Goal: Task Accomplishment & Management: Manage account settings

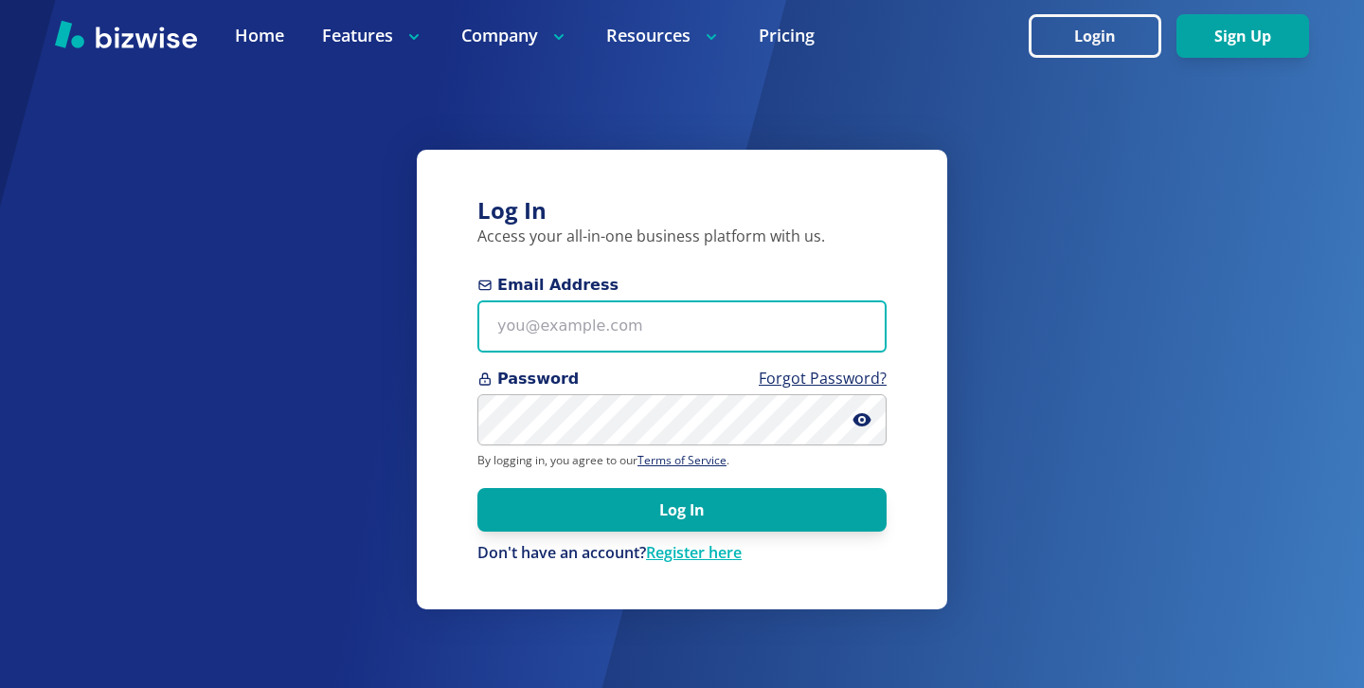
click at [604, 336] on input "Email Address" at bounding box center [682, 326] width 409 height 52
paste input "[EMAIL_ADDRESS][DOMAIN_NAME]"
type input "[EMAIL_ADDRESS][DOMAIN_NAME]"
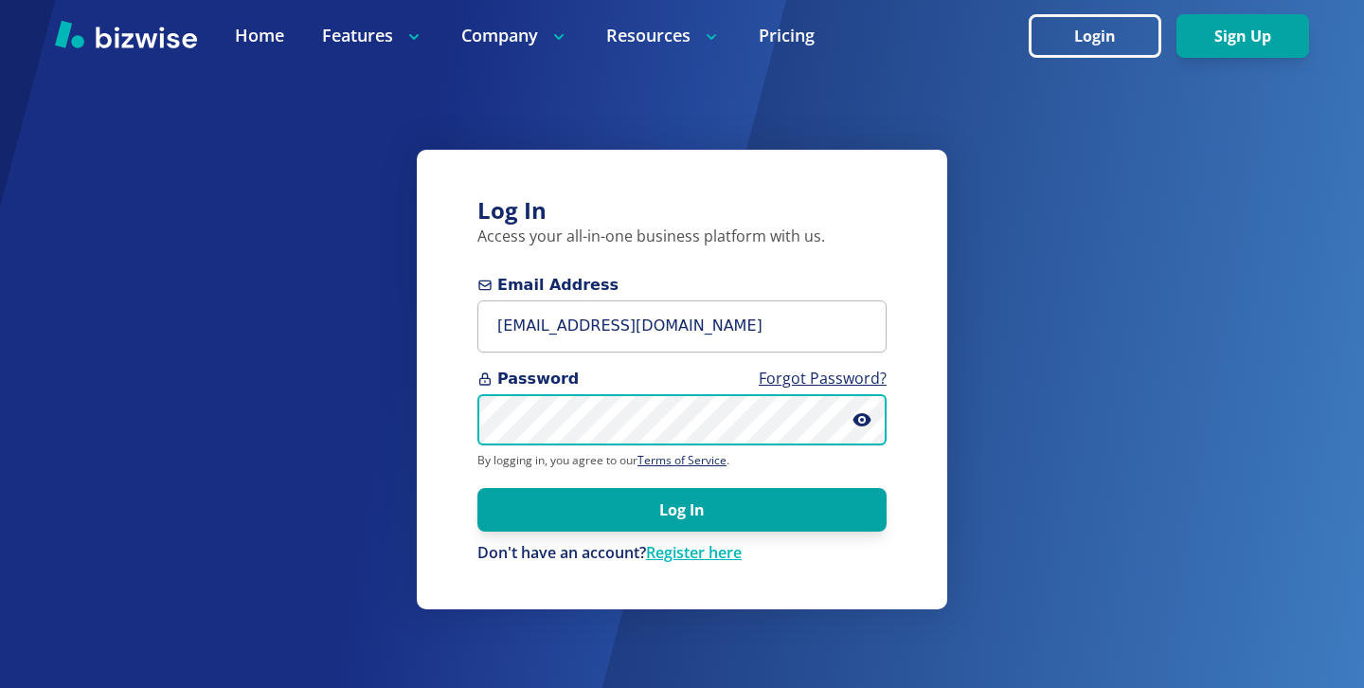
click at [478, 488] on button "Log In" at bounding box center [682, 510] width 409 height 44
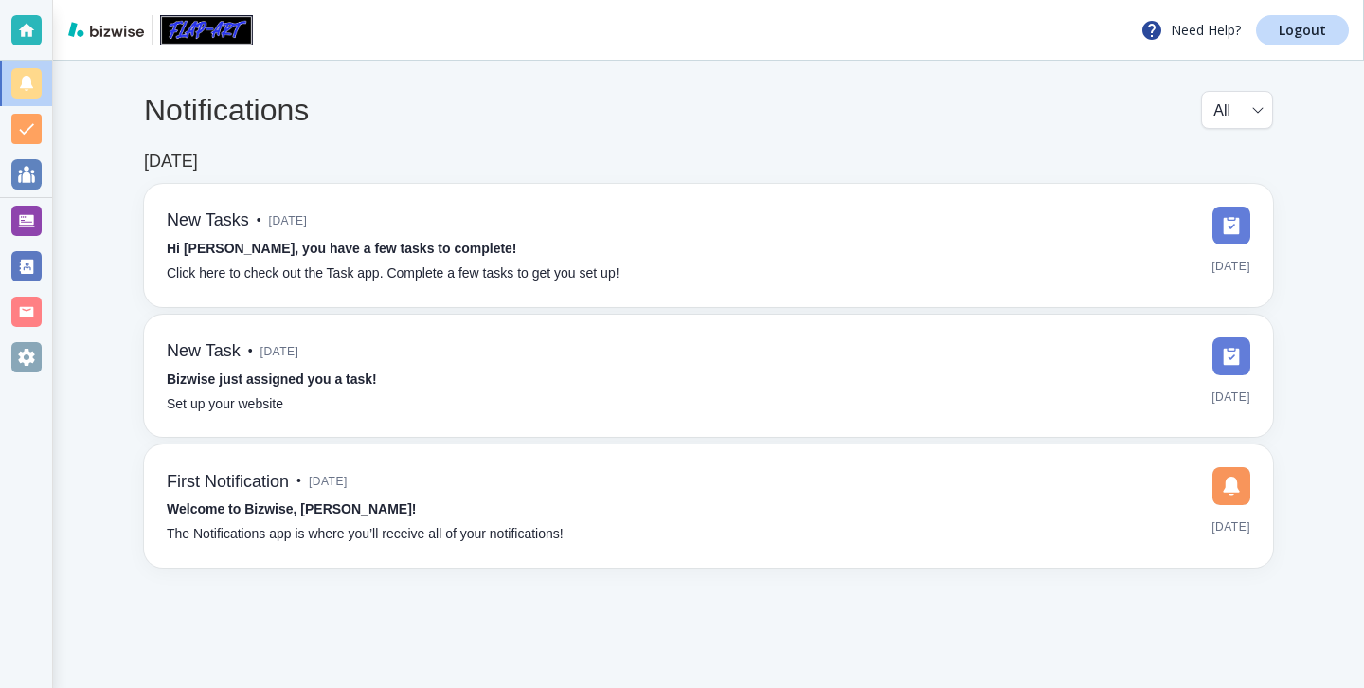
click at [46, 214] on div at bounding box center [26, 220] width 52 height 45
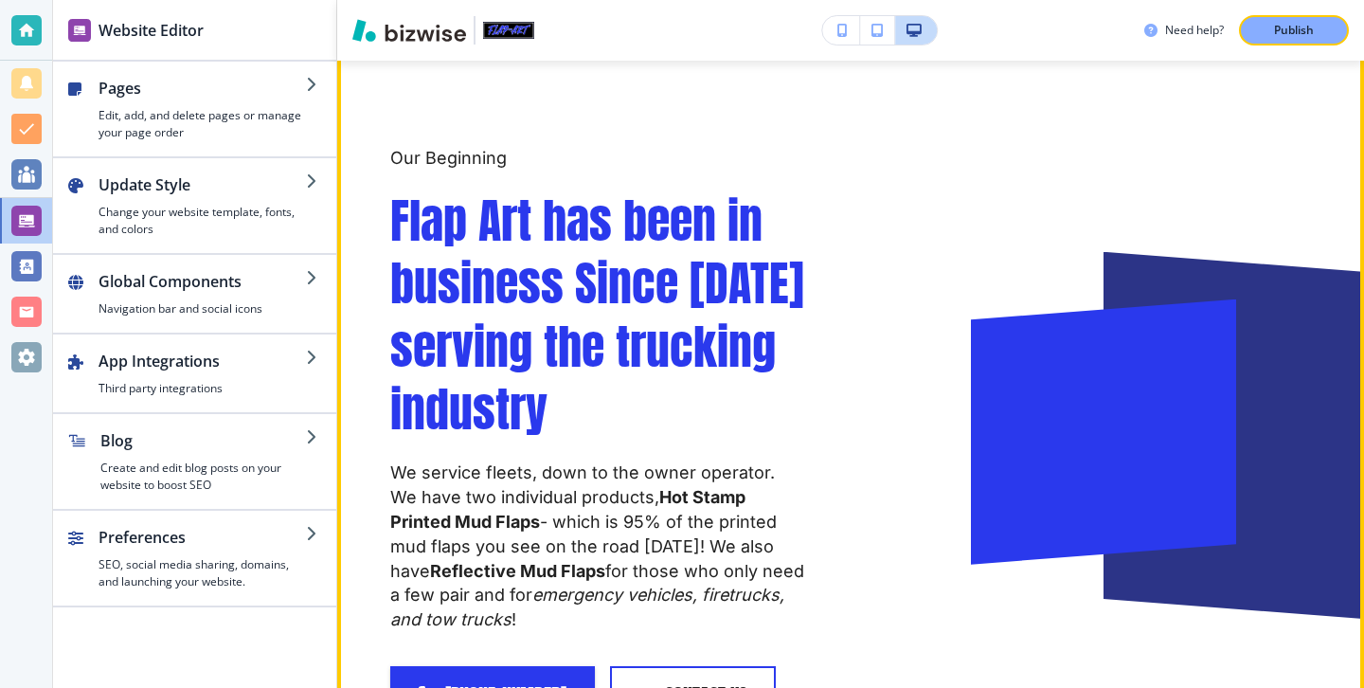
scroll to position [1490, 0]
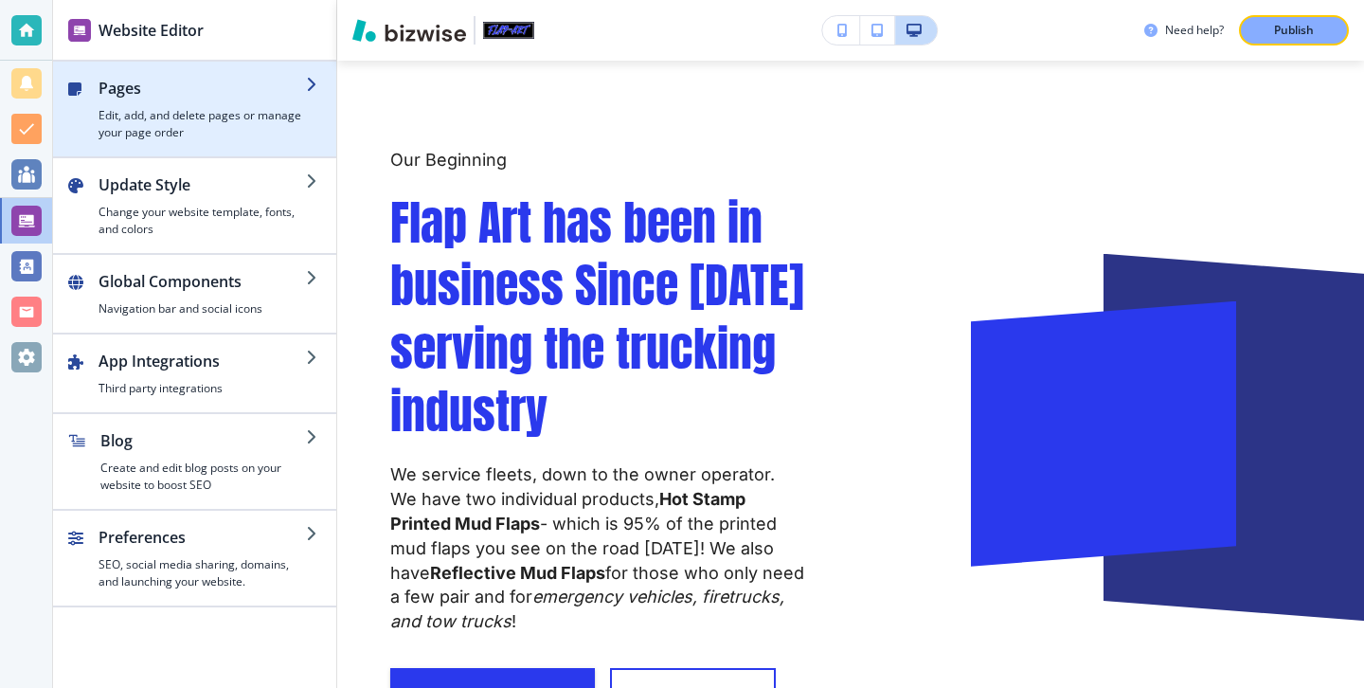
click at [182, 126] on h4 "Edit, add, and delete pages or manage your page order" at bounding box center [203, 124] width 208 height 34
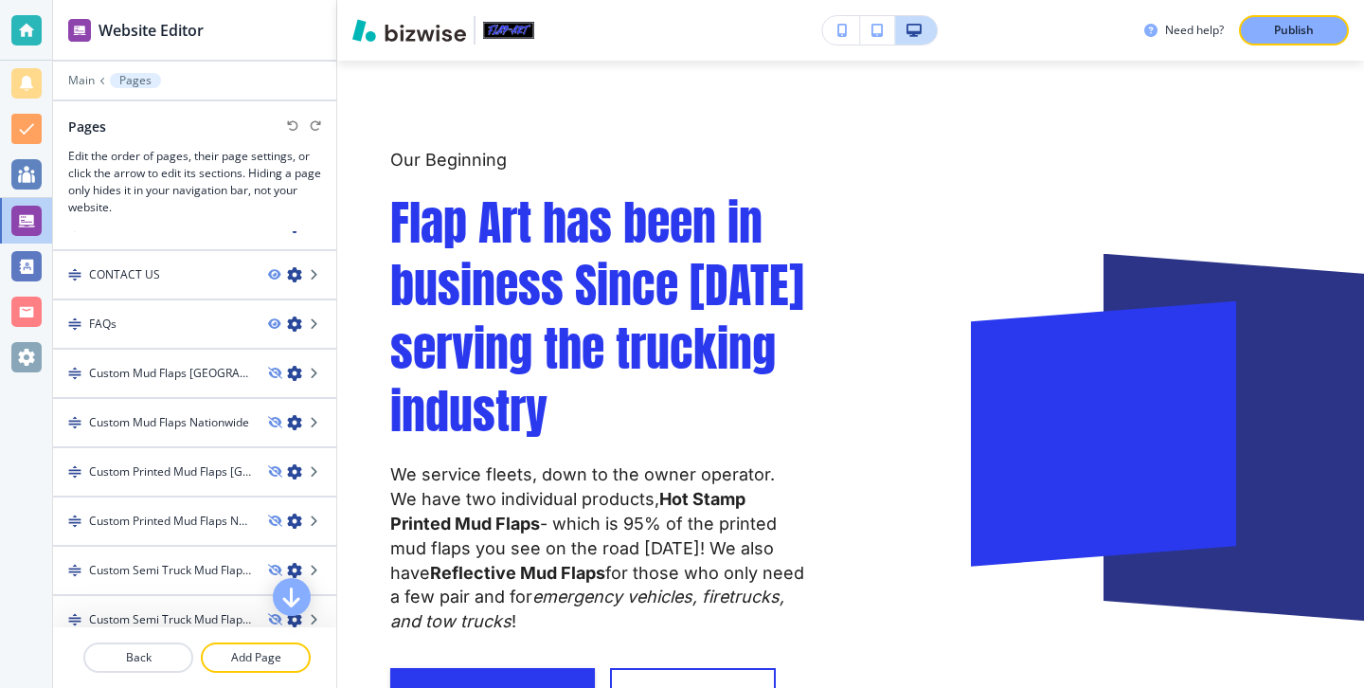
scroll to position [0, 0]
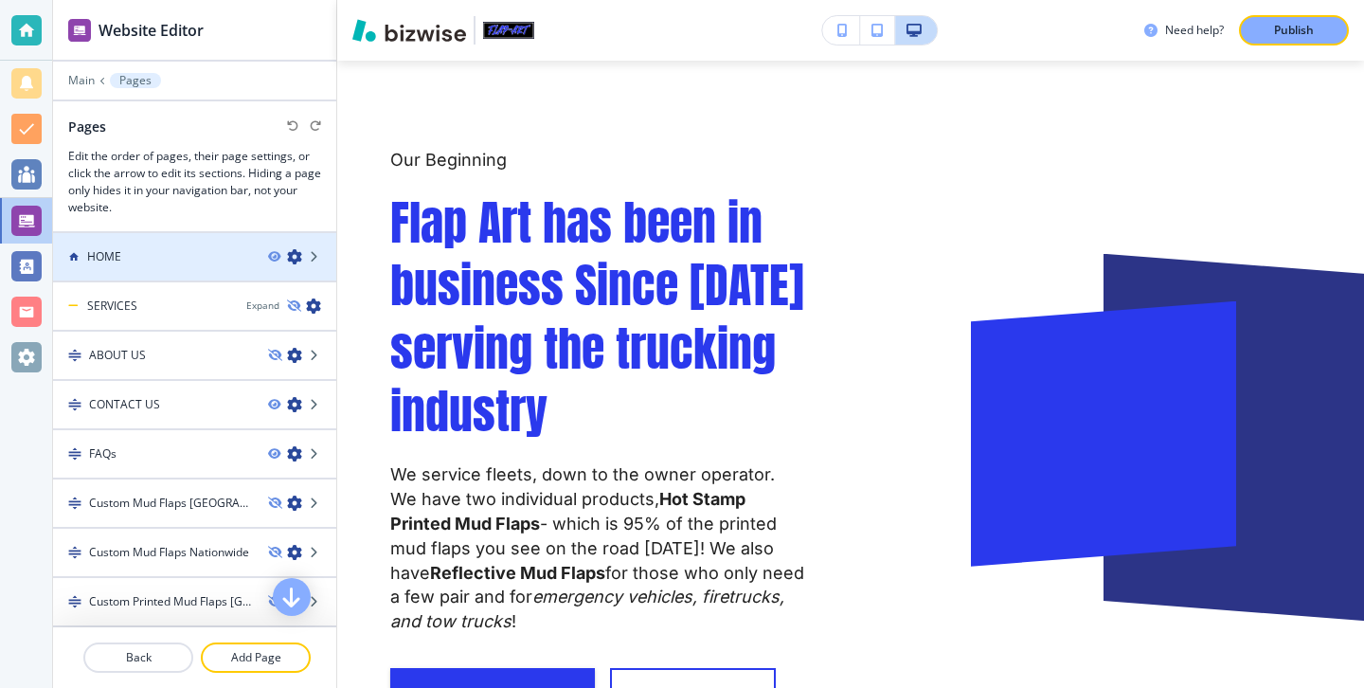
click at [195, 261] on div "HOME" at bounding box center [153, 256] width 200 height 17
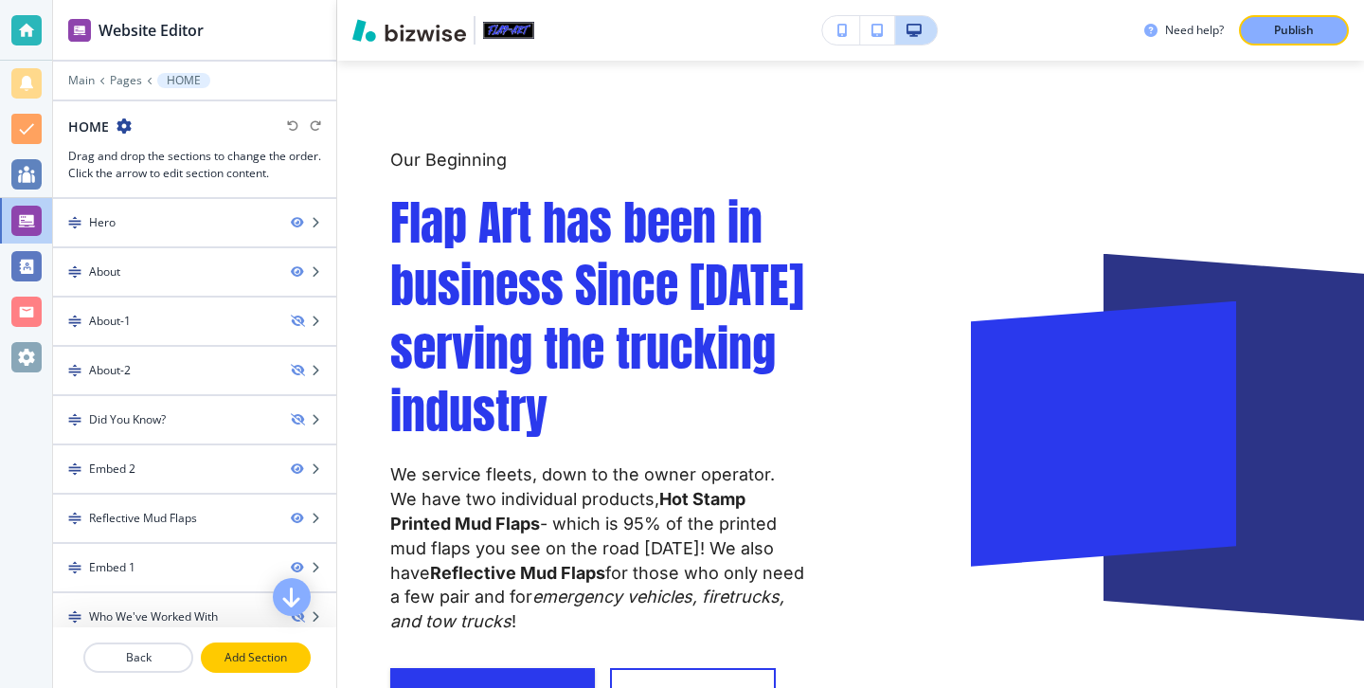
click at [280, 657] on p "Add Section" at bounding box center [256, 657] width 106 height 17
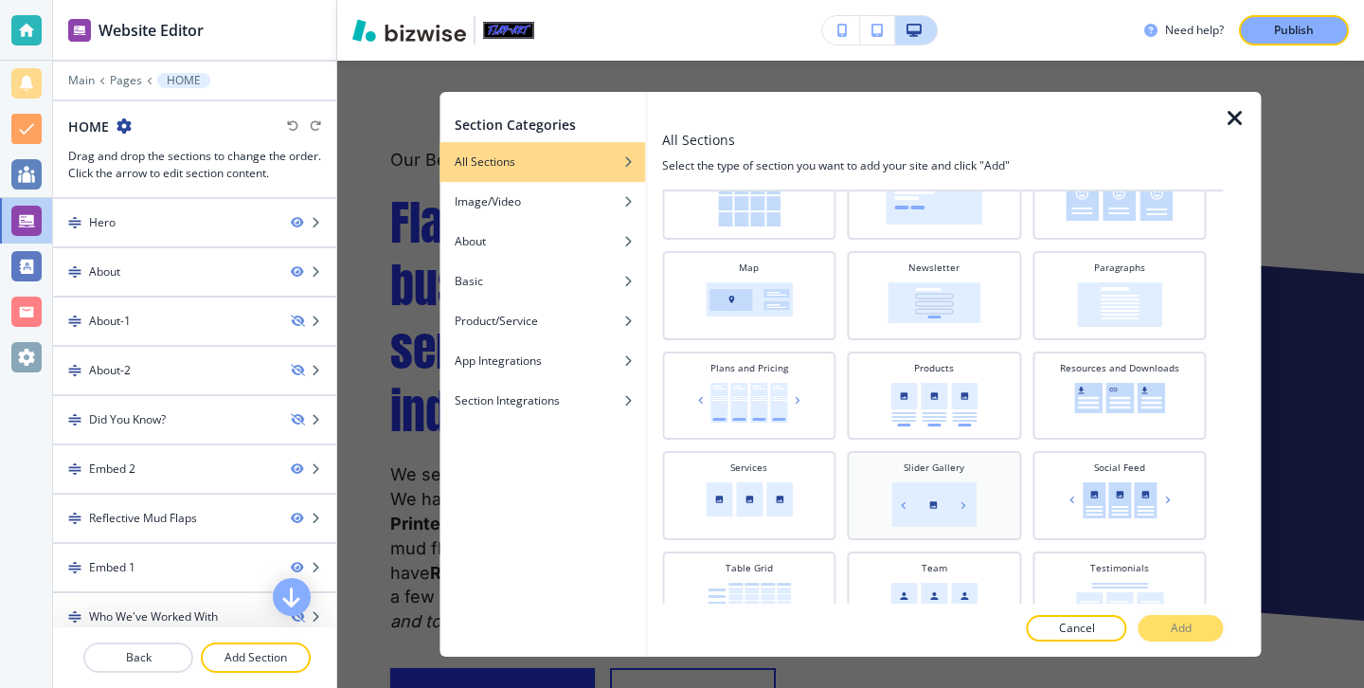
scroll to position [550, 0]
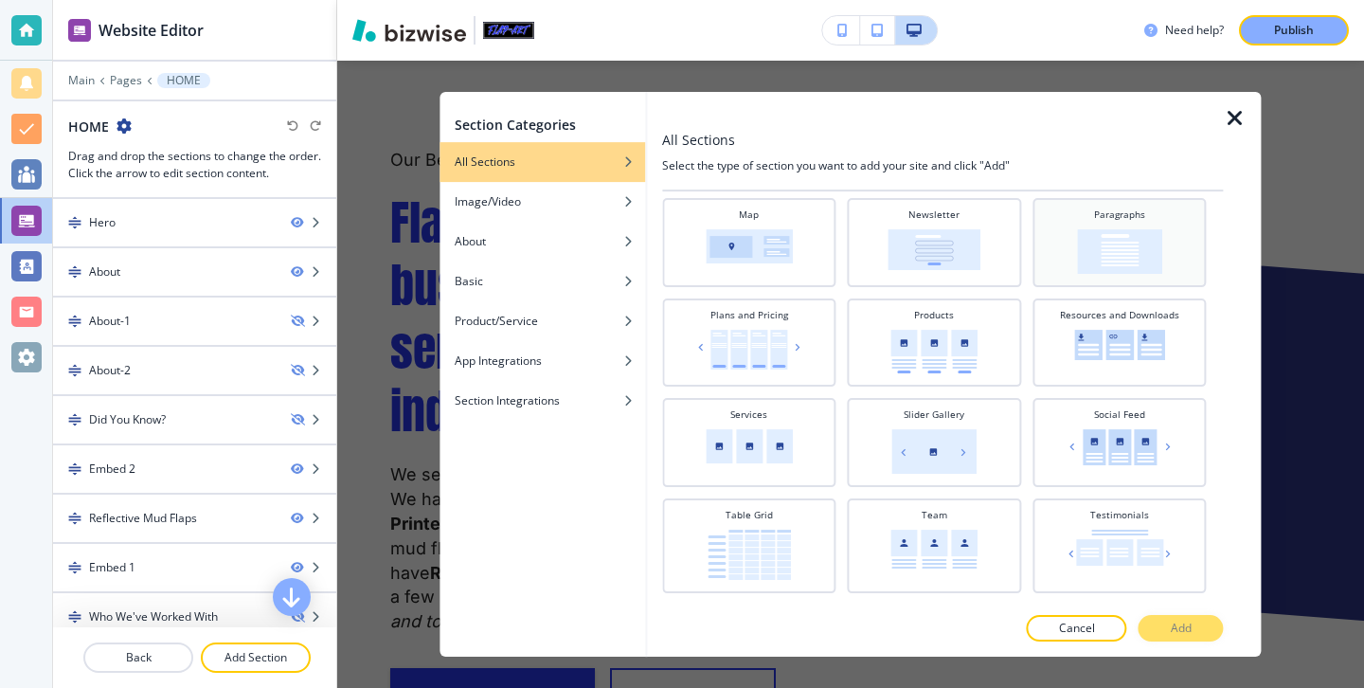
click at [1102, 229] on img at bounding box center [1119, 251] width 85 height 45
click at [1183, 618] on button "Add" at bounding box center [1181, 628] width 85 height 27
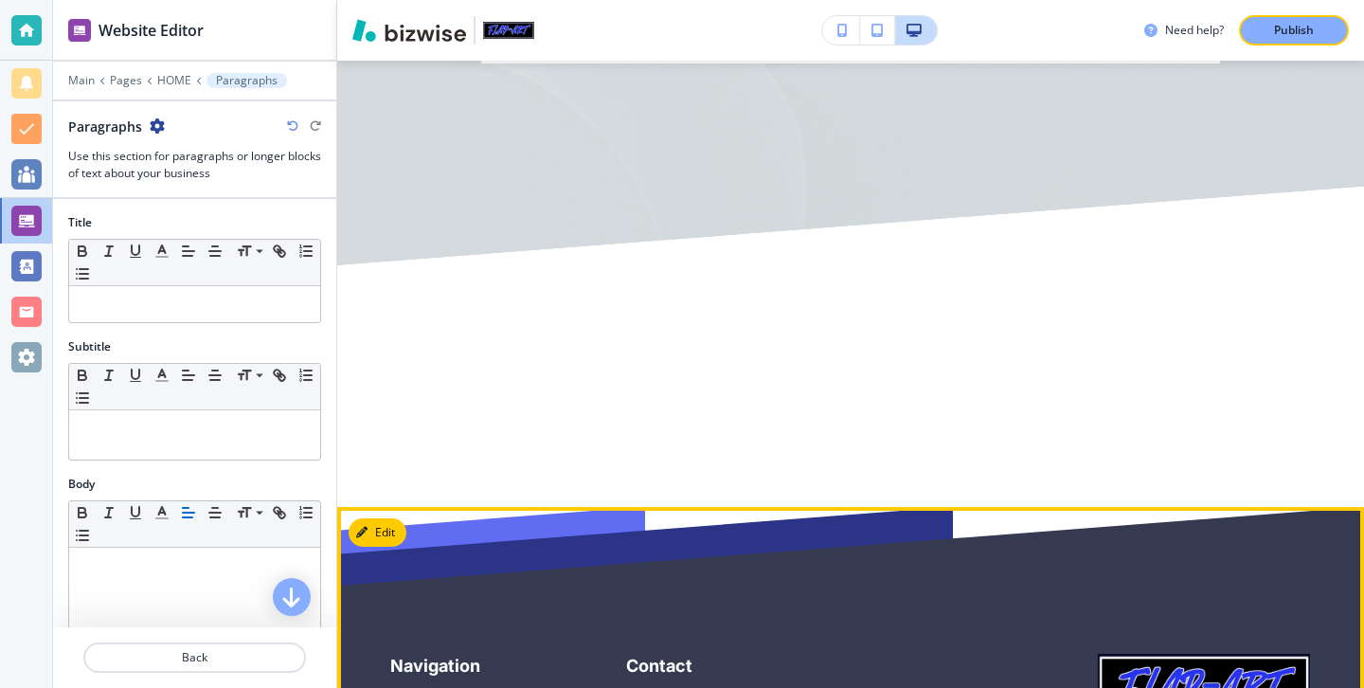
scroll to position [5023, 0]
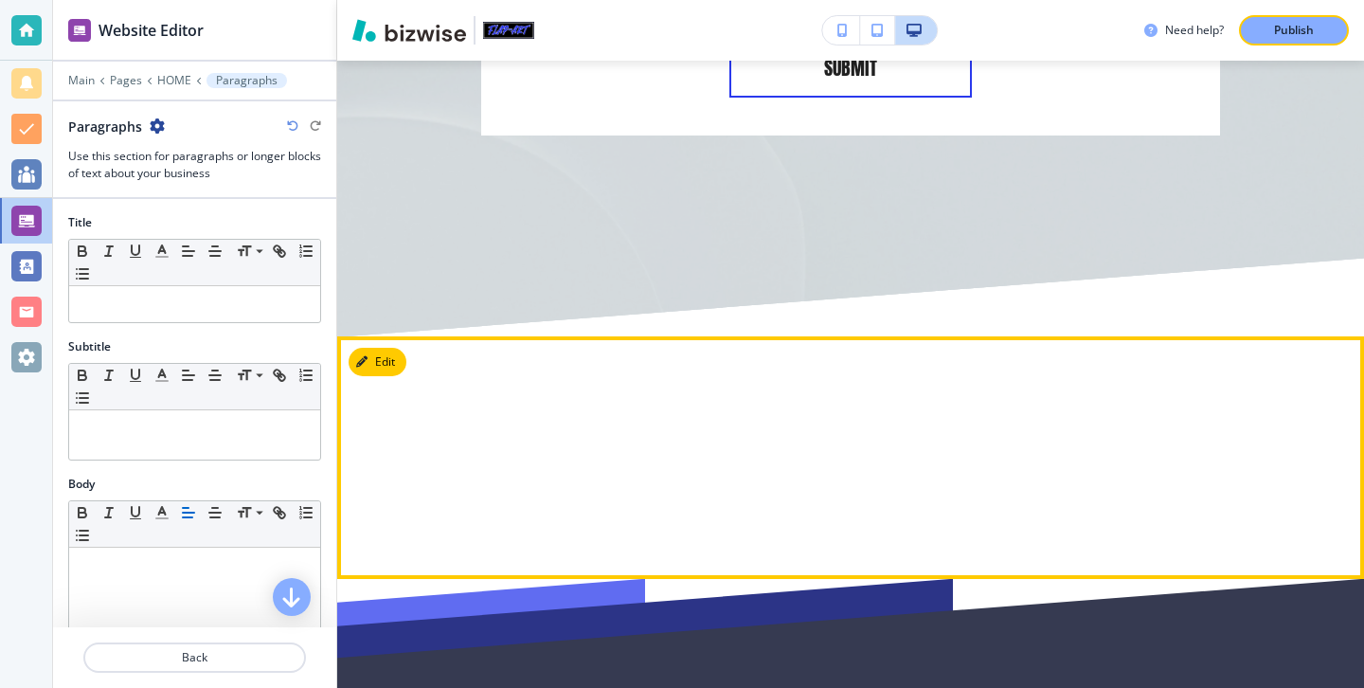
click at [397, 350] on button "Edit" at bounding box center [378, 362] width 58 height 28
click at [390, 348] on button "Edit This Section" at bounding box center [413, 362] width 128 height 28
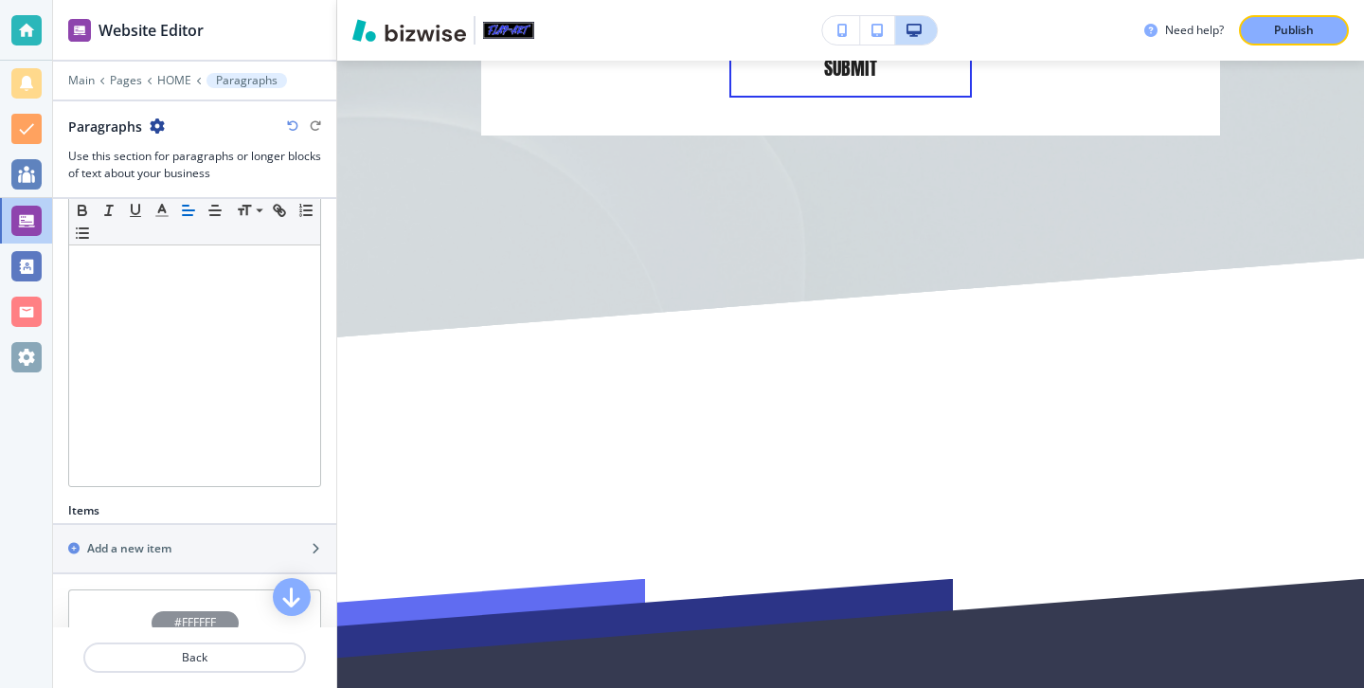
scroll to position [188, 0]
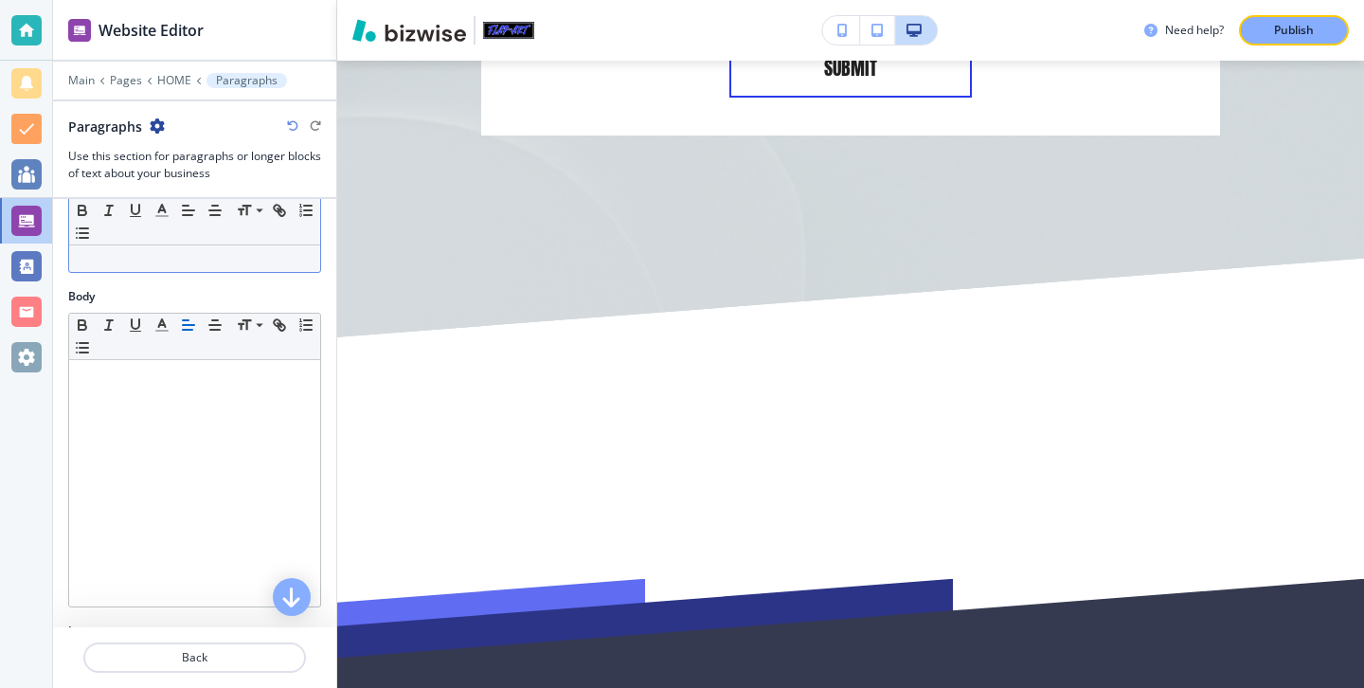
click at [264, 427] on div at bounding box center [194, 483] width 251 height 246
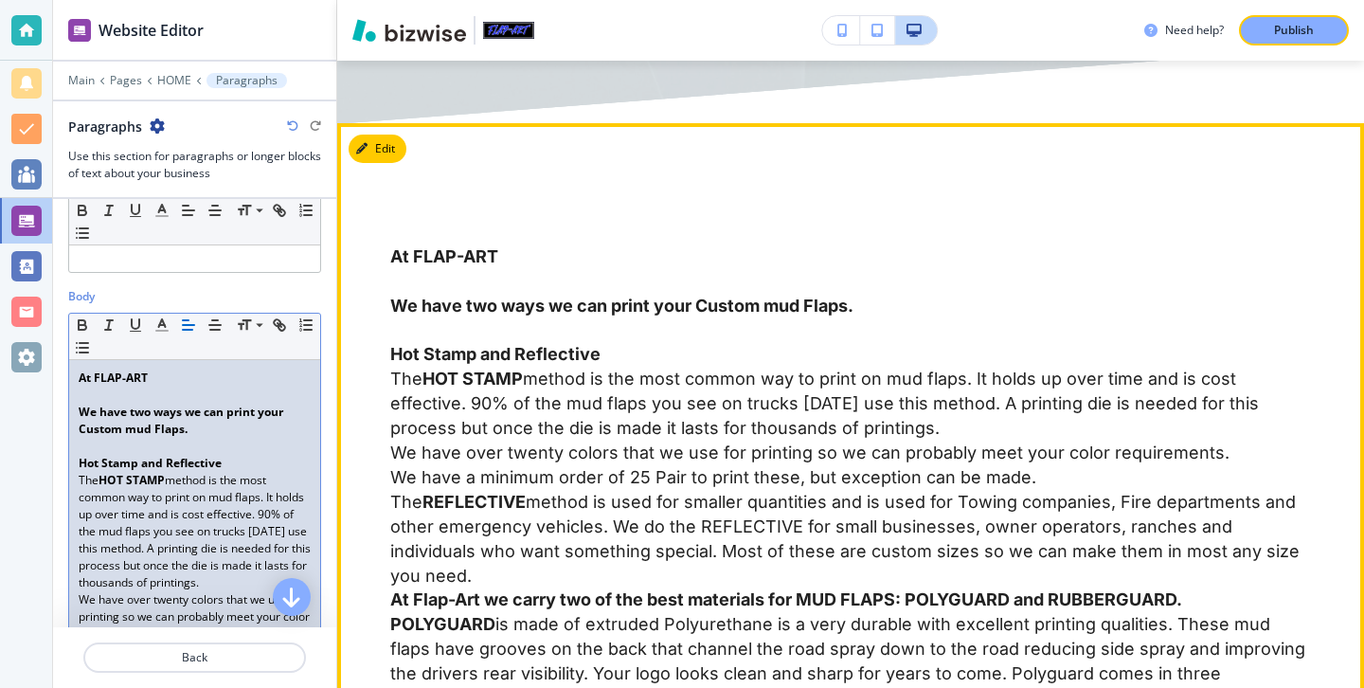
scroll to position [5228, 0]
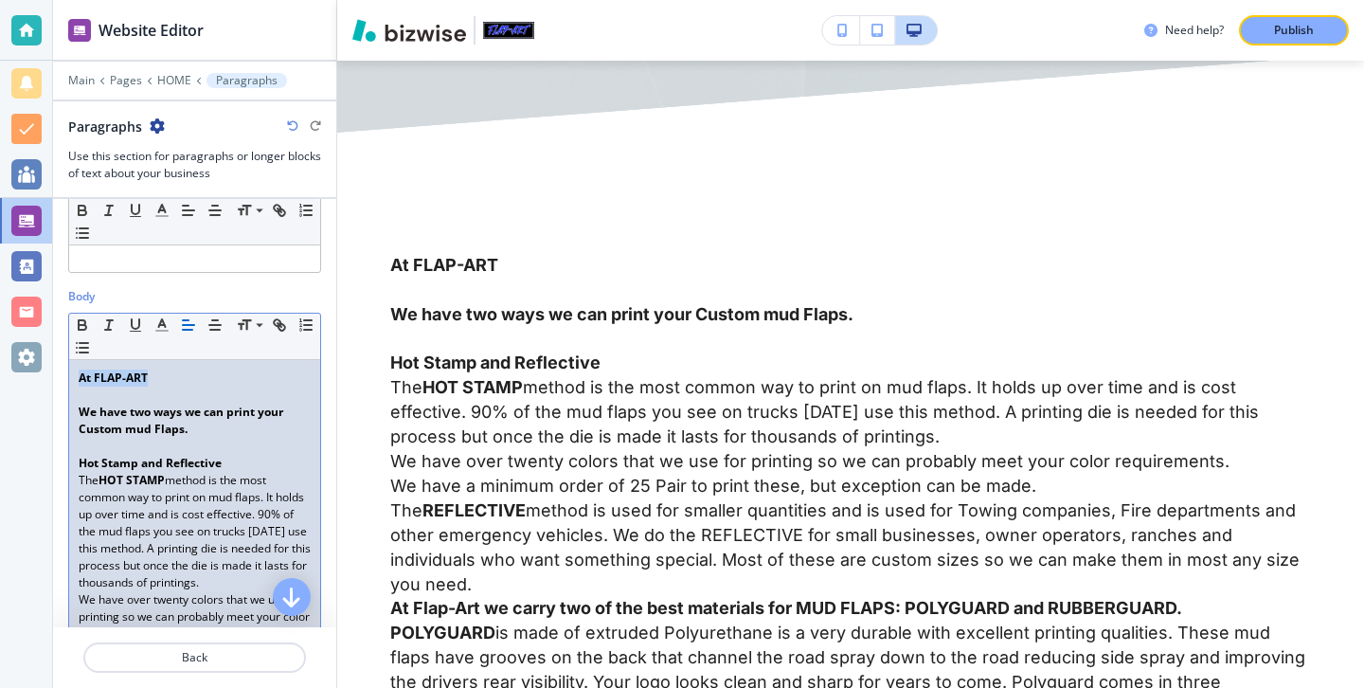
drag, startPoint x: 164, startPoint y: 382, endPoint x: 59, endPoint y: 381, distance: 105.2
click at [160, 325] on line "button" at bounding box center [161, 325] width 5 height 0
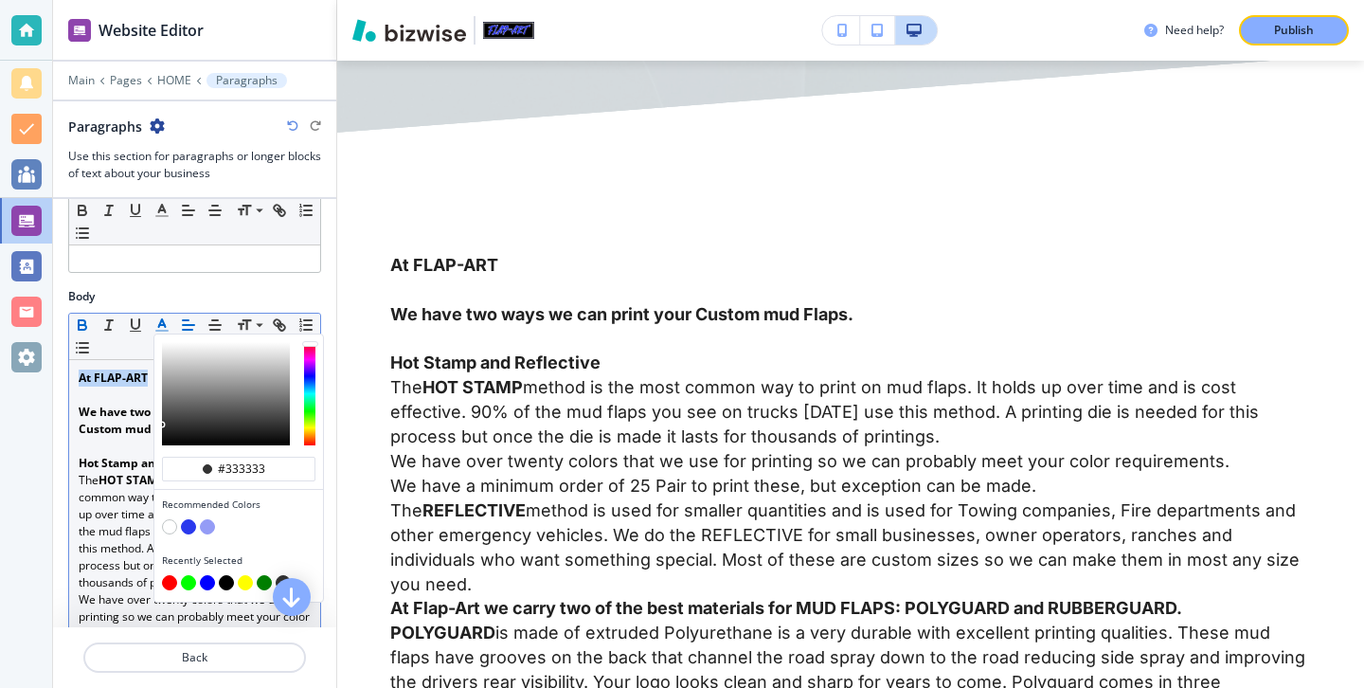
click at [169, 586] on button "button" at bounding box center [169, 582] width 15 height 15
type input "#ff0000"
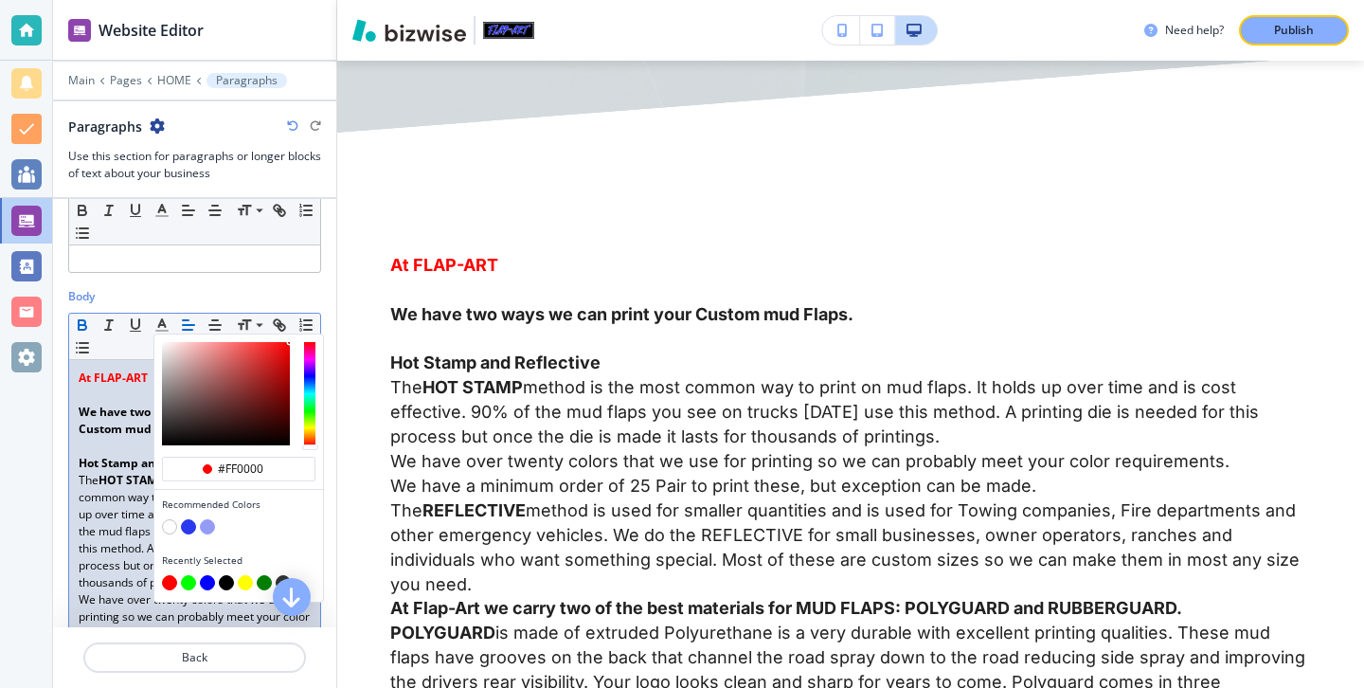
click at [112, 390] on p at bounding box center [195, 395] width 232 height 17
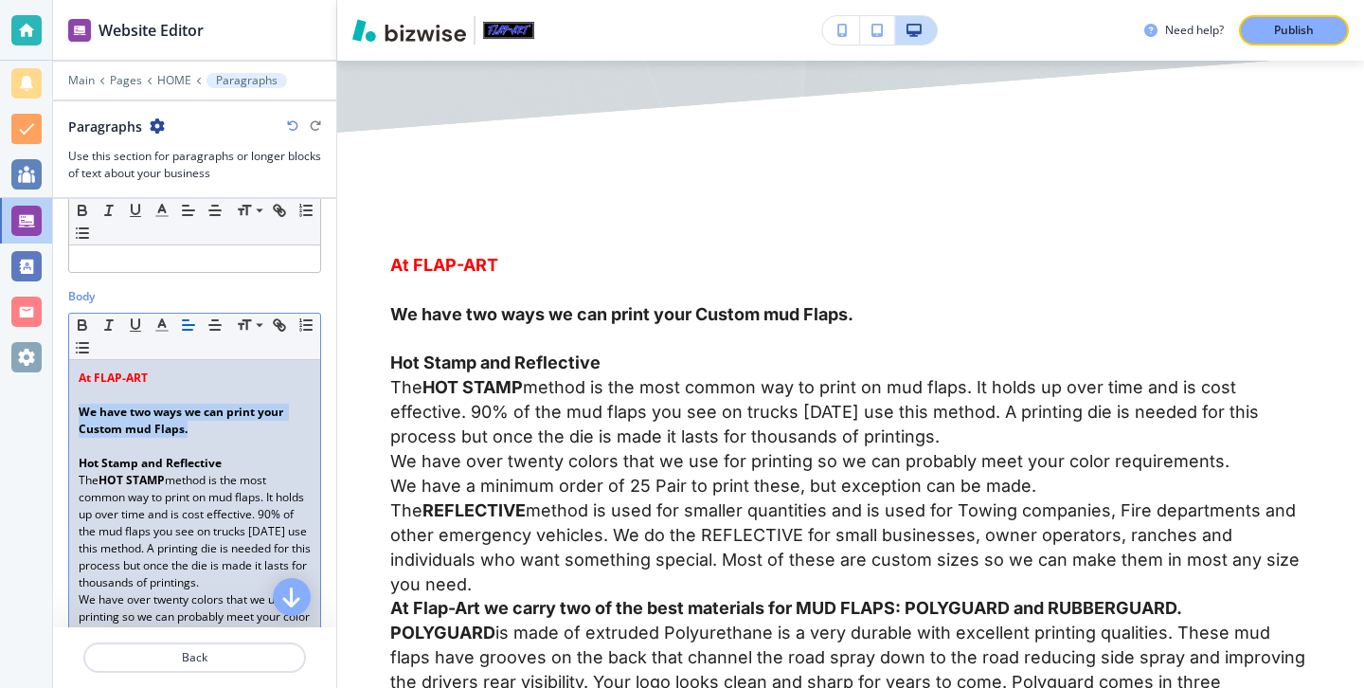
drag, startPoint x: 203, startPoint y: 433, endPoint x: 41, endPoint y: 412, distance: 163.4
click at [41, 412] on div "Website Editor Main Pages HOME Paragraphs Paragraphs Use this section for parag…" at bounding box center [682, 344] width 1364 height 688
click at [154, 326] on icon "button" at bounding box center [162, 324] width 17 height 17
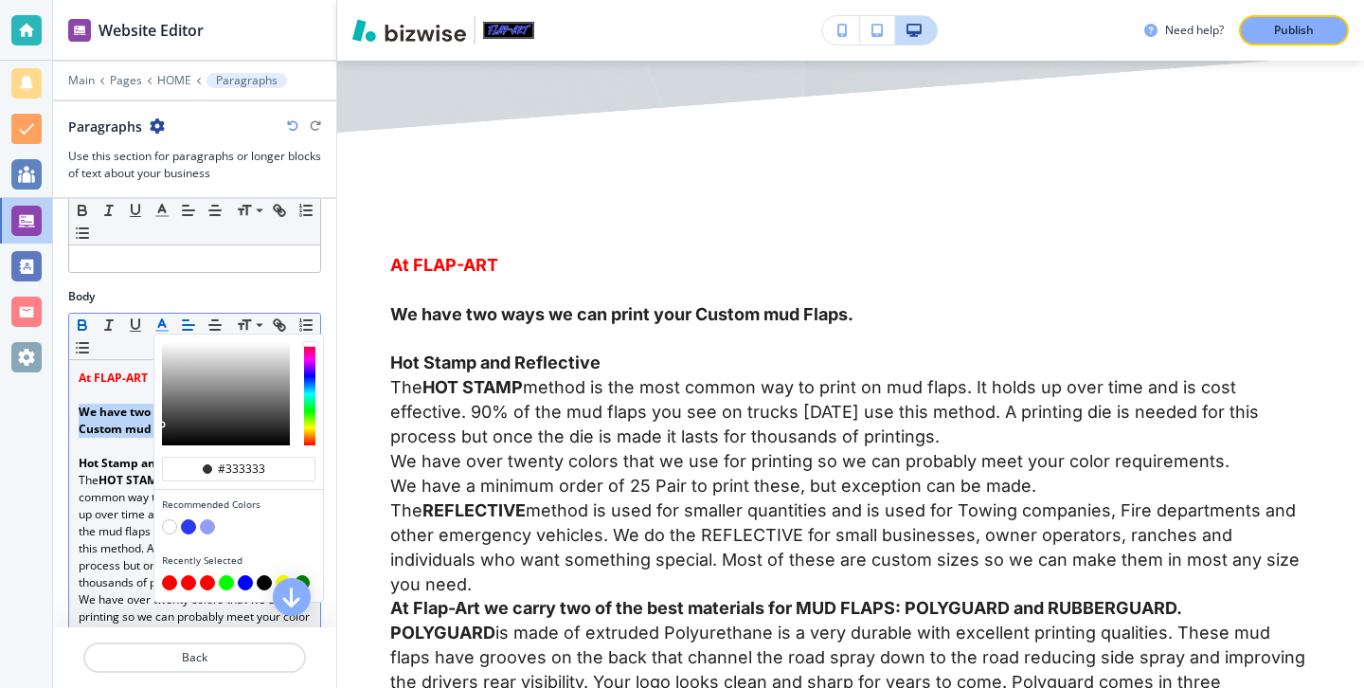
click at [167, 577] on button "button" at bounding box center [169, 582] width 15 height 15
type input "#ff0000"
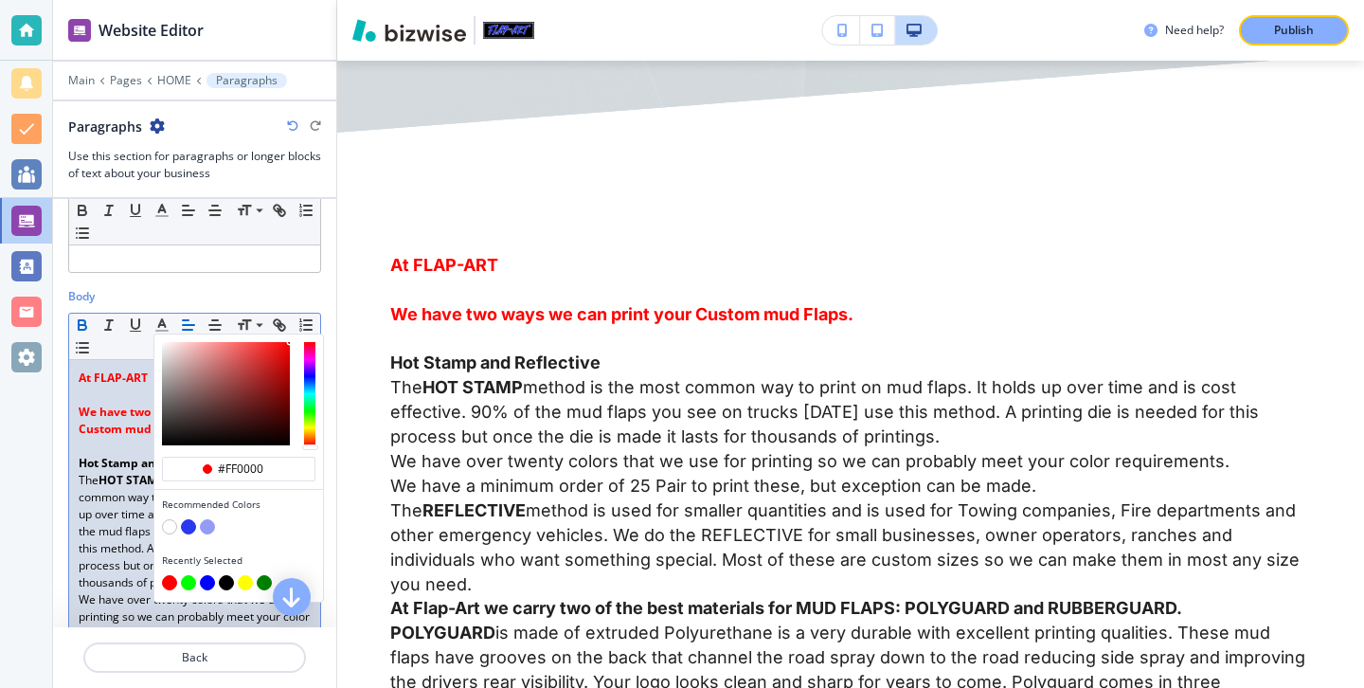
click at [84, 498] on p "The HOT STAMP method is the most common way to print on mud flaps. It holds up …" at bounding box center [195, 531] width 232 height 119
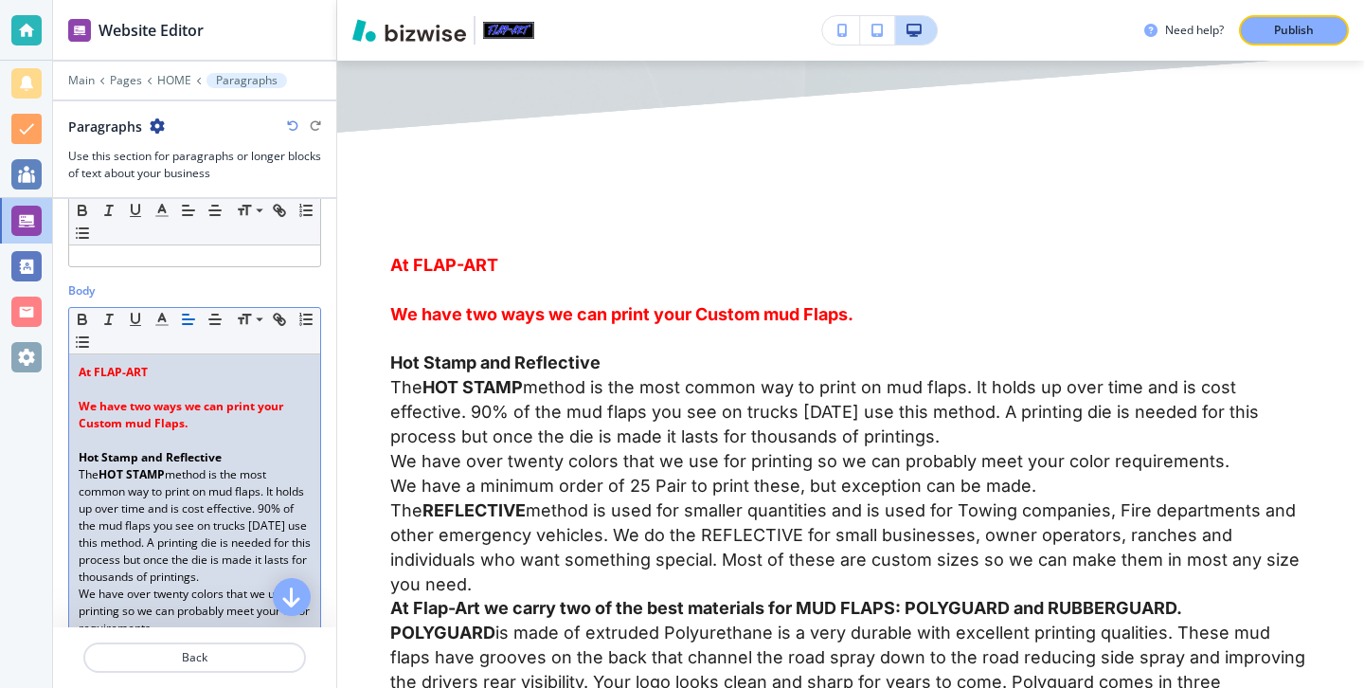
scroll to position [195, 0]
drag, startPoint x: 262, startPoint y: 447, endPoint x: 81, endPoint y: 428, distance: 182.0
click at [180, 455] on strong "Hot Stamp and Reflective" at bounding box center [150, 455] width 143 height 16
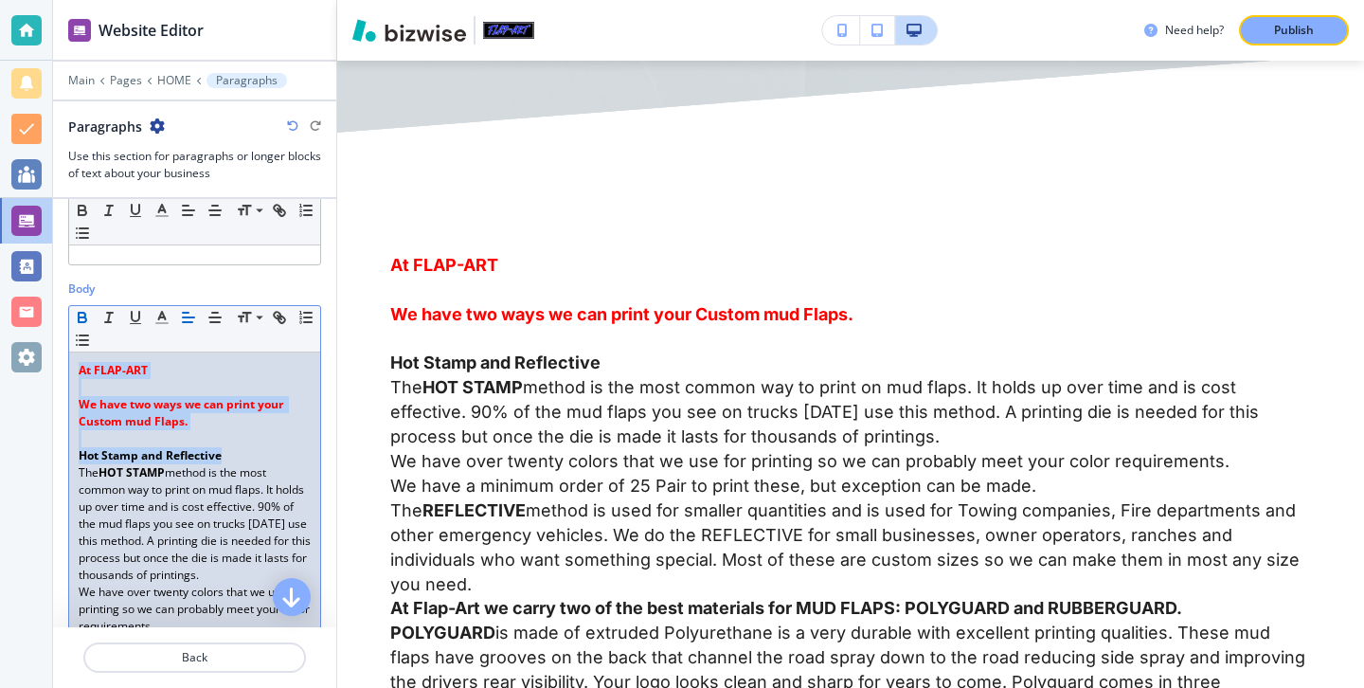
drag, startPoint x: 226, startPoint y: 457, endPoint x: 51, endPoint y: 350, distance: 205.4
click at [51, 350] on div "Website Editor Main Pages HOME Paragraphs Paragraphs Use this section for parag…" at bounding box center [682, 344] width 1364 height 688
click at [220, 319] on icon "button" at bounding box center [215, 317] width 17 height 17
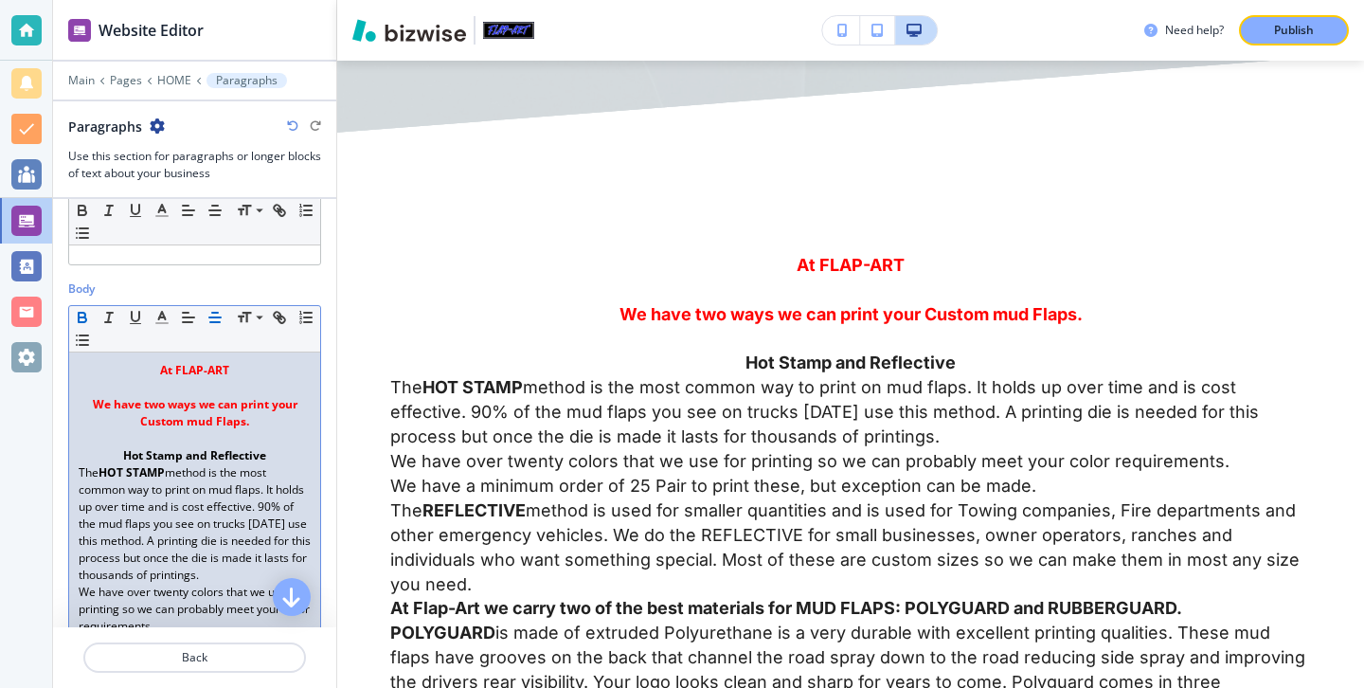
click at [180, 444] on p at bounding box center [195, 438] width 232 height 17
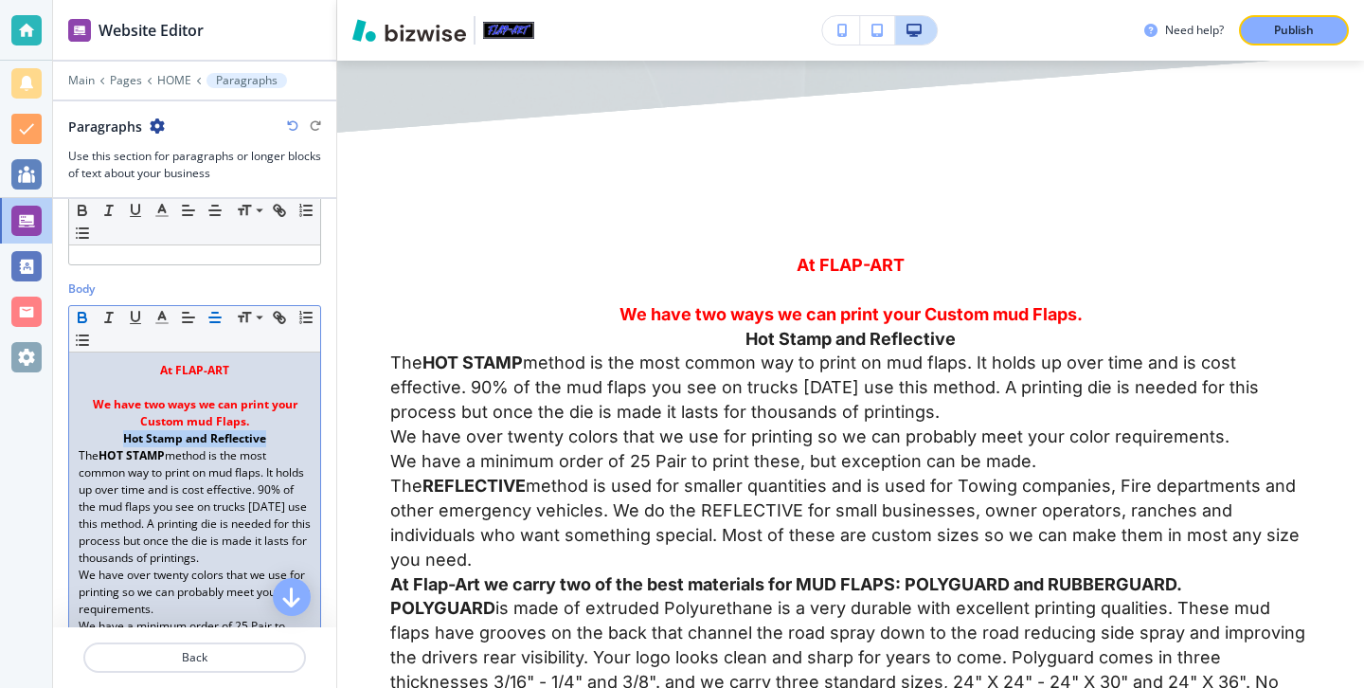
drag, startPoint x: 272, startPoint y: 440, endPoint x: 108, endPoint y: 443, distance: 164.0
click at [108, 443] on p "Hot Stamp and Reflective" at bounding box center [195, 438] width 232 height 17
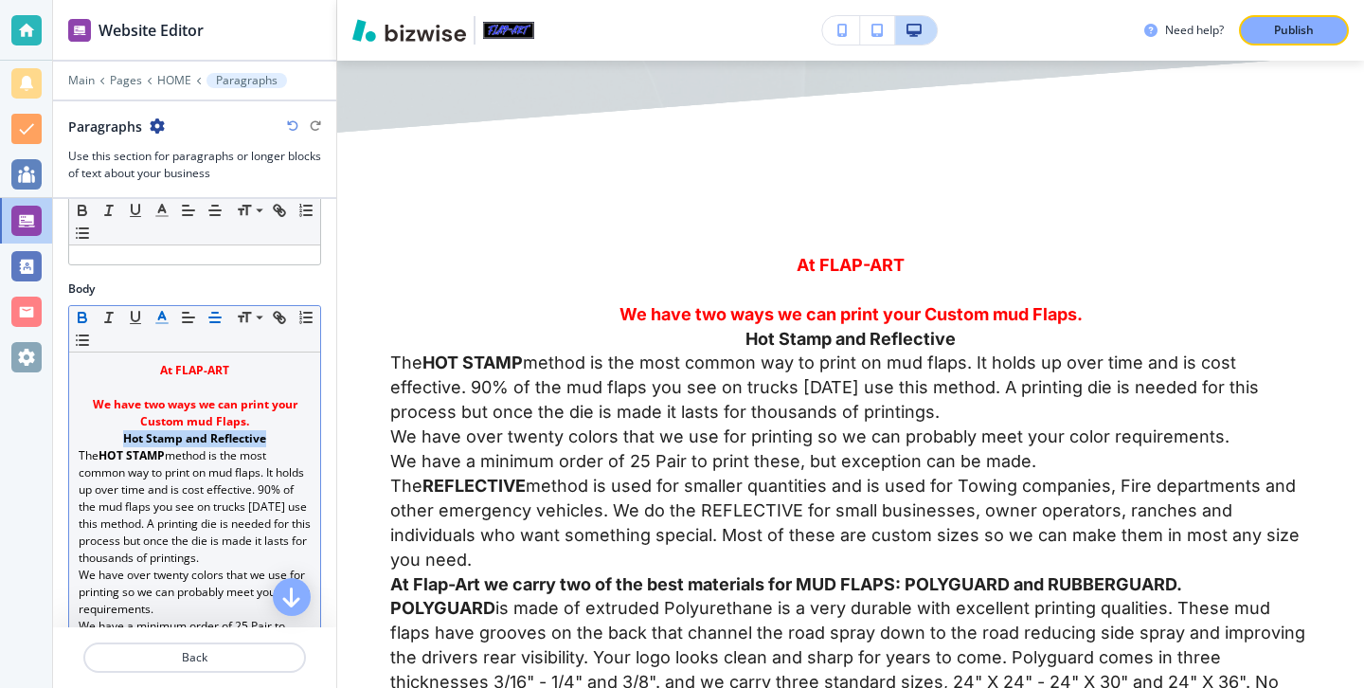
click at [168, 307] on button "button" at bounding box center [162, 317] width 27 height 23
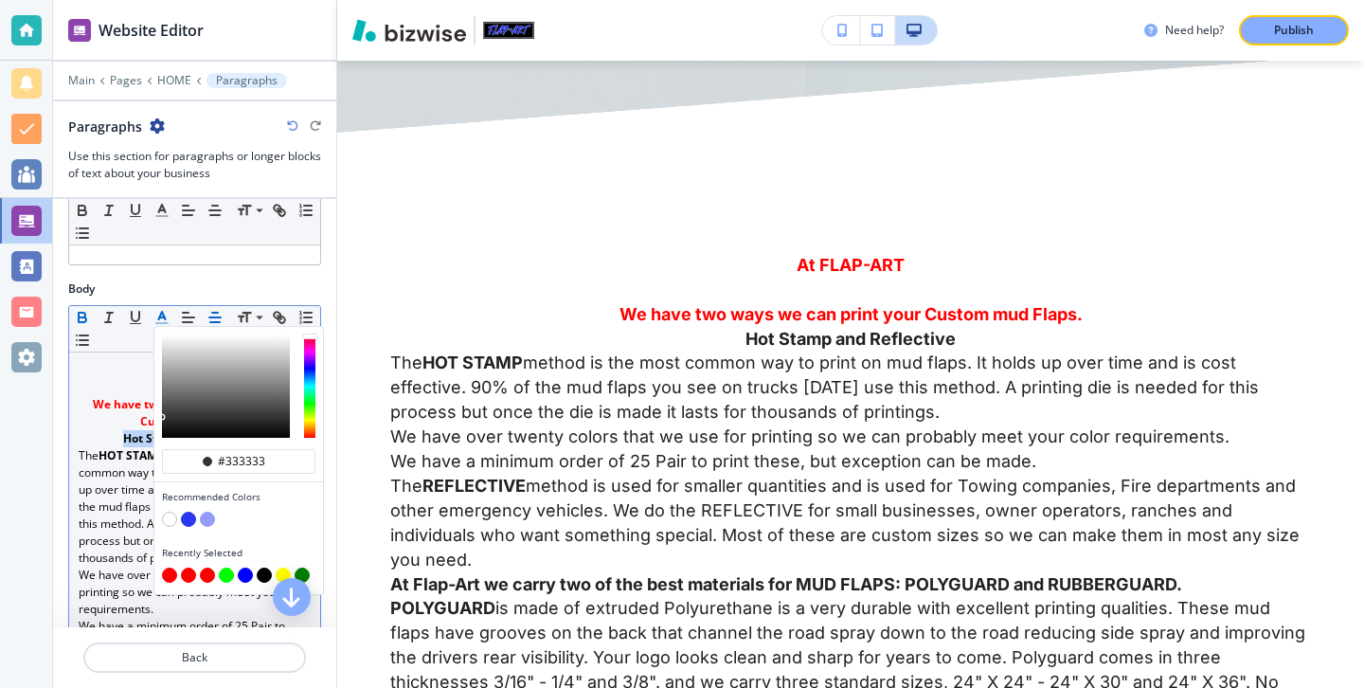
click at [170, 569] on button "button" at bounding box center [169, 575] width 15 height 15
type input "#ff0000"
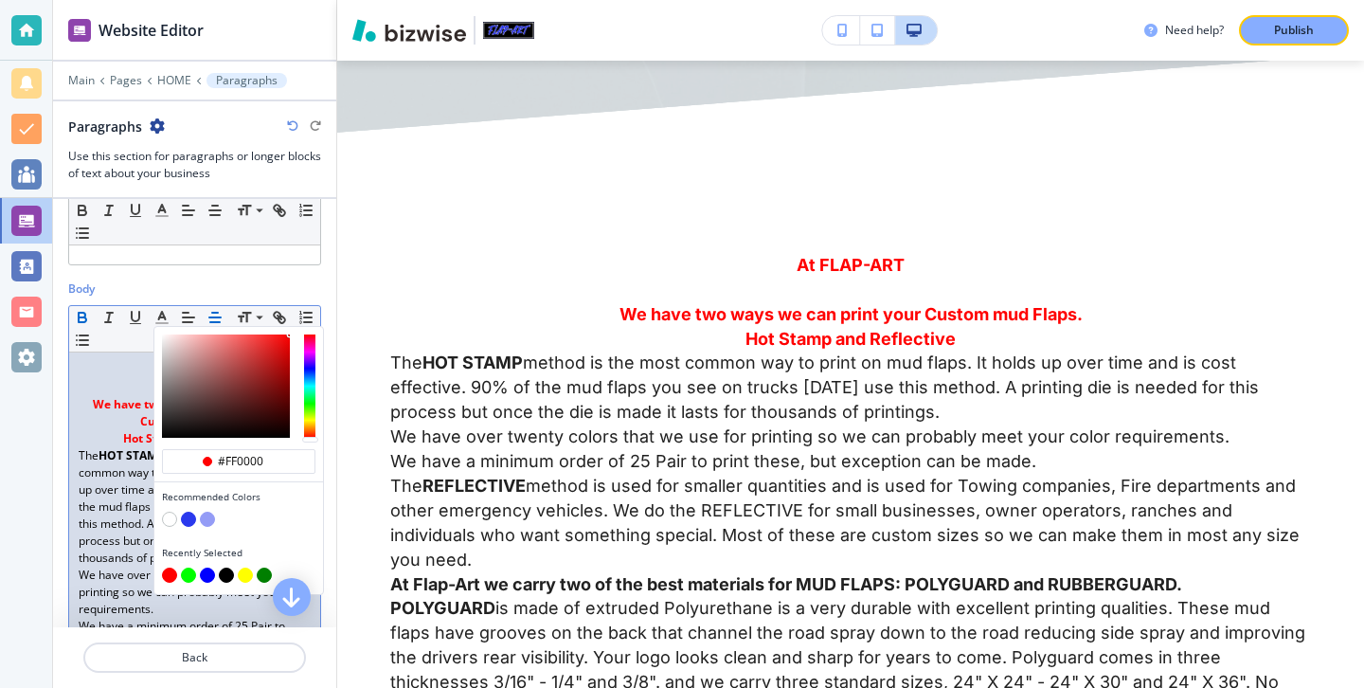
click at [129, 374] on p "At FLAP-ART" at bounding box center [195, 370] width 232 height 17
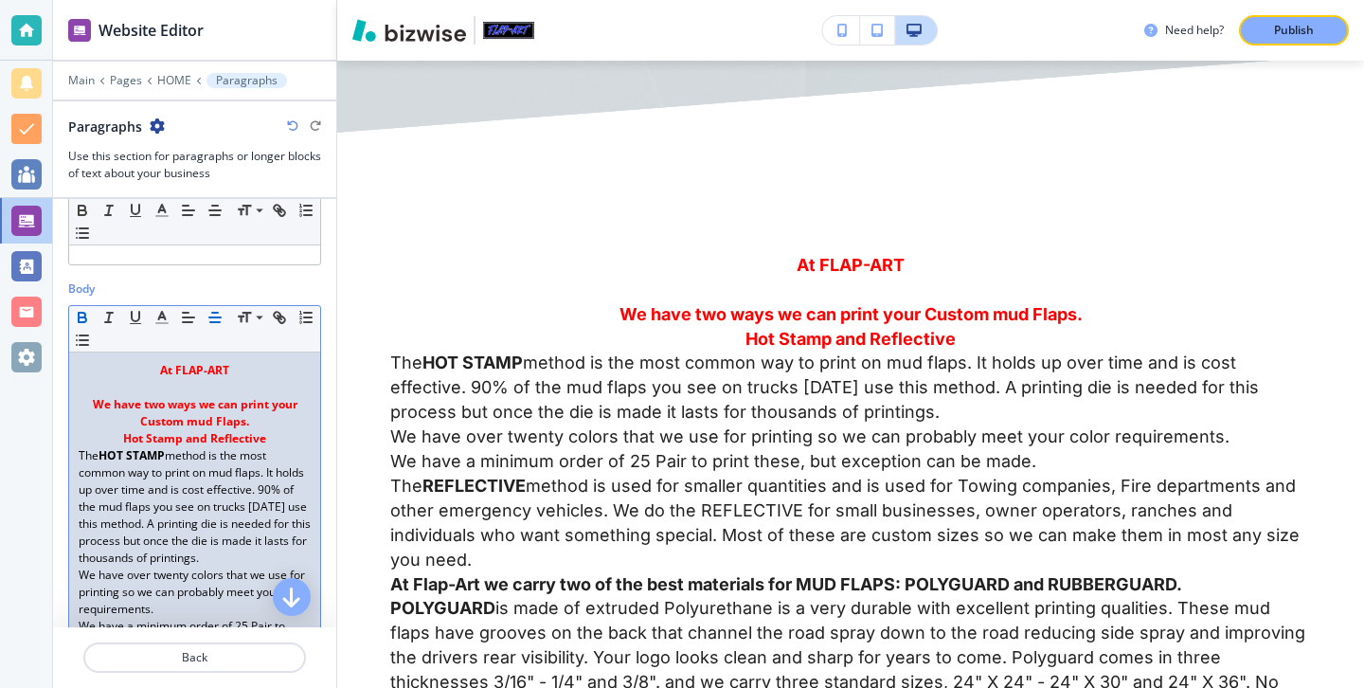
click at [204, 378] on p "At FLAP-ART" at bounding box center [195, 370] width 232 height 17
click at [204, 385] on p at bounding box center [195, 387] width 232 height 17
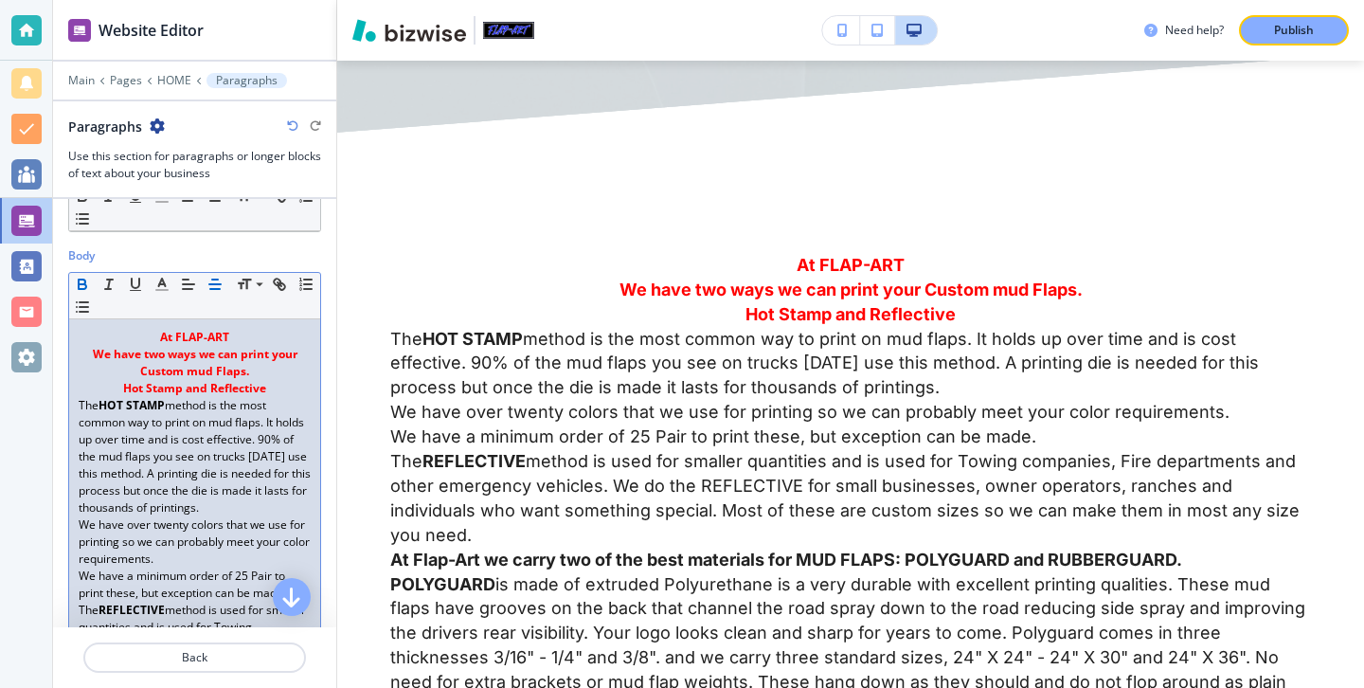
scroll to position [263, 0]
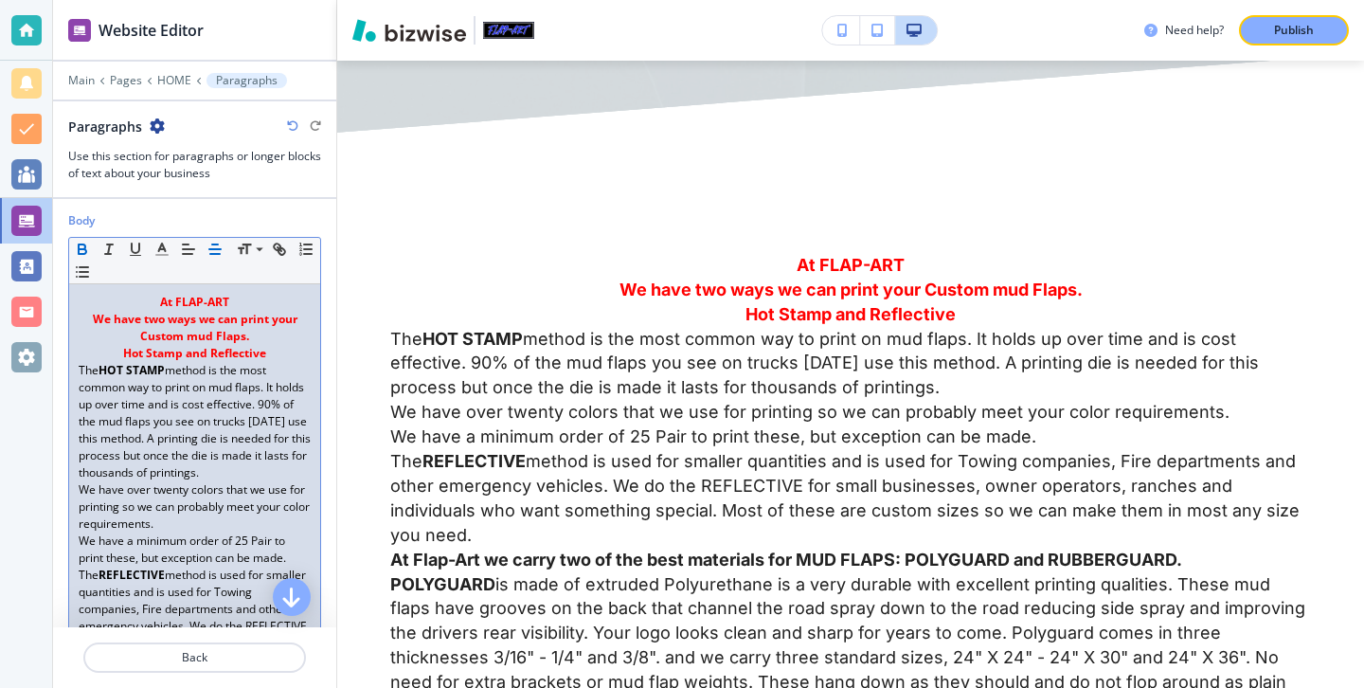
click at [264, 472] on p "The HOT STAMP method is the most common way to print on mud flaps. It holds up …" at bounding box center [195, 421] width 232 height 119
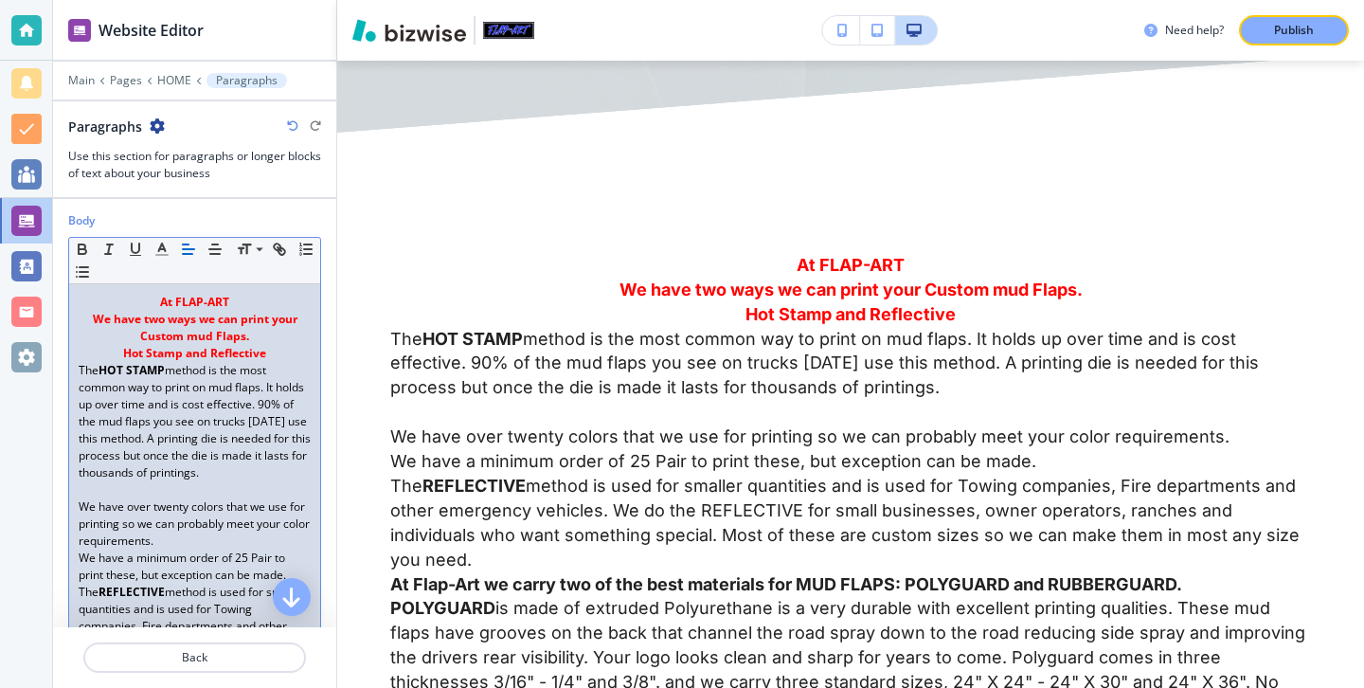
click at [201, 539] on p "We have over twenty colors that we use for printing so we can probably meet you…" at bounding box center [195, 523] width 232 height 51
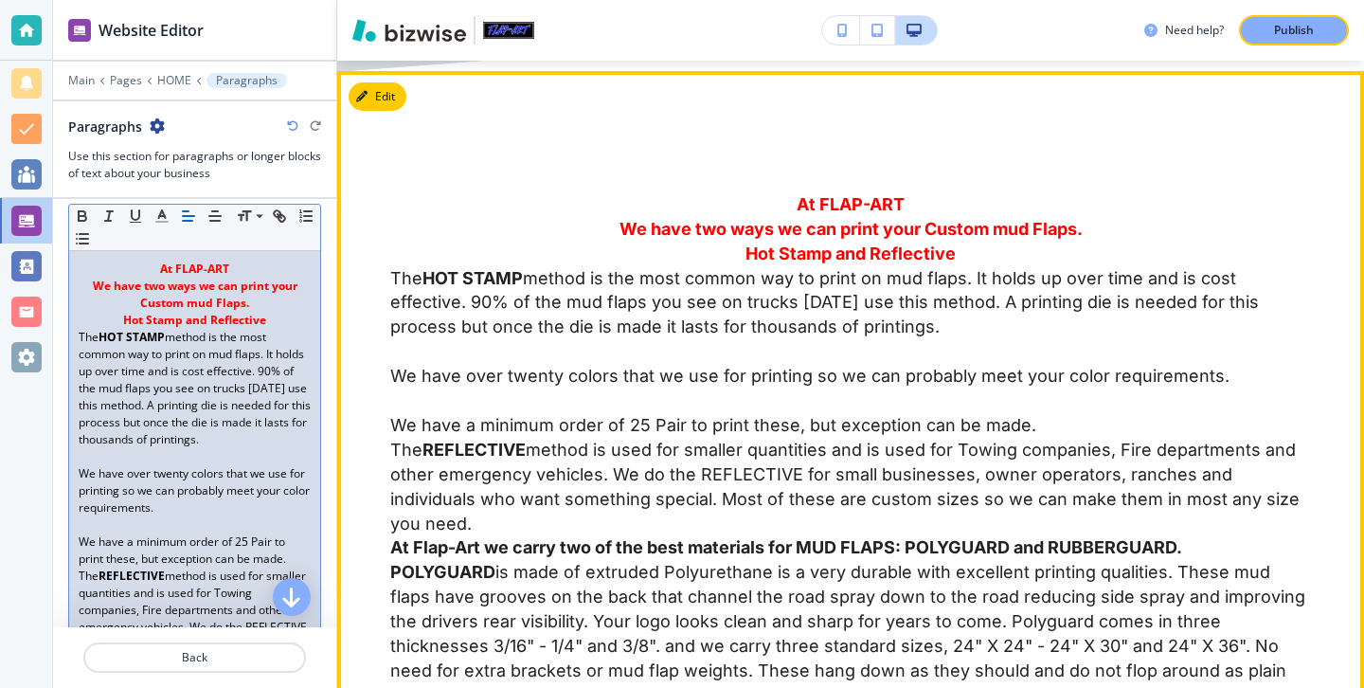
scroll to position [5289, 0]
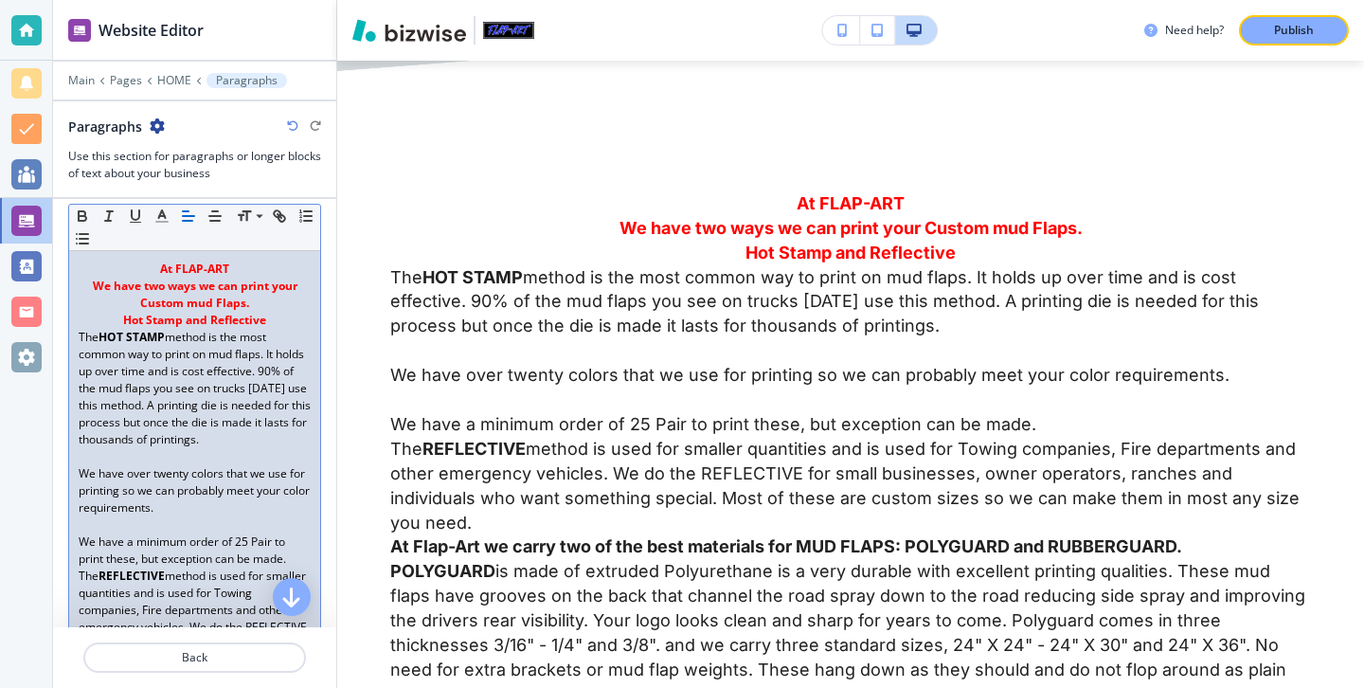
click at [103, 533] on p "We have a minimum order of 25 Pair to print these, but exception can be made." at bounding box center [195, 550] width 232 height 34
click at [100, 527] on p at bounding box center [195, 524] width 232 height 17
click at [290, 542] on p "We have a minimum order of 25 Pair to print these, but exception can be made." at bounding box center [195, 550] width 232 height 34
click at [296, 561] on p "We have a minimum order of 25 Pair to print these, but exception can be made." at bounding box center [195, 550] width 232 height 34
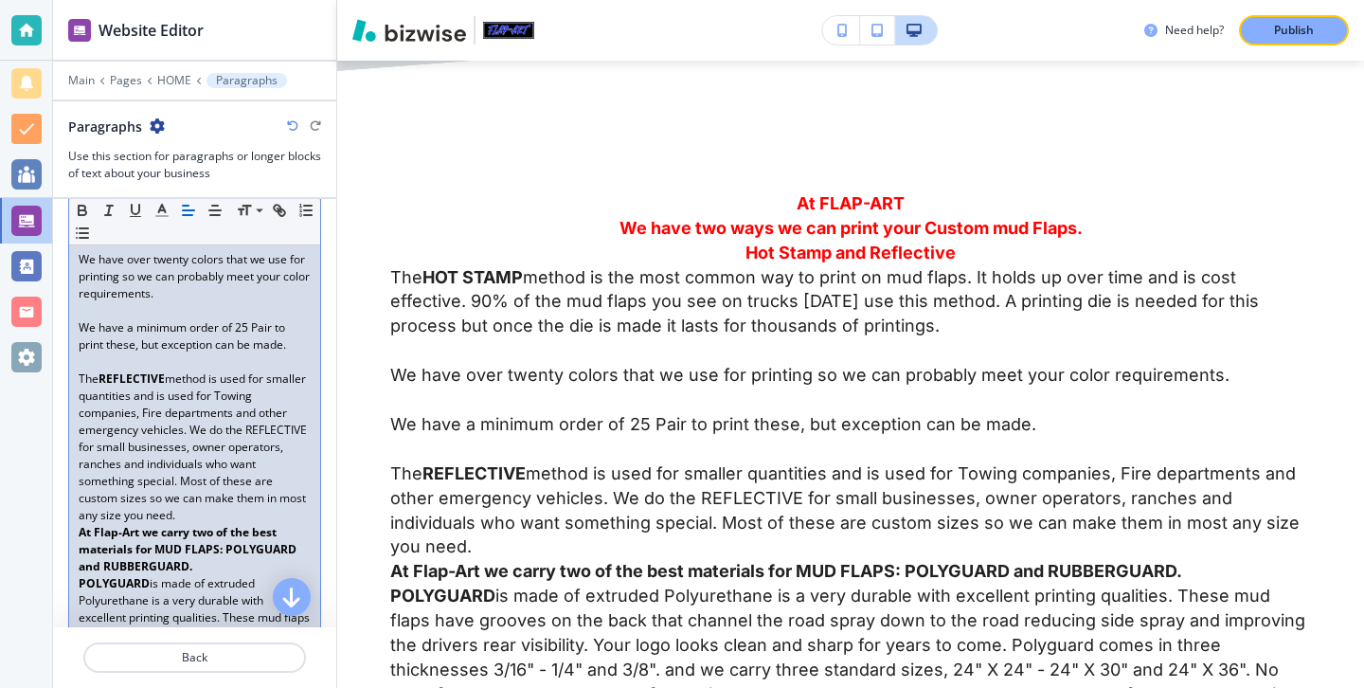
scroll to position [534, 0]
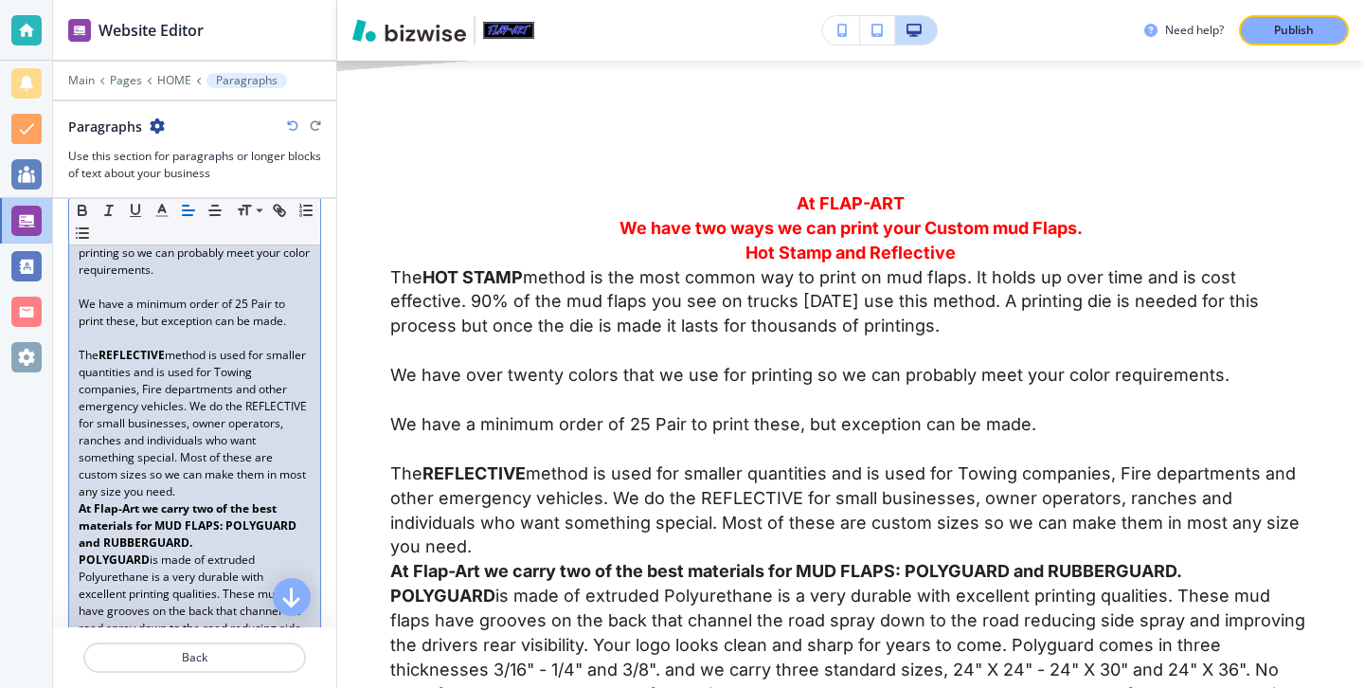
click at [200, 545] on p "At Flap-Art we carry two of the best materials for MUD FLAPS: POLYGUARD and RUB…" at bounding box center [195, 525] width 232 height 51
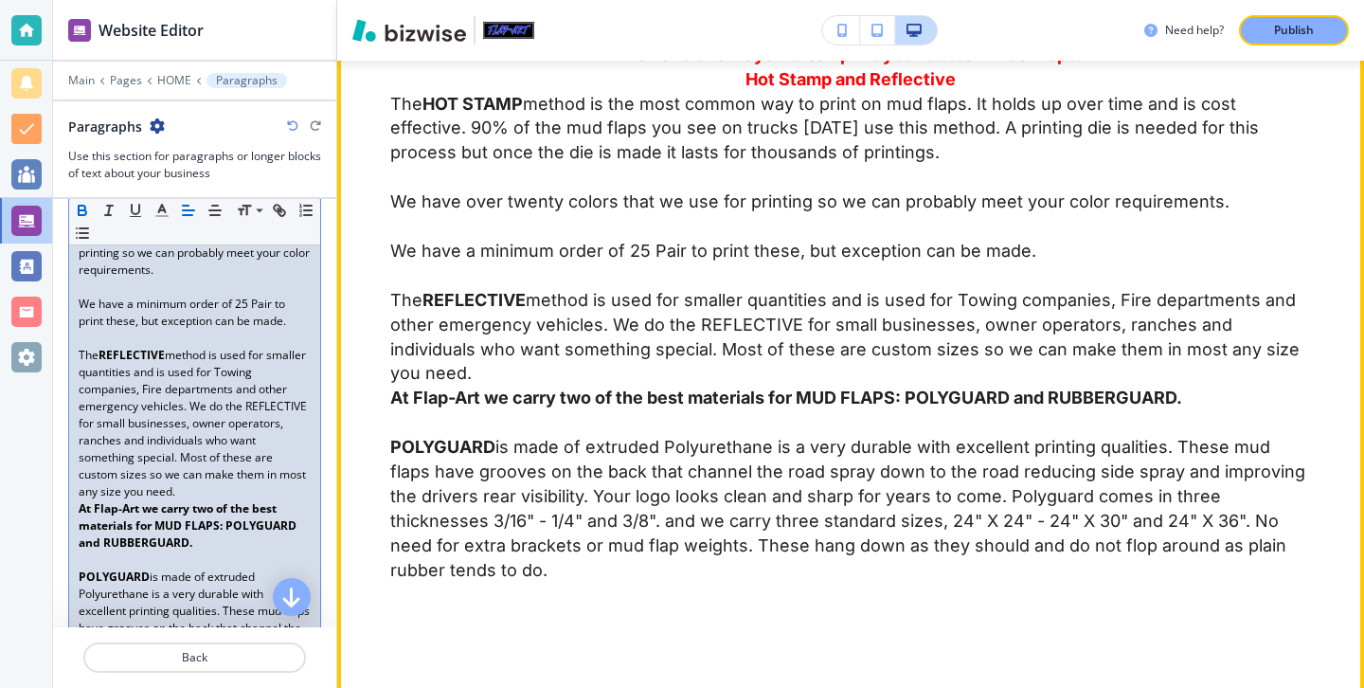
scroll to position [5456, 0]
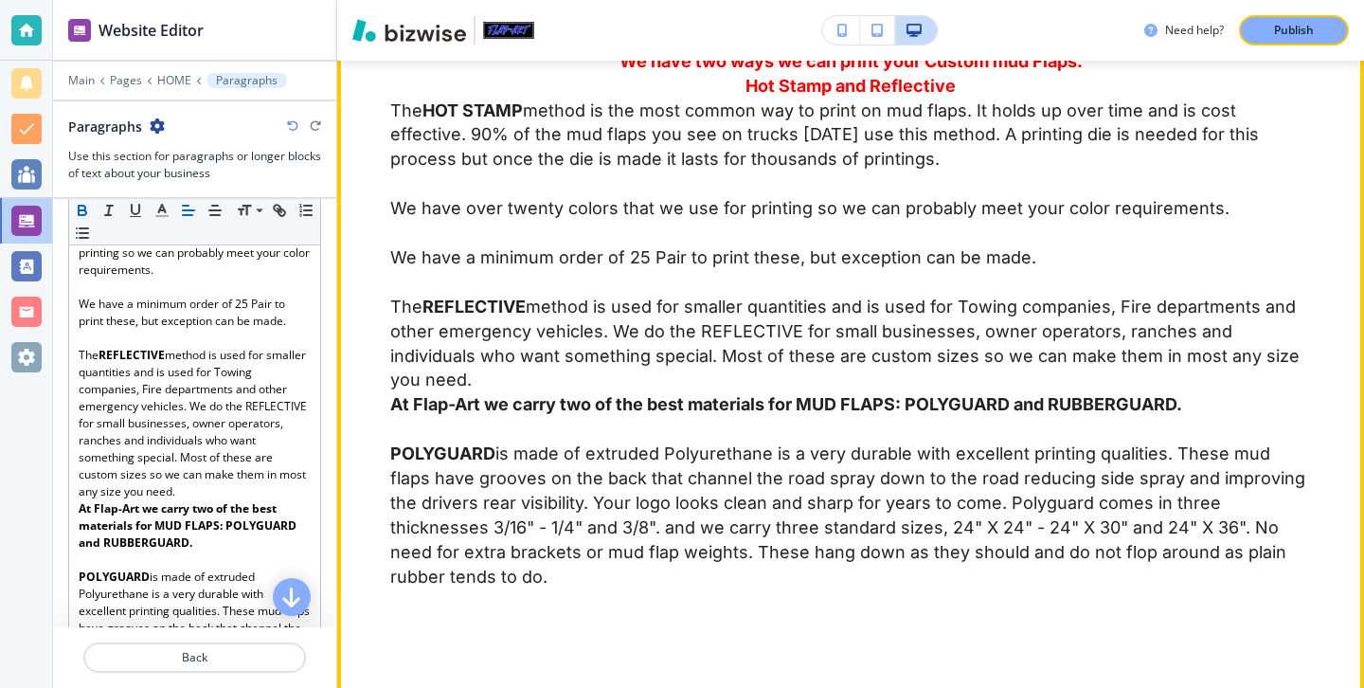
click at [1278, 338] on p "The REFLECTIVE method is used for smaller quantities and is used for Towing com…" at bounding box center [850, 344] width 921 height 99
click at [1292, 392] on p "At Flap-Art we carry two of the best materials for MUD FLAPS: POLYGUARD and RUB…" at bounding box center [850, 404] width 921 height 25
click at [1292, 336] on p "The REFLECTIVE method is used for smaller quantities and is used for Towing com…" at bounding box center [850, 344] width 921 height 99
click at [1292, 334] on p "The REFLECTIVE method is used for smaller quantities and is used for Towing com…" at bounding box center [850, 344] width 921 height 99
click at [1272, 332] on p "The REFLECTIVE method is used for smaller quantities and is used for Towing com…" at bounding box center [850, 344] width 921 height 99
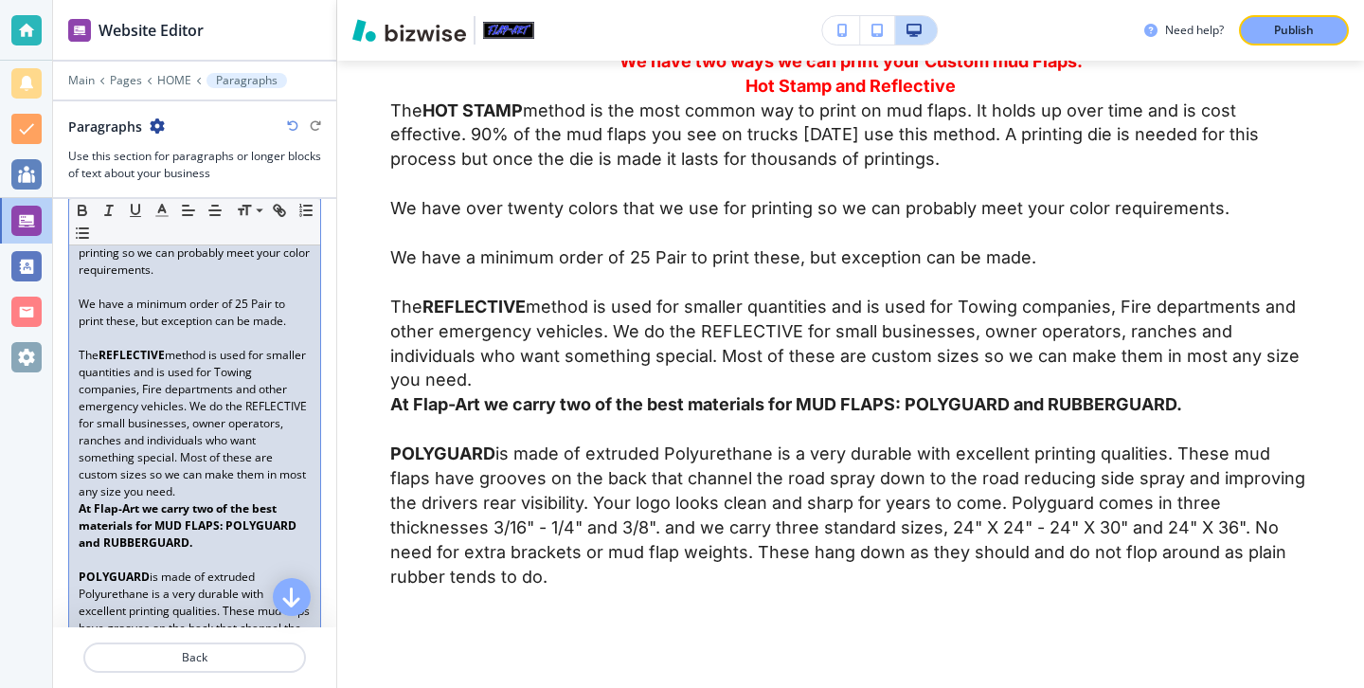
click at [217, 477] on p "The REFLECTIVE method is used for smaller quantities and is used for Towing com…" at bounding box center [195, 424] width 232 height 154
click at [216, 489] on p "The REFLECTIVE method is used for smaller quantities and is used for Towing com…" at bounding box center [195, 424] width 232 height 154
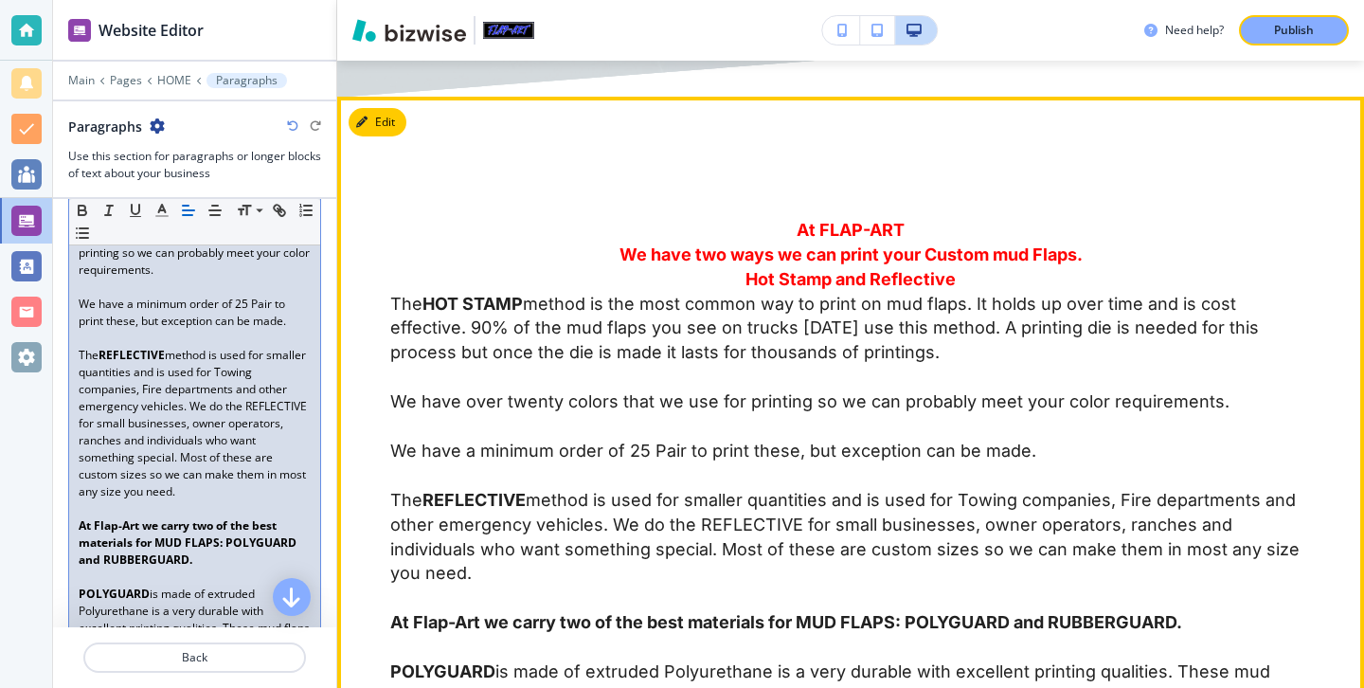
scroll to position [5257, 0]
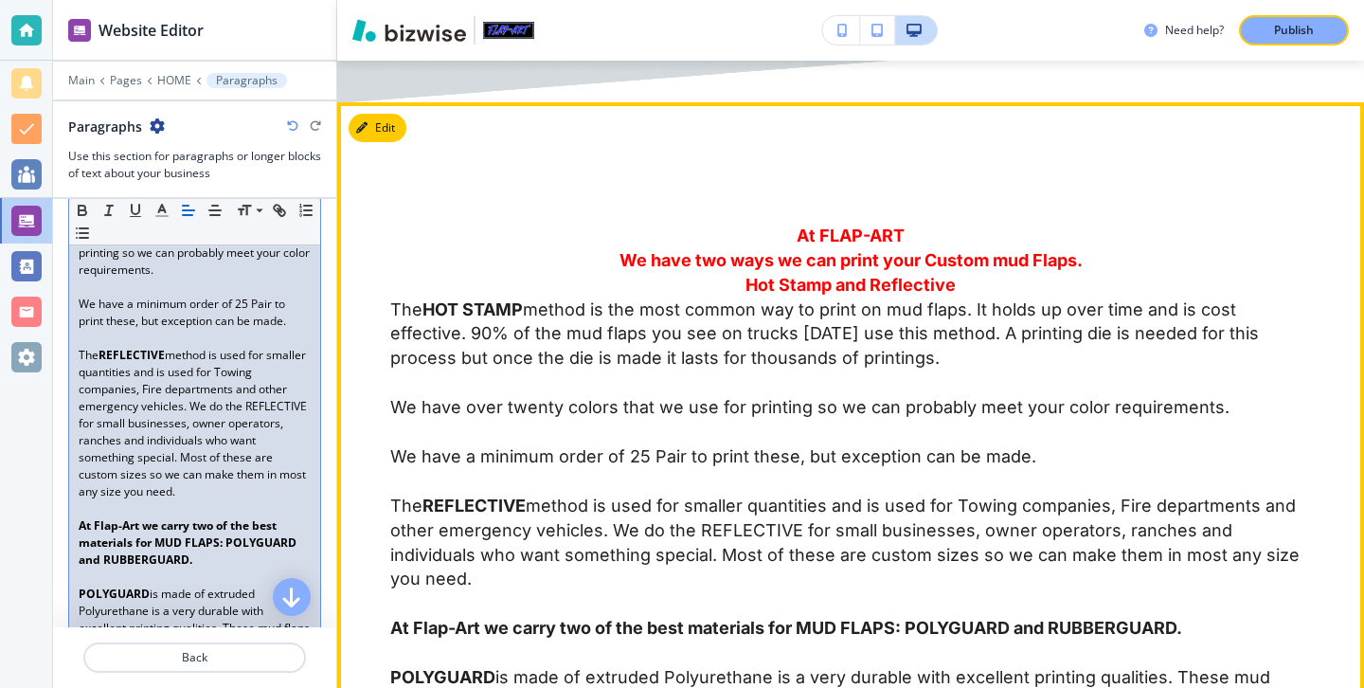
click at [929, 250] on strong "We have two ways we can print your Custom mud Flaps." at bounding box center [851, 260] width 463 height 20
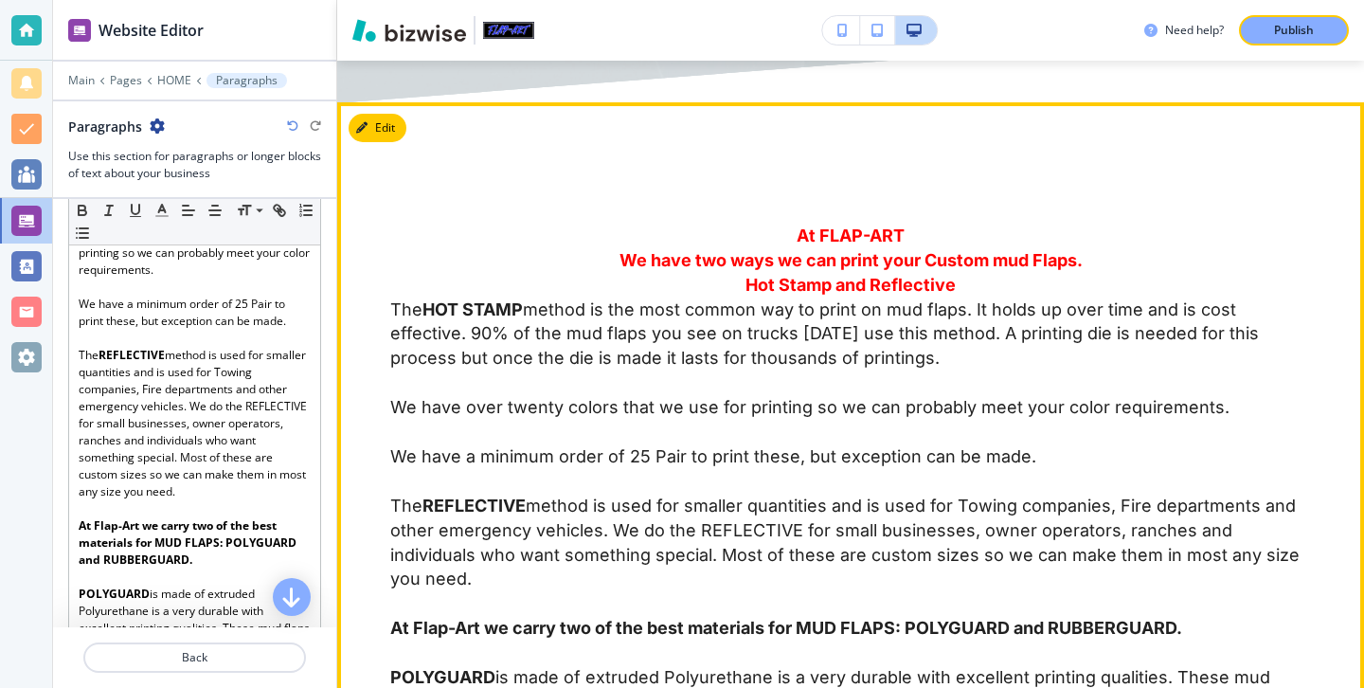
click at [937, 250] on strong "We have two ways we can print your Custom mud Flaps." at bounding box center [851, 260] width 463 height 20
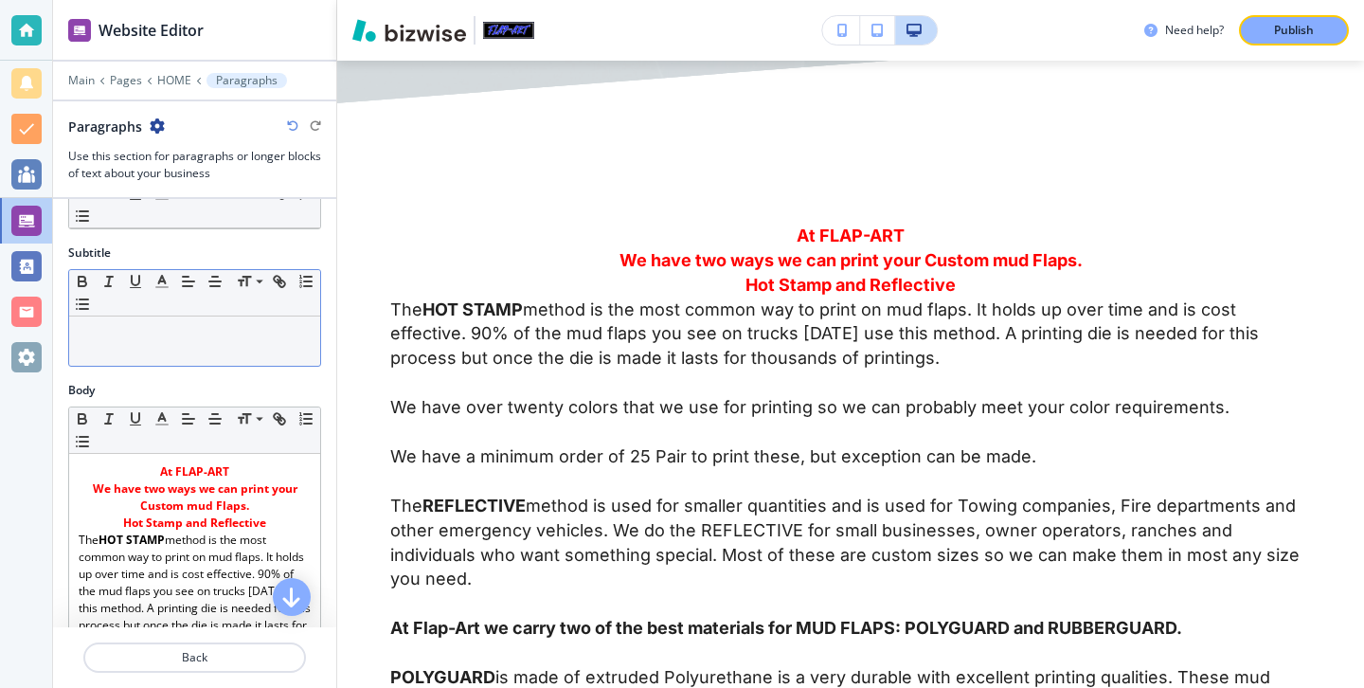
scroll to position [161, 0]
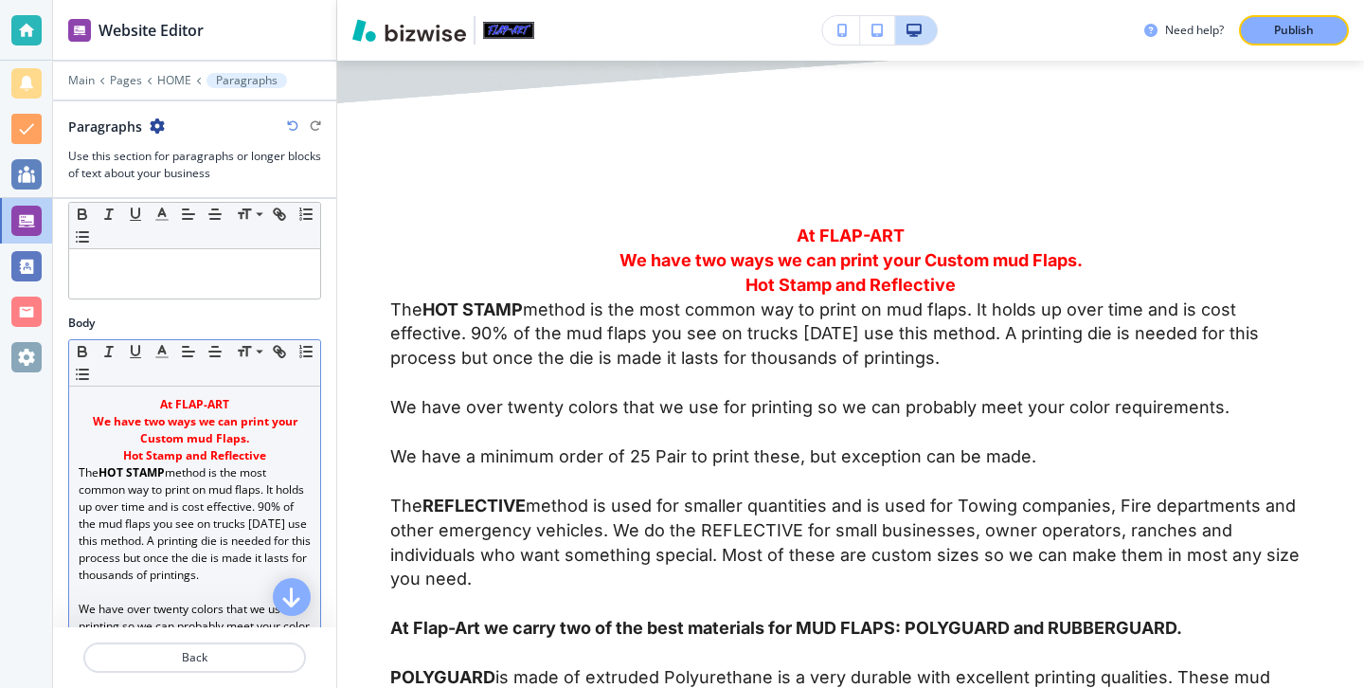
click at [293, 424] on strong "We have two ways we can print your Custom mud Flaps." at bounding box center [197, 429] width 208 height 33
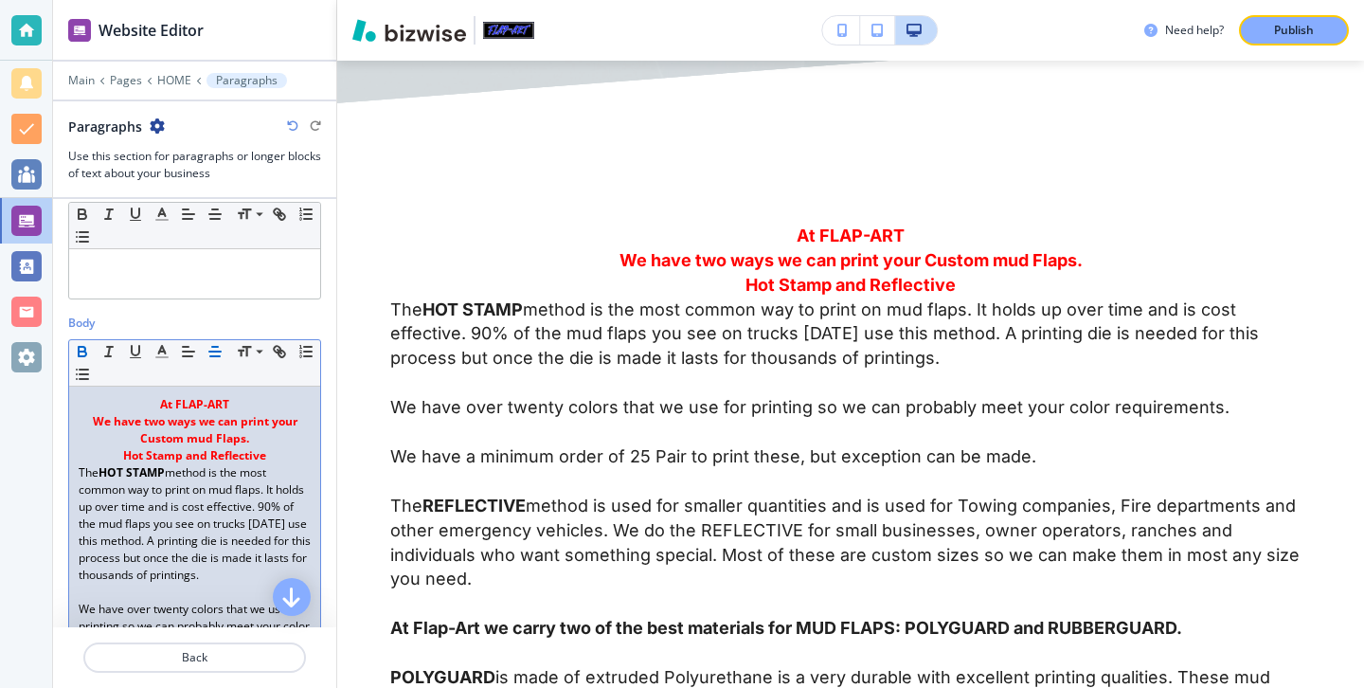
click at [302, 425] on p "We have two ways we can print your Custom mud Flaps." at bounding box center [195, 430] width 232 height 34
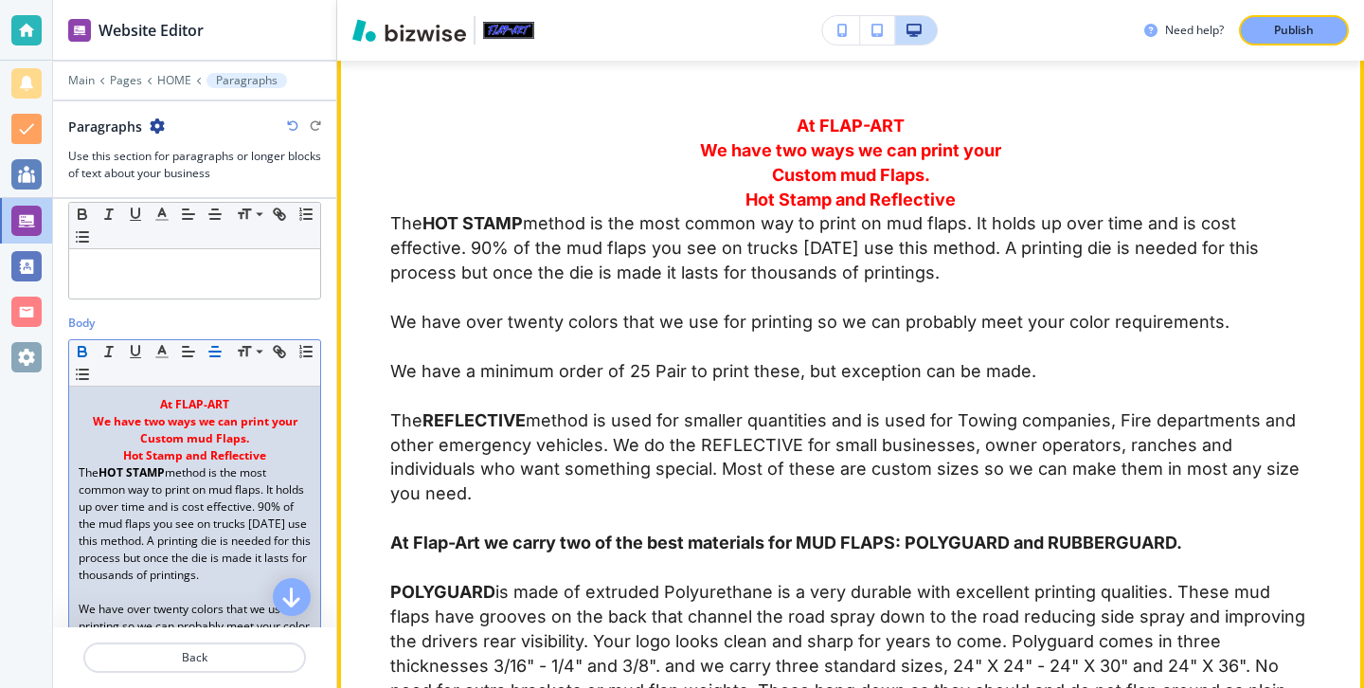
scroll to position [5312, 0]
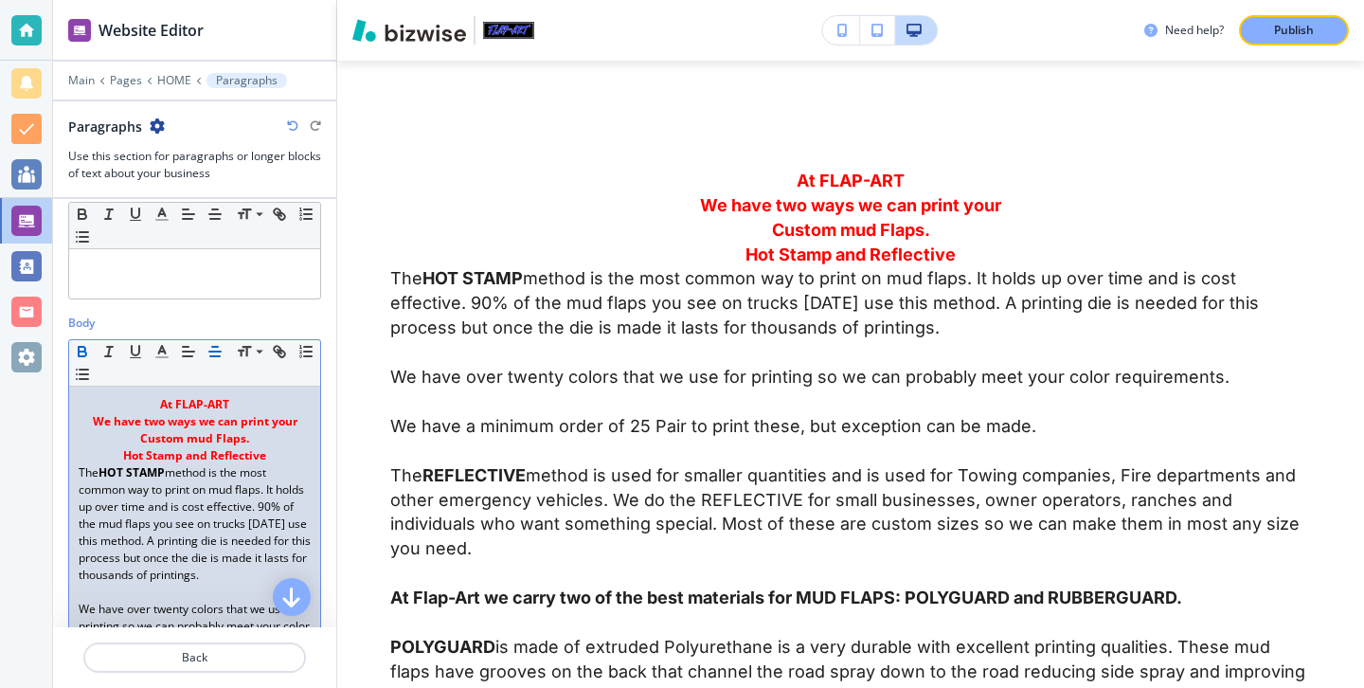
click at [257, 467] on p "The HOT STAMP method is the most common way to print on mud flaps. It holds up …" at bounding box center [195, 523] width 232 height 119
drag, startPoint x: 281, startPoint y: 455, endPoint x: 110, endPoint y: 407, distance: 177.9
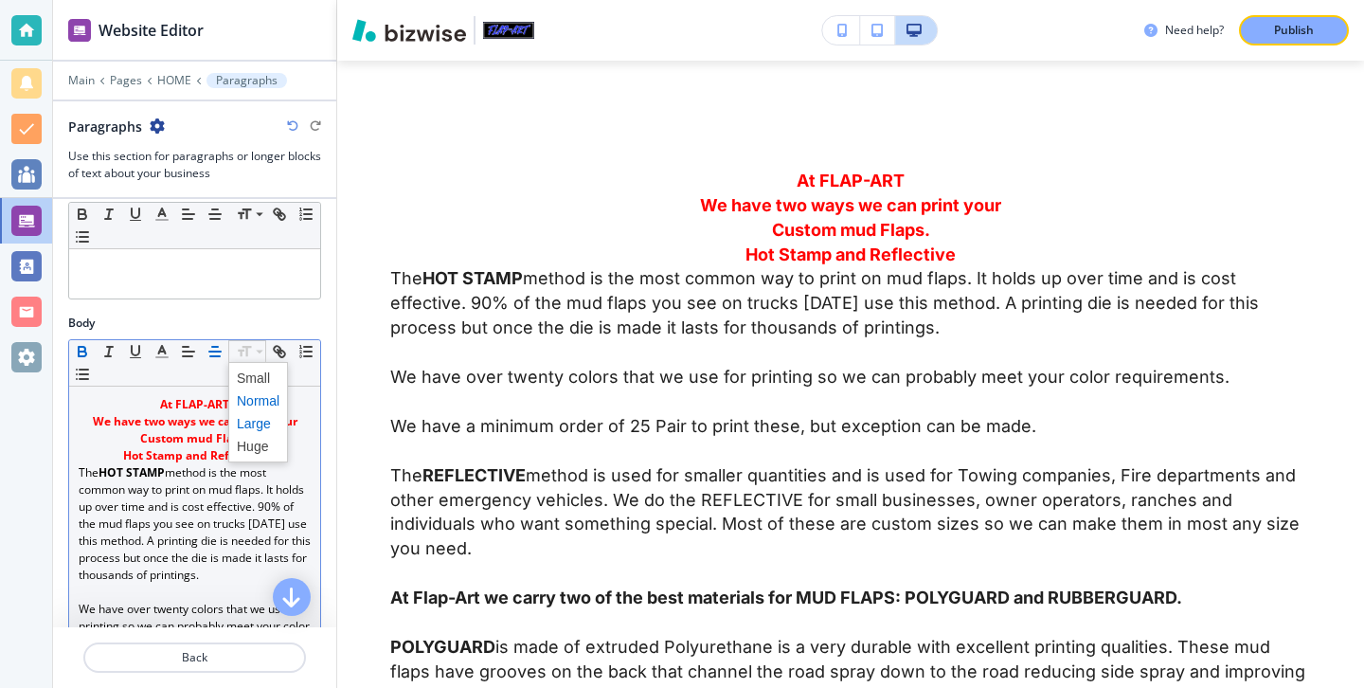
click at [265, 412] on span at bounding box center [258, 423] width 43 height 23
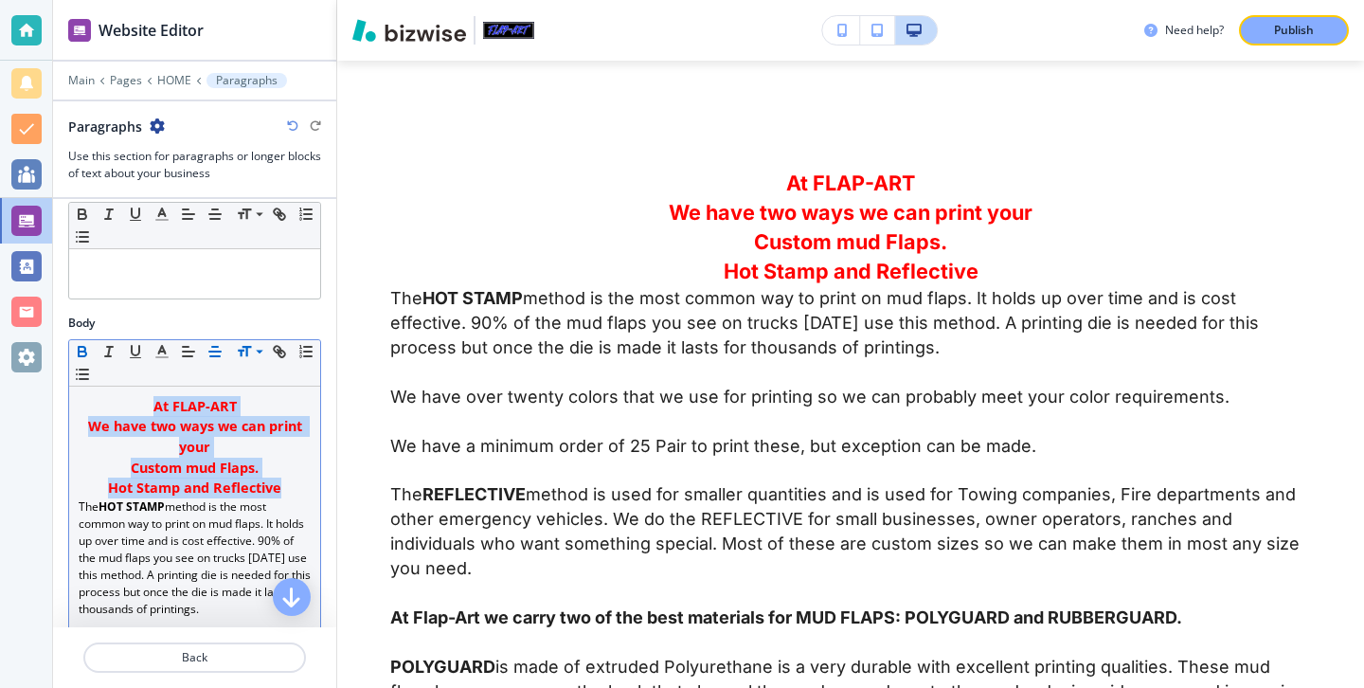
click at [81, 347] on icon "button" at bounding box center [82, 349] width 7 height 5
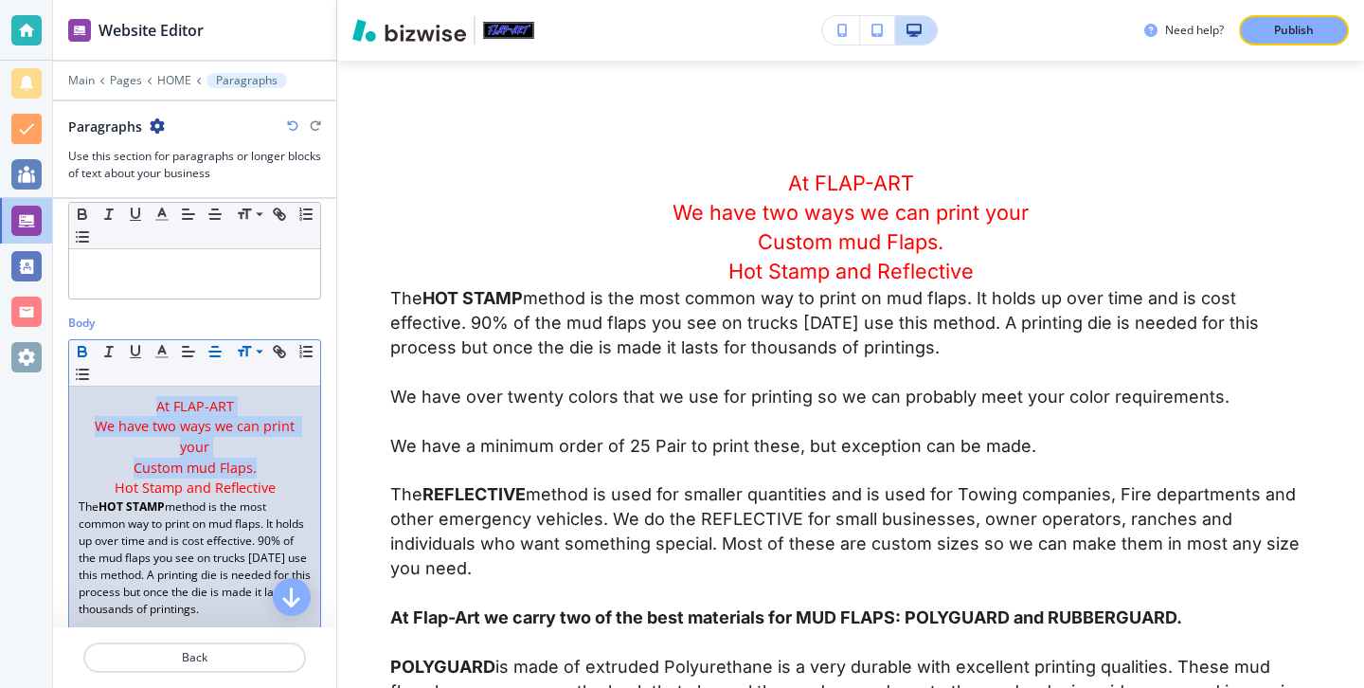
click at [81, 347] on icon "button" at bounding box center [82, 349] width 7 height 5
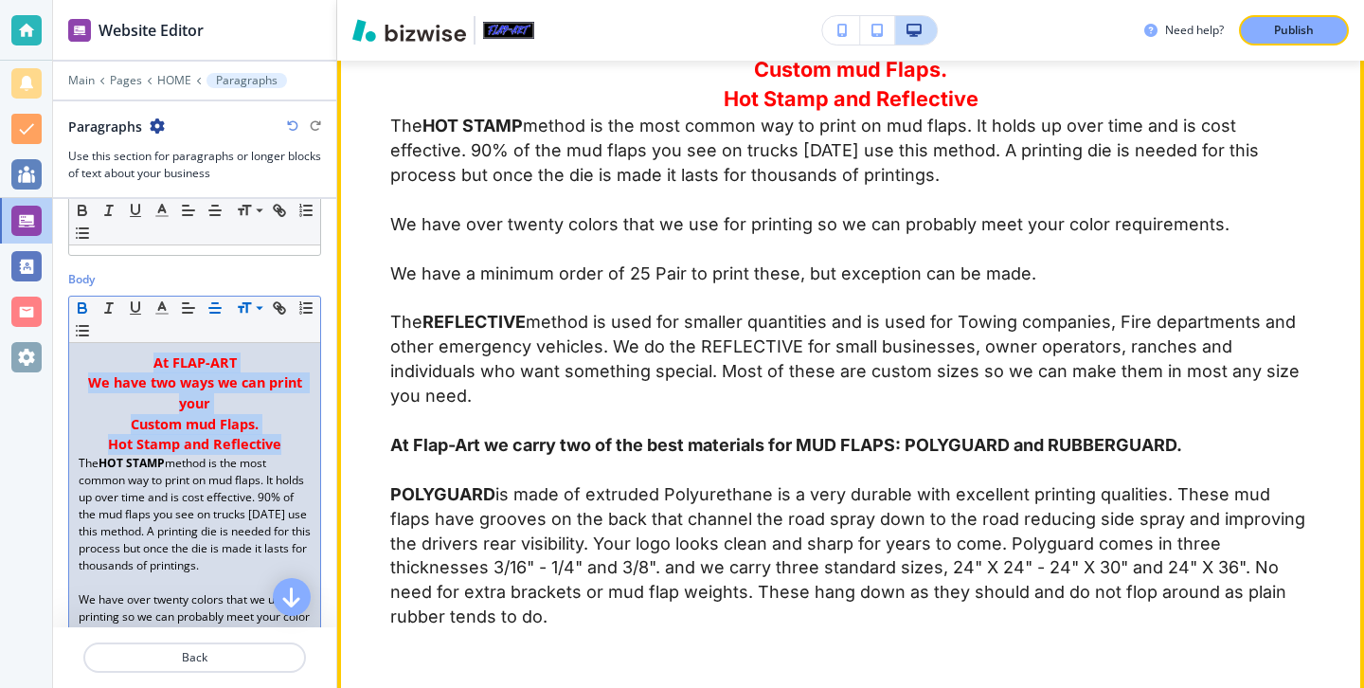
scroll to position [5129, 0]
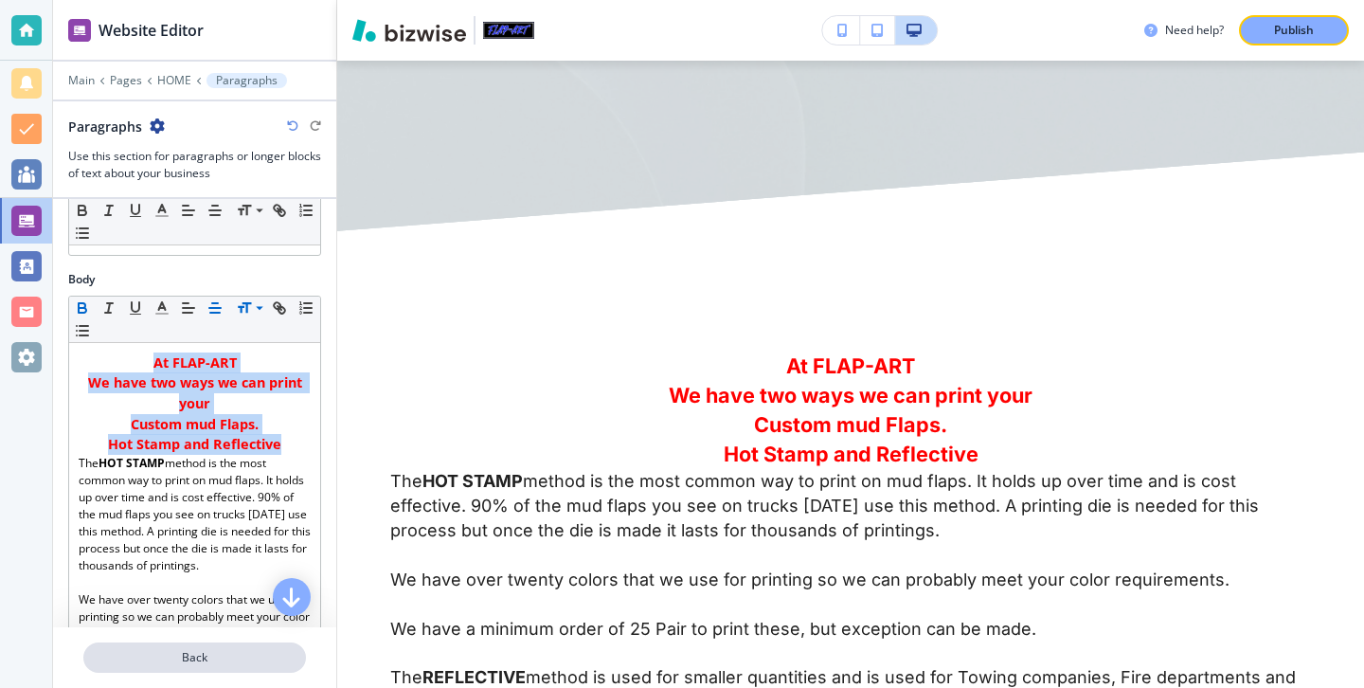
click at [243, 649] on p "Back" at bounding box center [194, 657] width 219 height 17
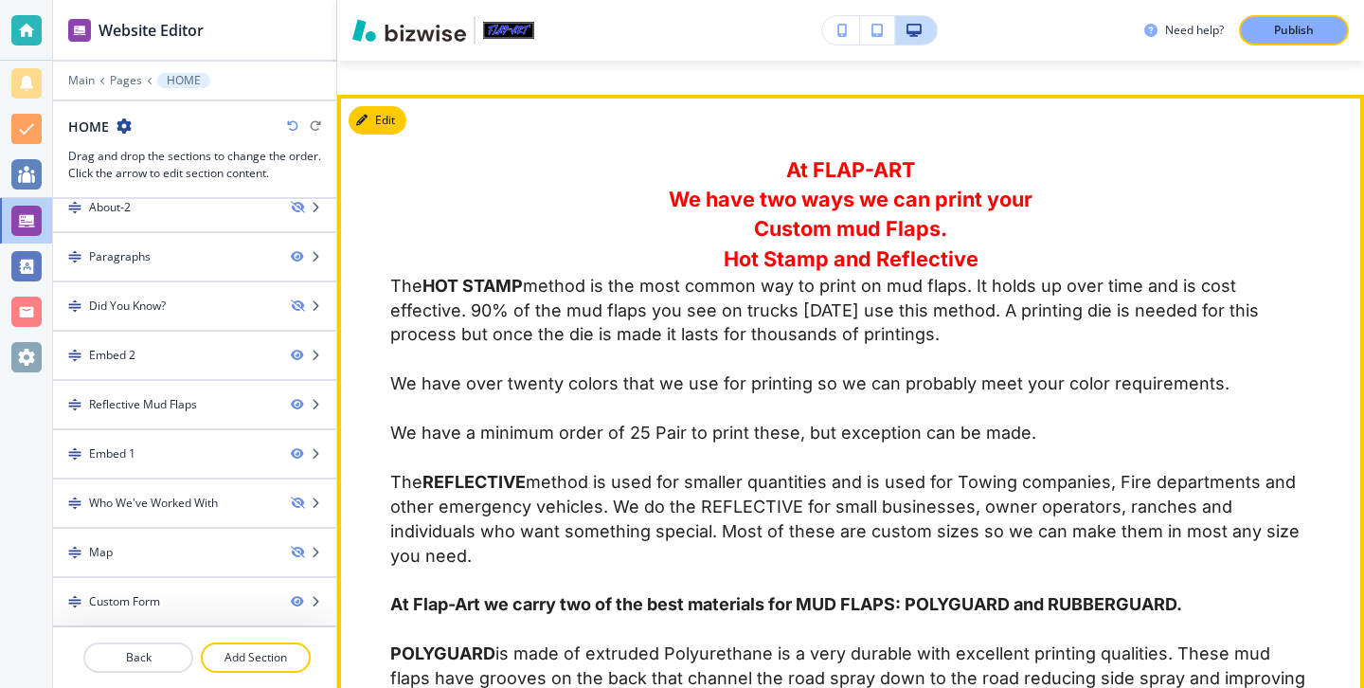
scroll to position [2060, 0]
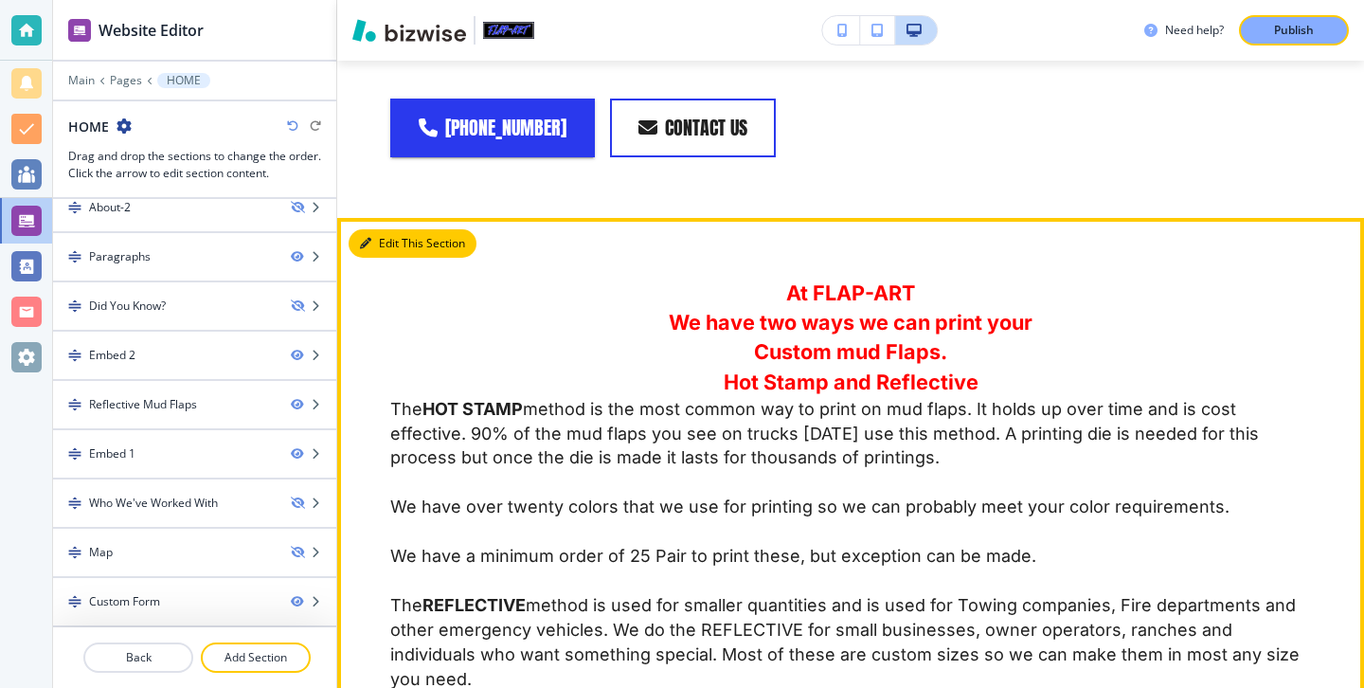
click at [374, 229] on button "Edit This Section" at bounding box center [413, 243] width 128 height 28
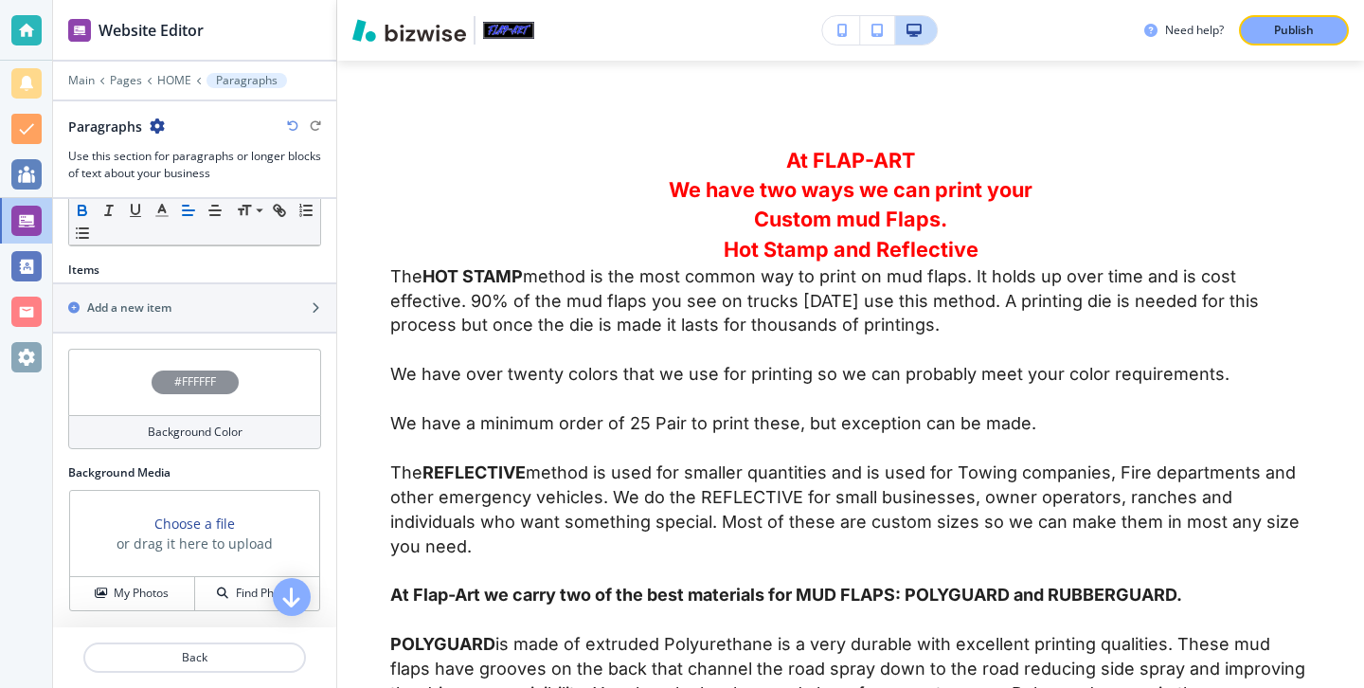
scroll to position [963, 0]
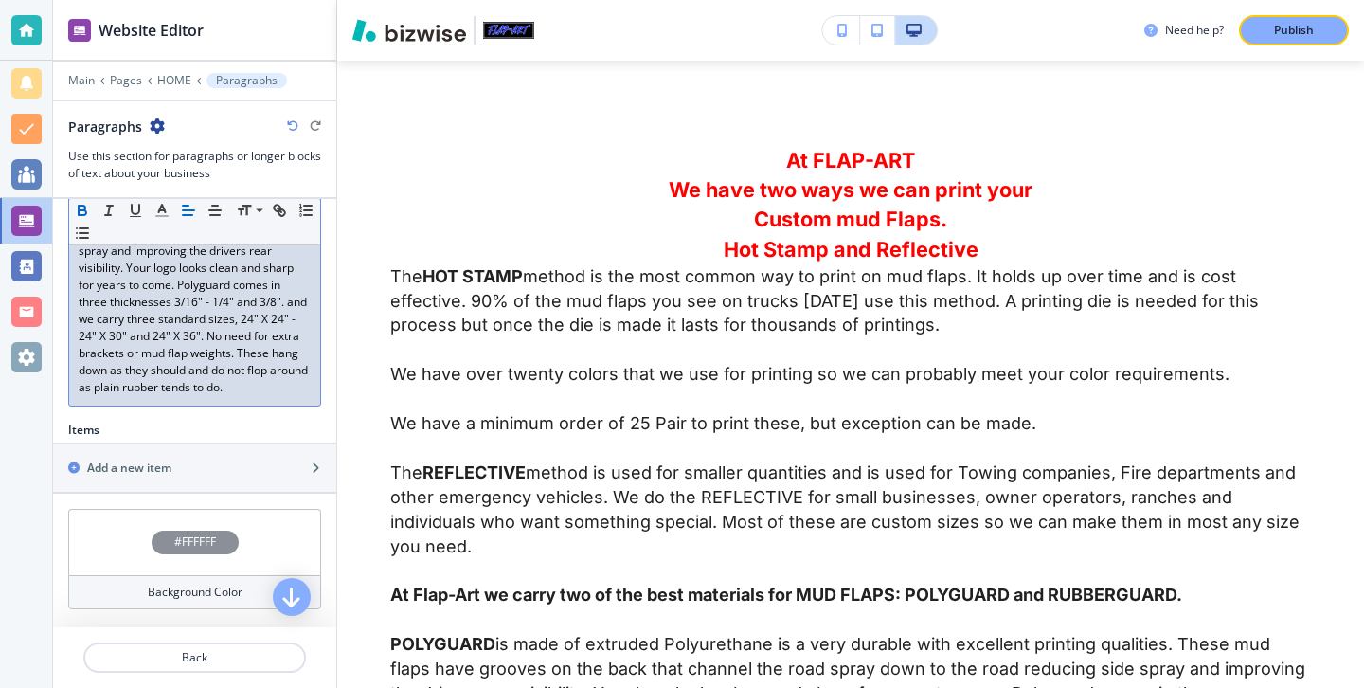
click at [290, 378] on p "POLYGUARD is made of extruded Polyurethane is a very durable with excellent pri…" at bounding box center [195, 276] width 232 height 239
click at [290, 386] on p "POLYGUARD is made of extruded Polyurethane is a very durable with excellent pri…" at bounding box center [195, 276] width 232 height 239
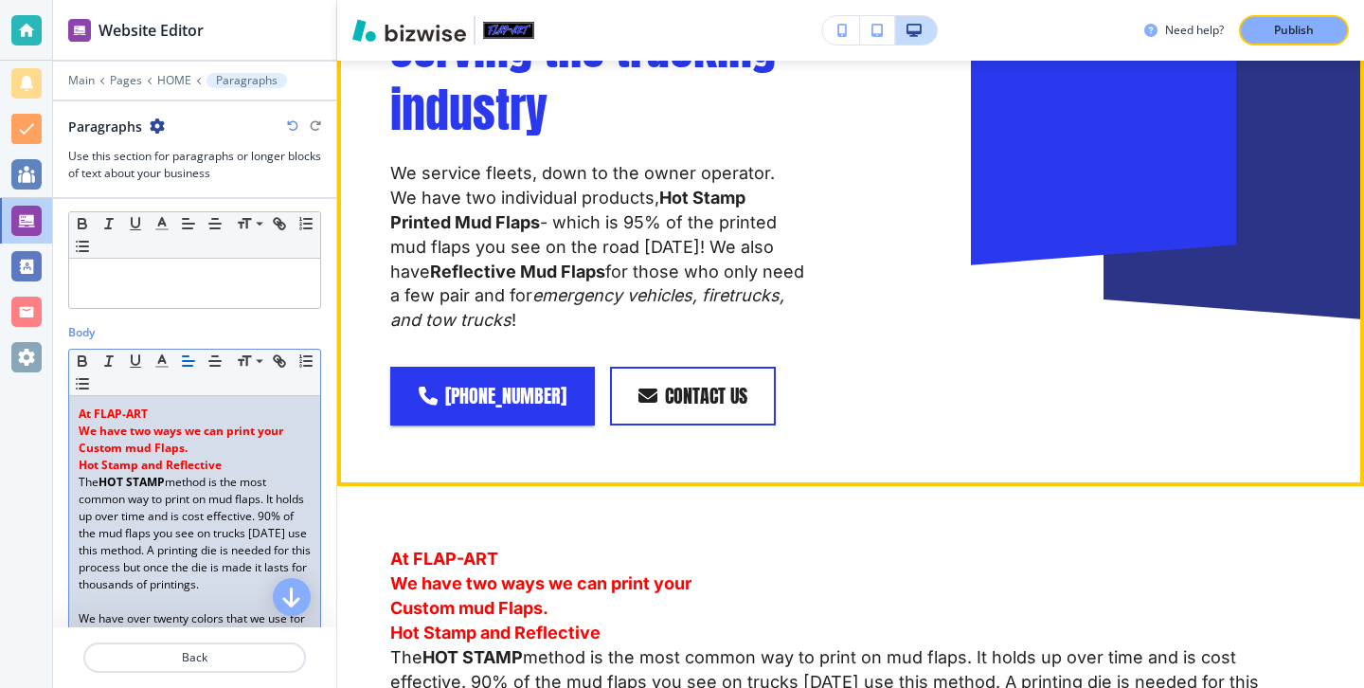
scroll to position [1797, 0]
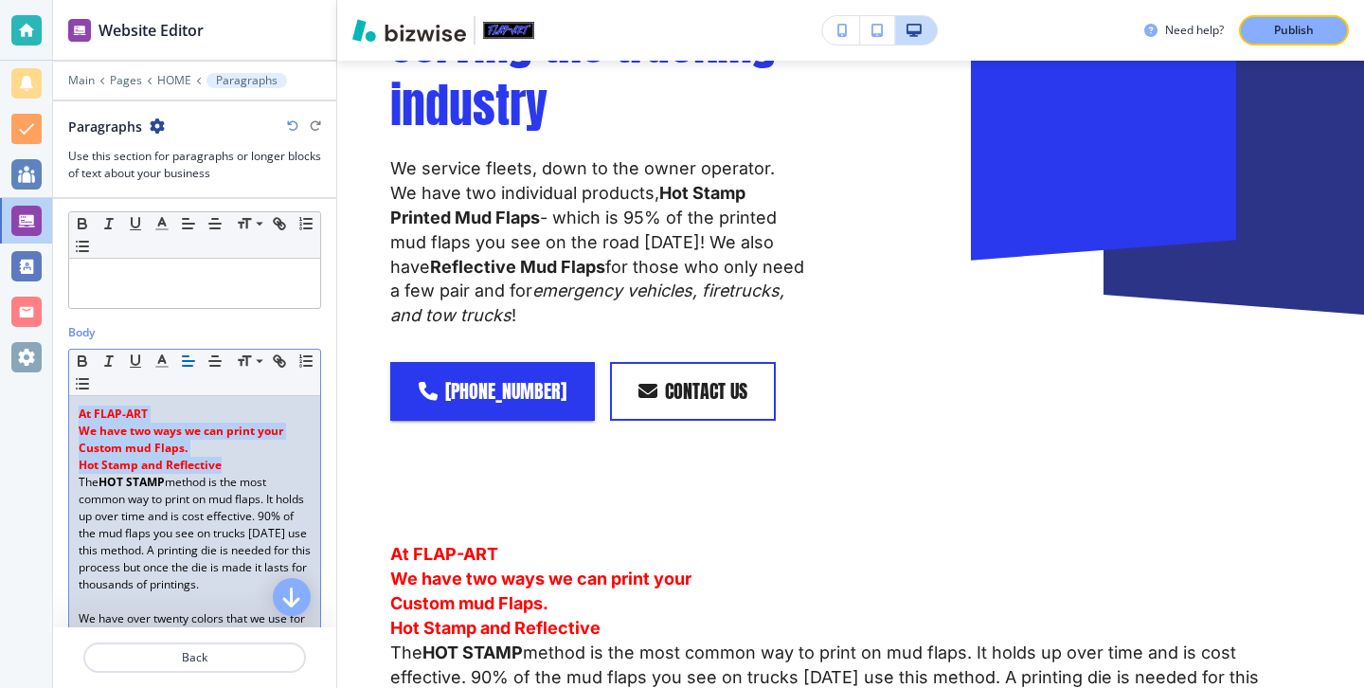
drag, startPoint x: 262, startPoint y: 468, endPoint x: 45, endPoint y: 413, distance: 223.8
click at [45, 413] on div "Website Editor Main Pages HOME Paragraphs Paragraphs Use this section for parag…" at bounding box center [682, 344] width 1364 height 688
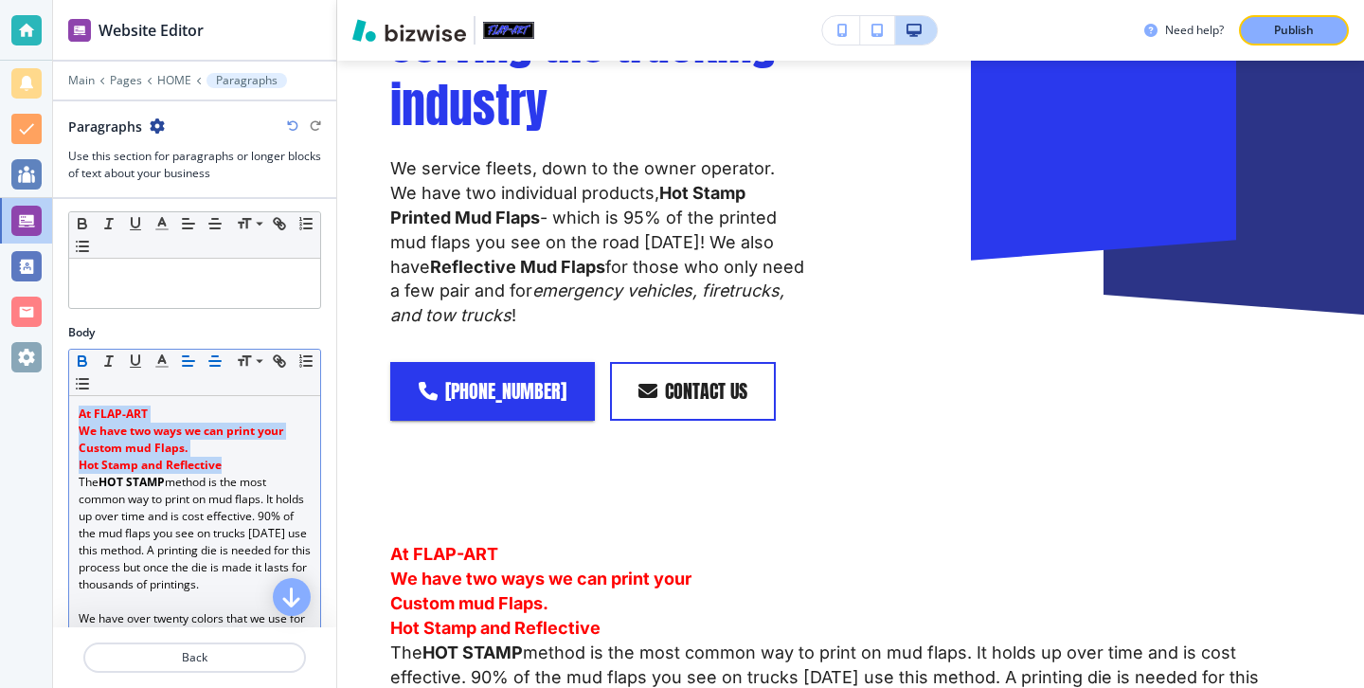
click at [222, 369] on button "button" at bounding box center [215, 361] width 27 height 23
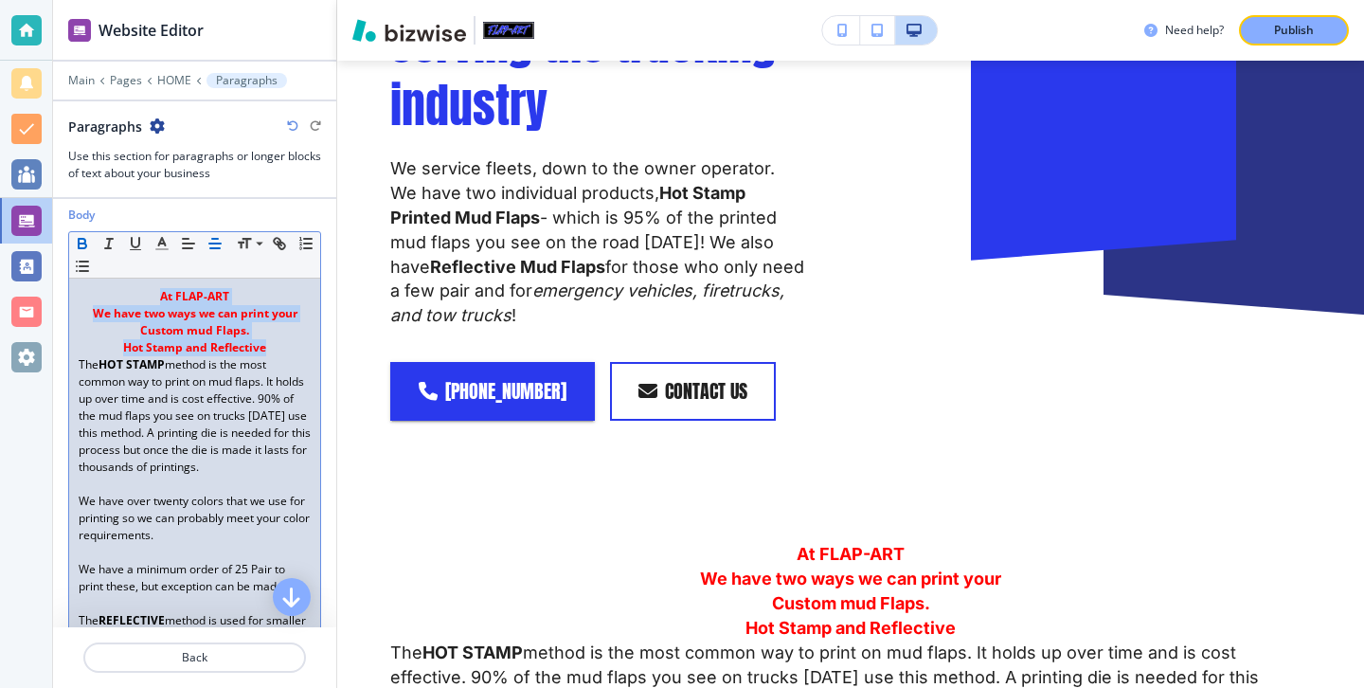
scroll to position [220, 0]
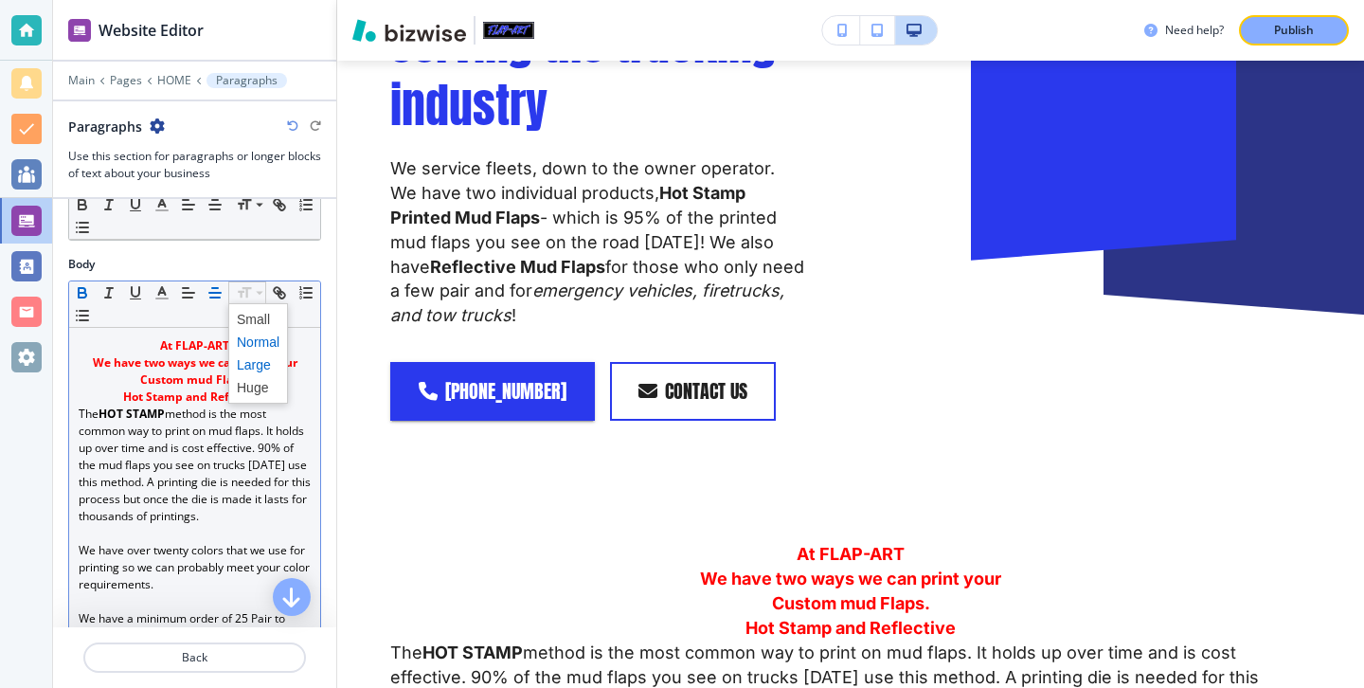
click at [262, 366] on span at bounding box center [258, 364] width 43 height 23
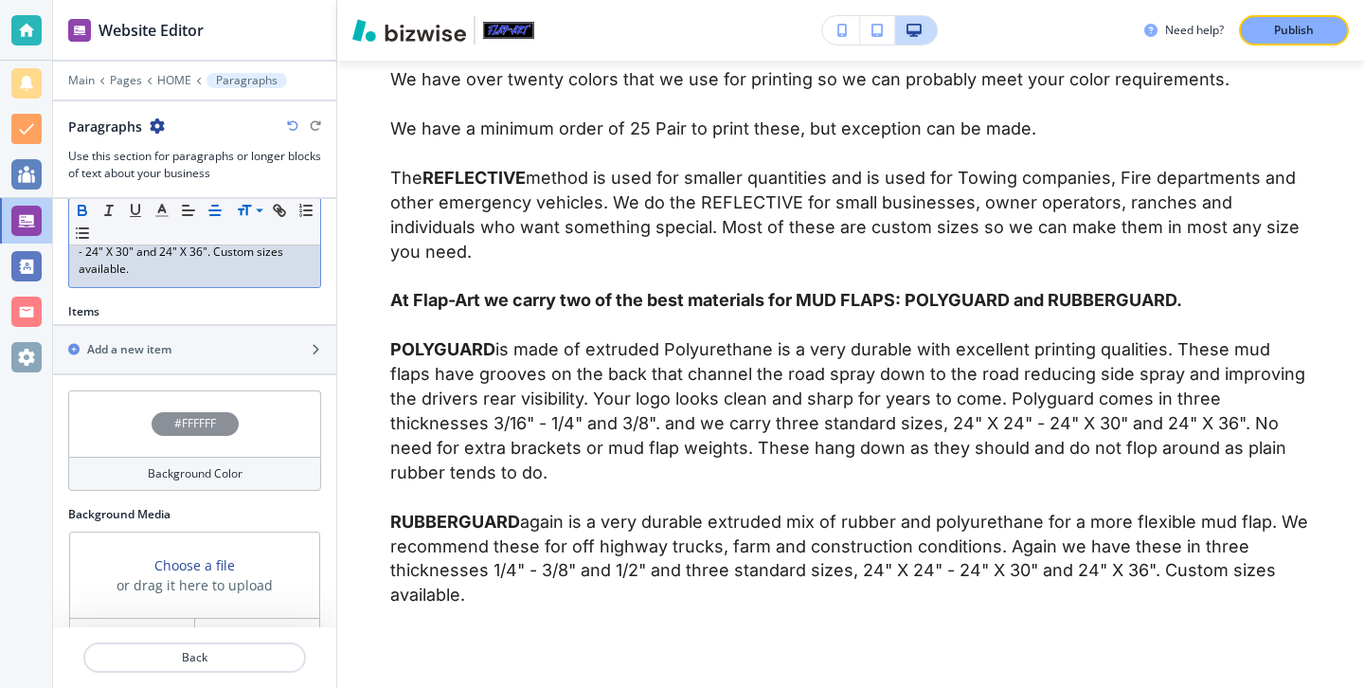
scroll to position [1328, 0]
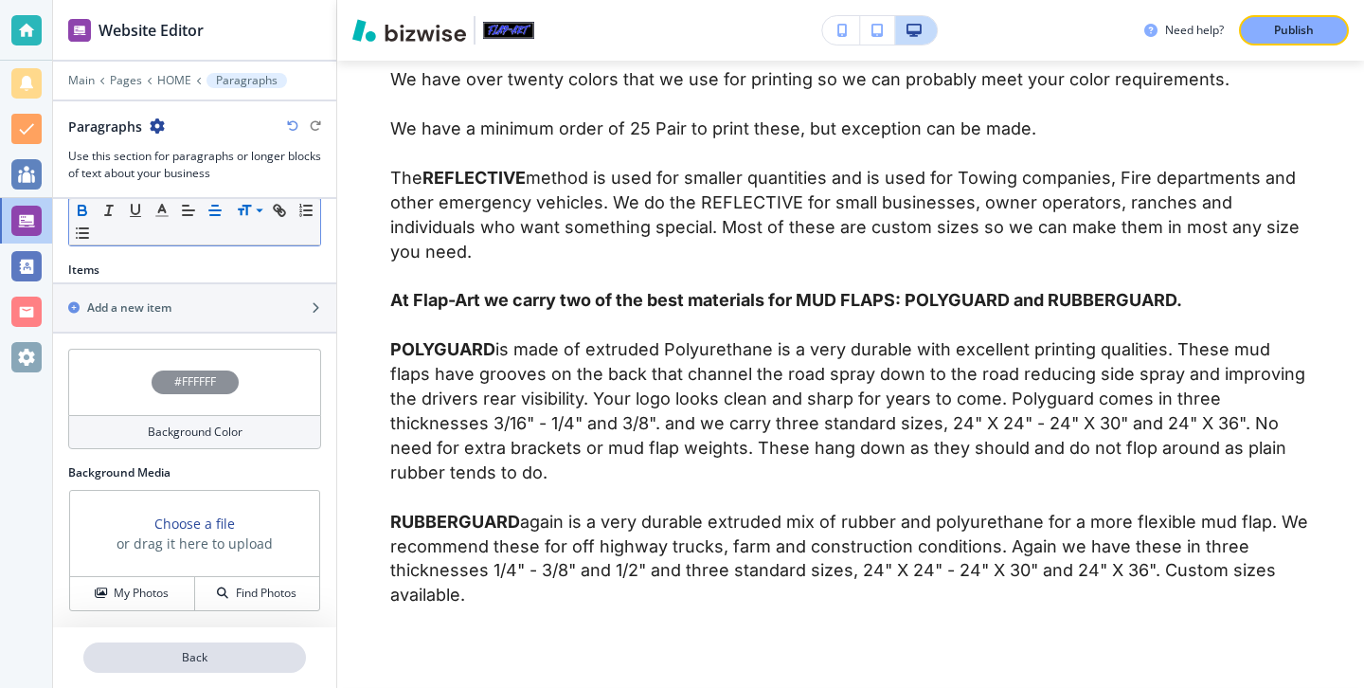
click at [215, 643] on button "Back" at bounding box center [194, 657] width 223 height 30
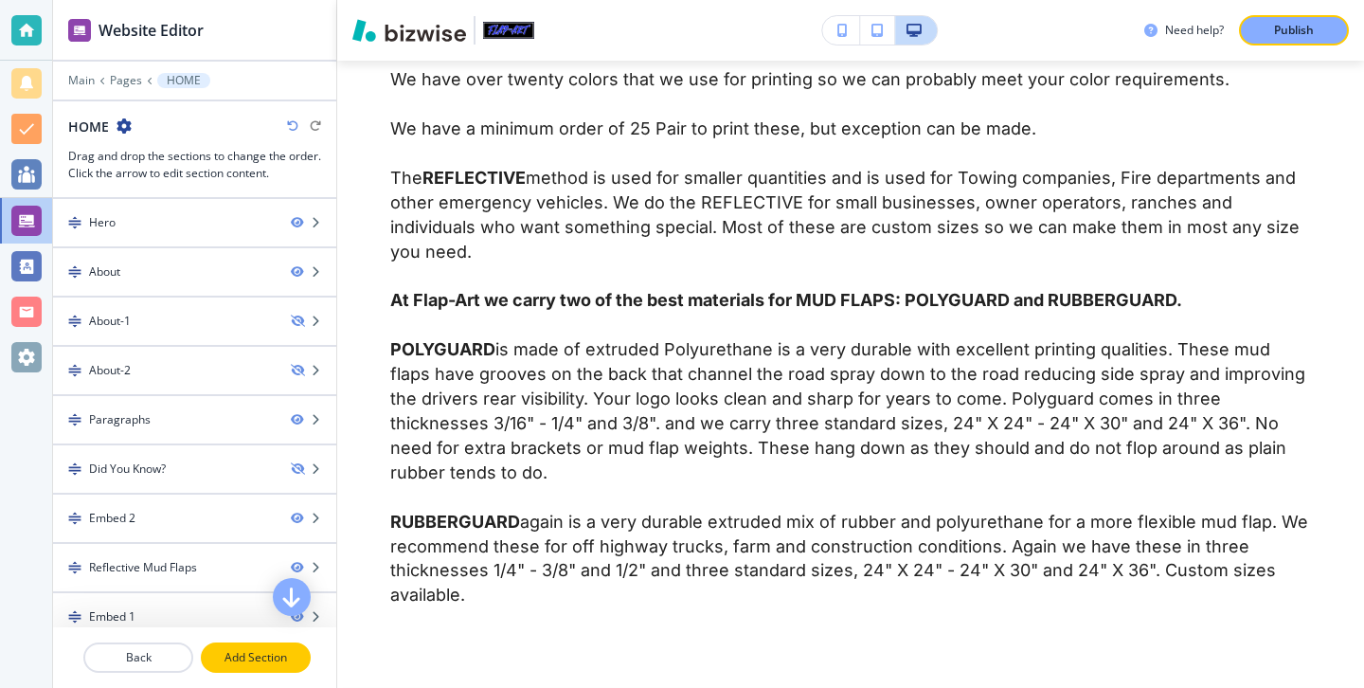
click at [244, 644] on button "Add Section" at bounding box center [256, 657] width 110 height 30
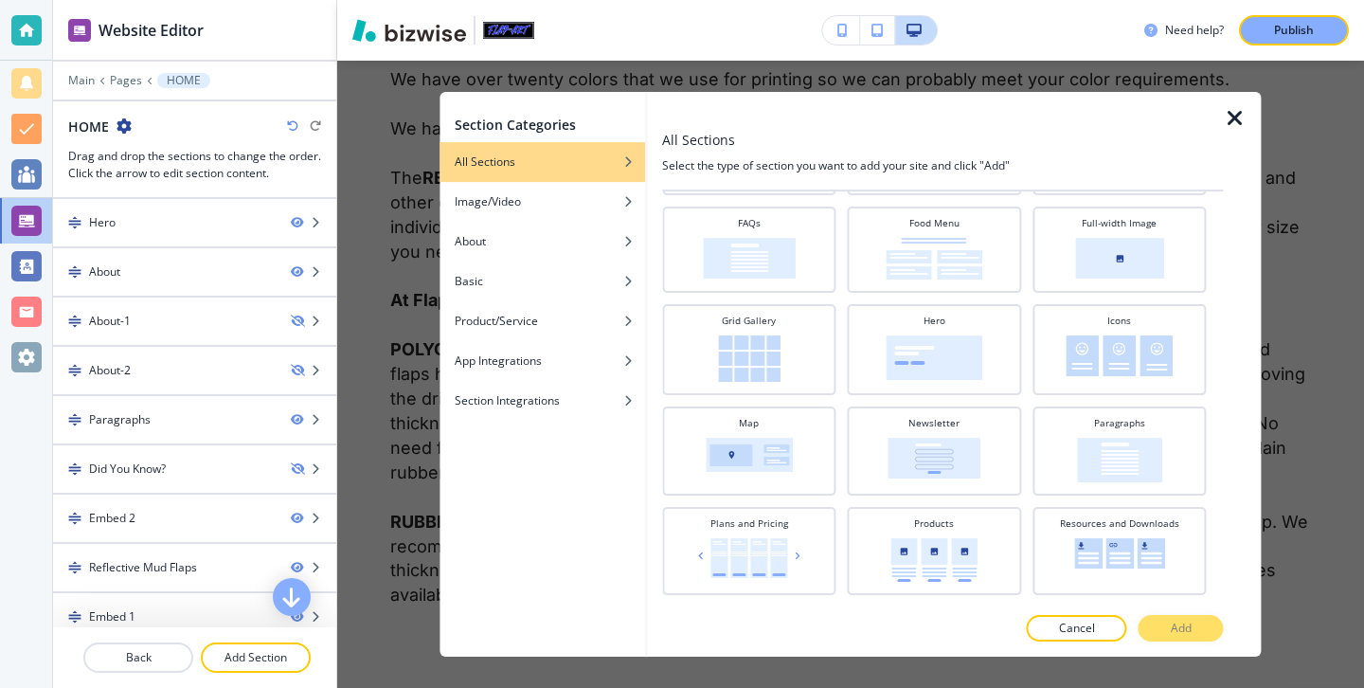
scroll to position [393, 0]
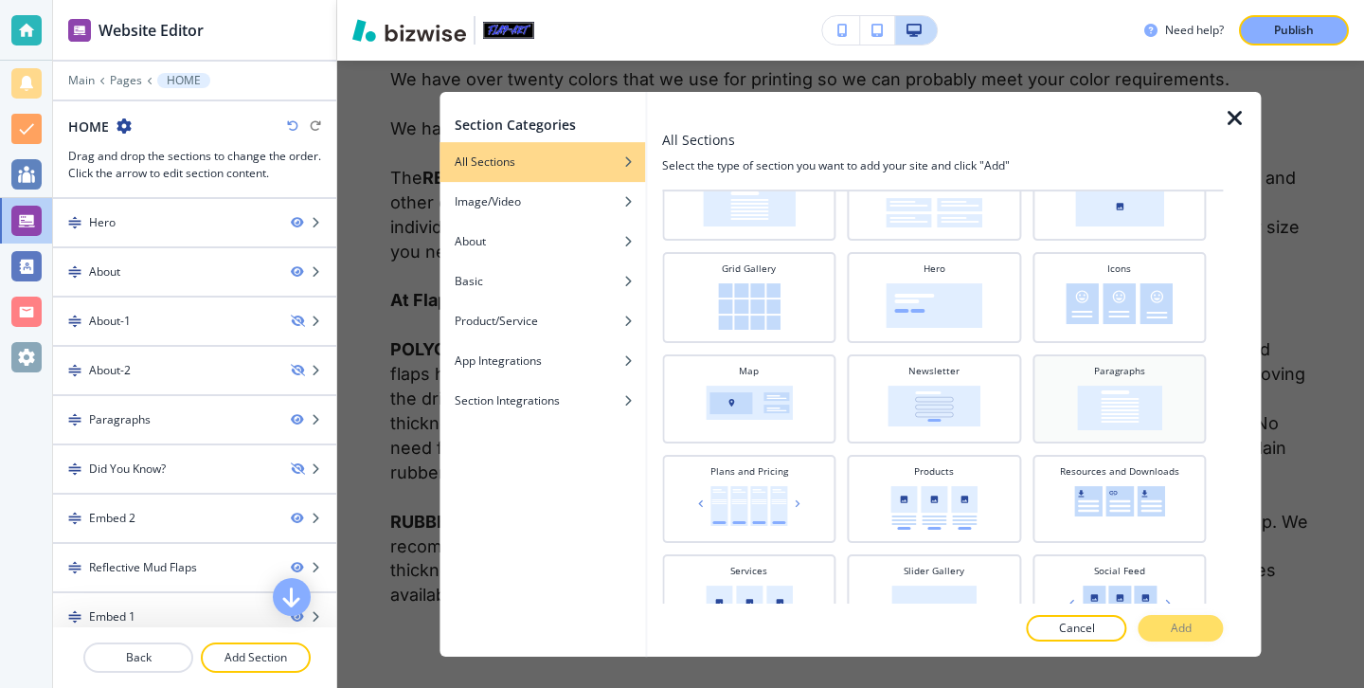
click at [1106, 398] on img at bounding box center [1119, 408] width 85 height 45
click at [1178, 637] on button "Add" at bounding box center [1181, 628] width 85 height 27
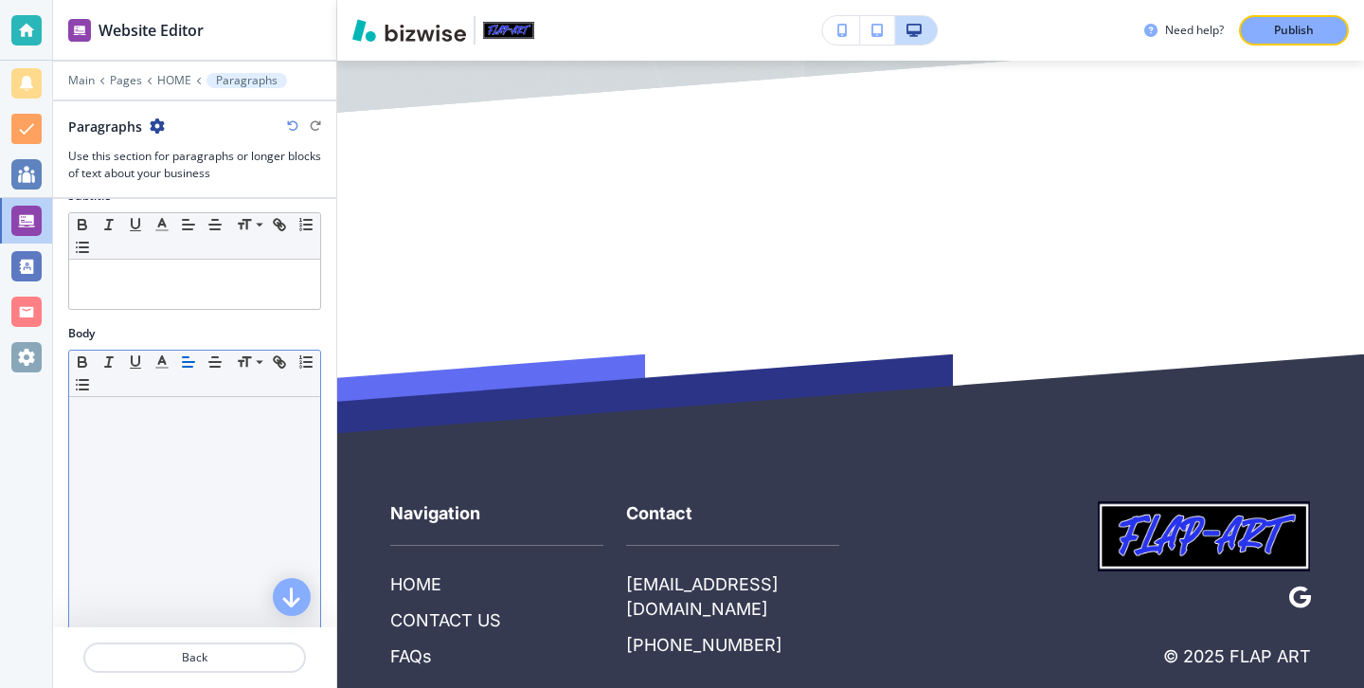
scroll to position [286, 0]
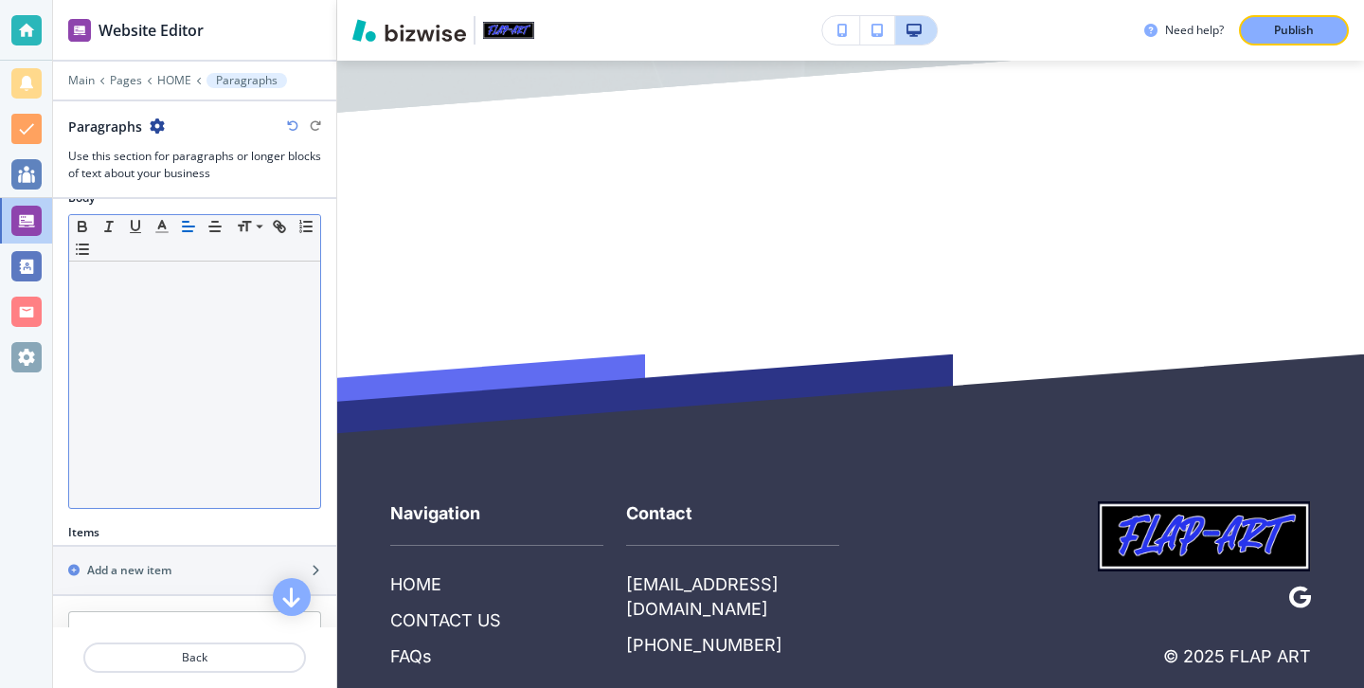
click at [183, 400] on div at bounding box center [194, 385] width 251 height 246
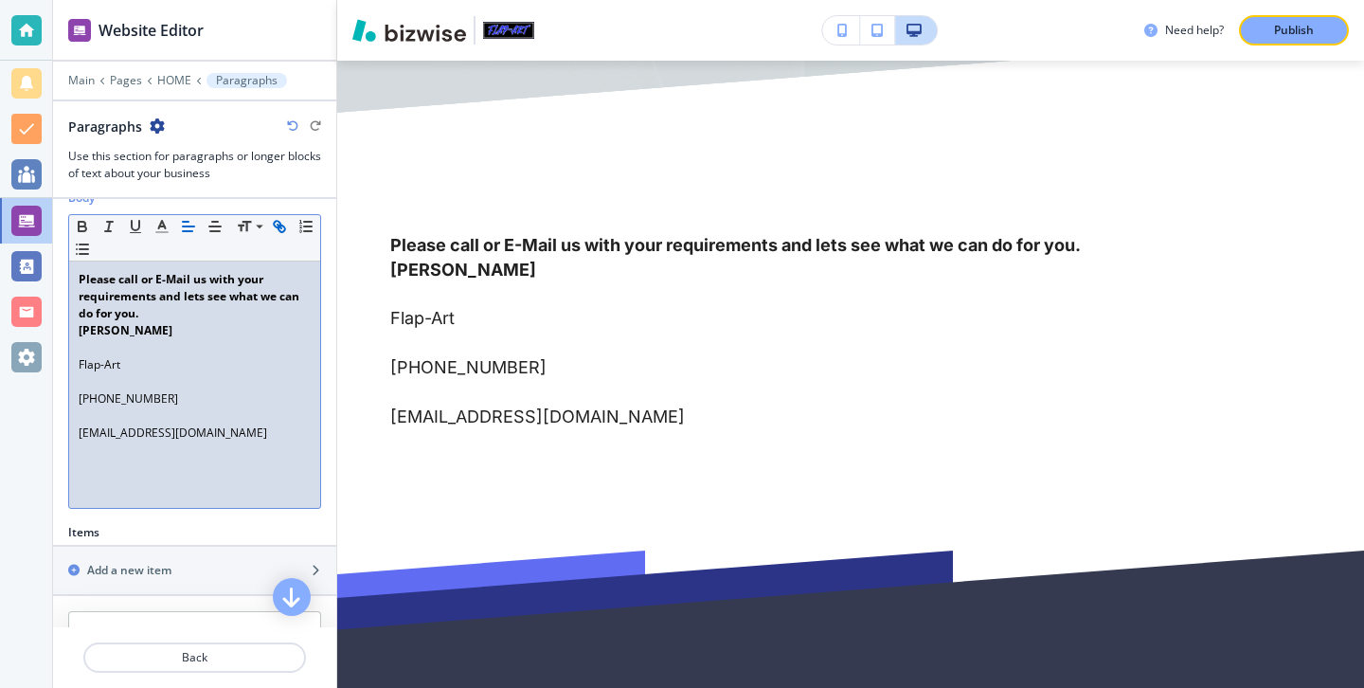
scroll to position [0, 0]
click at [136, 385] on p at bounding box center [195, 381] width 232 height 17
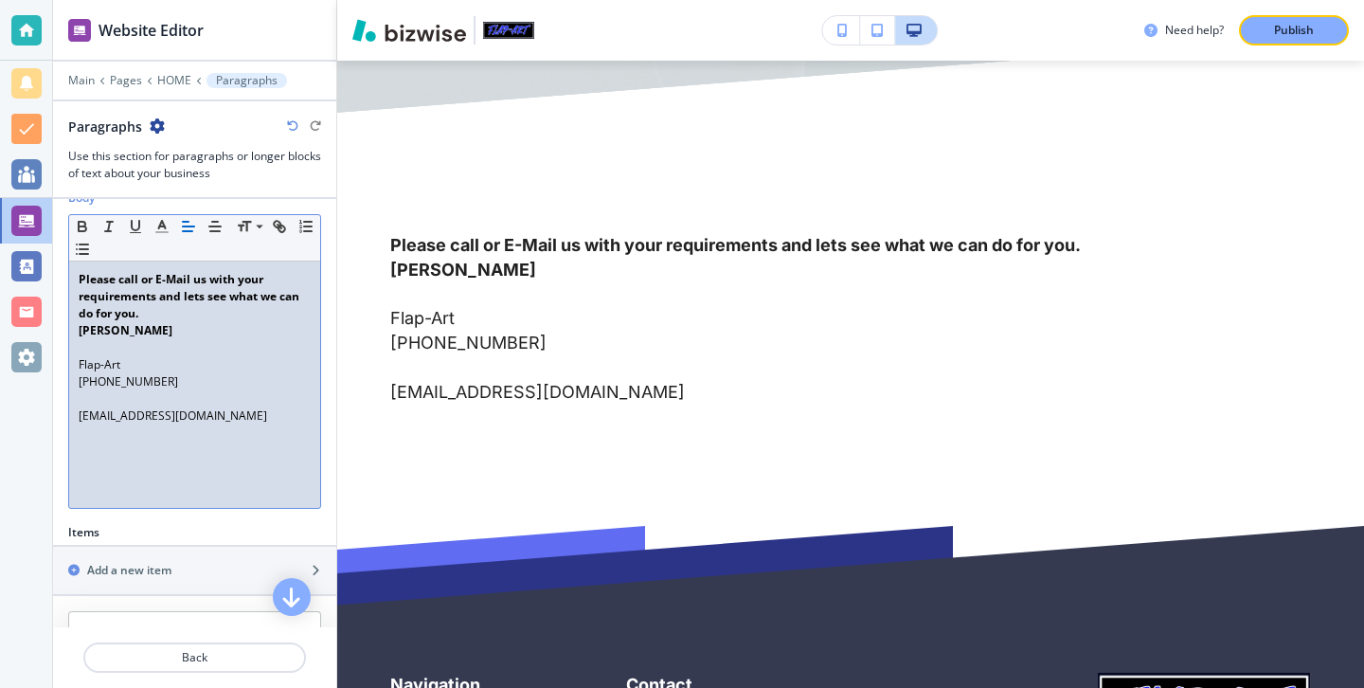
click at [110, 395] on p at bounding box center [195, 398] width 232 height 17
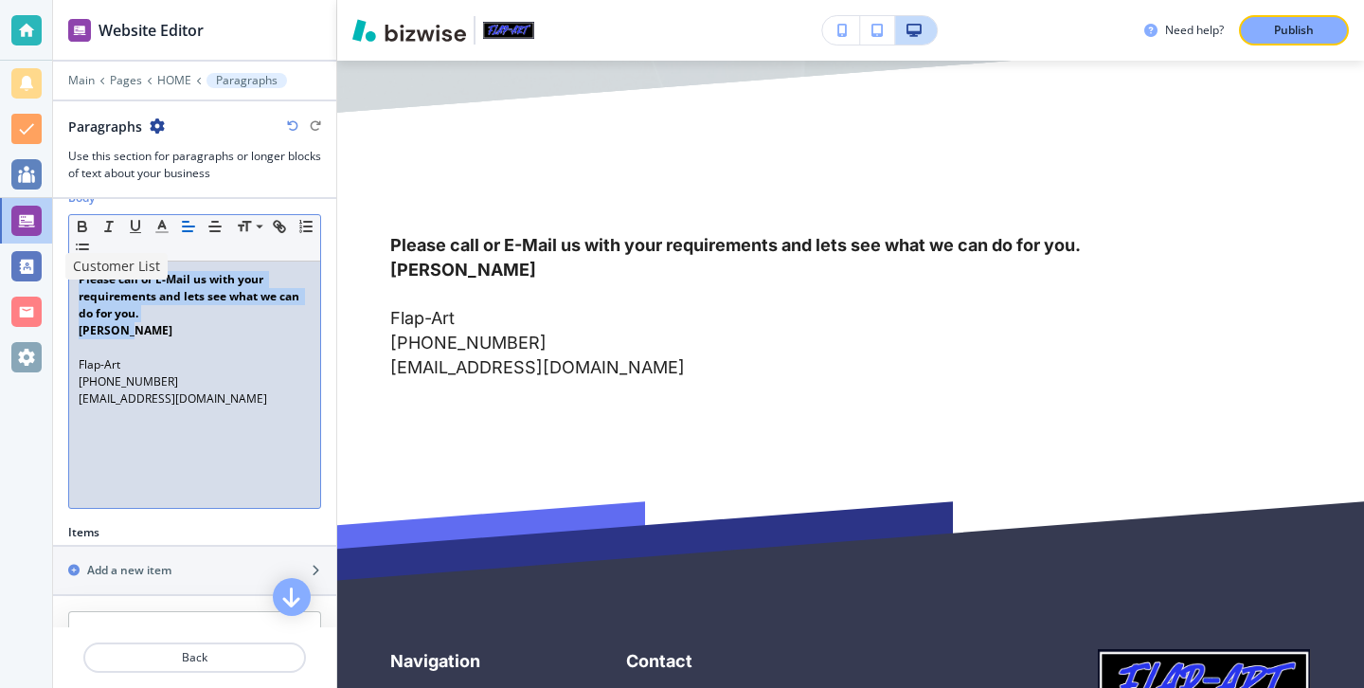
drag, startPoint x: 215, startPoint y: 331, endPoint x: 0, endPoint y: 254, distance: 228.4
click at [0, 254] on div "Website Editor Main Pages HOME Paragraphs Paragraphs Use this section for parag…" at bounding box center [682, 344] width 1364 height 688
click at [208, 223] on icon "button" at bounding box center [215, 226] width 17 height 17
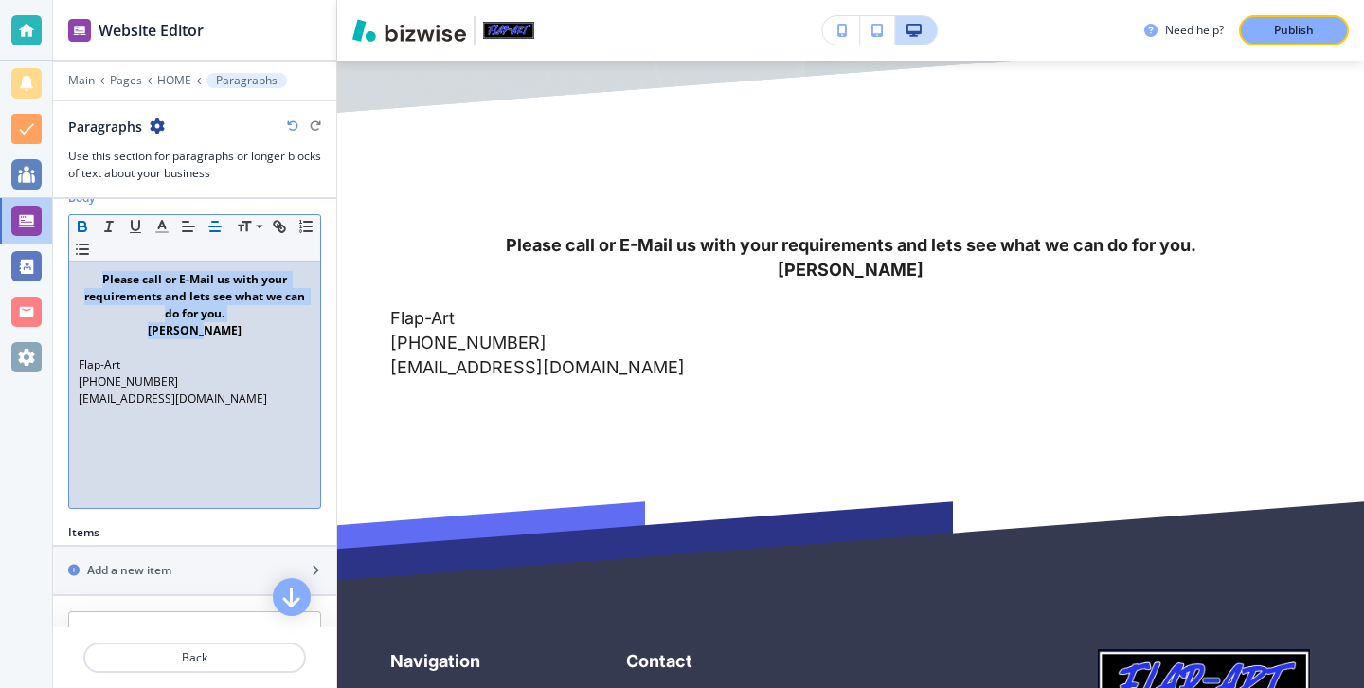
click at [245, 318] on p "Please call or E-Mail us with your requirements and lets see what we can do for…" at bounding box center [195, 296] width 232 height 51
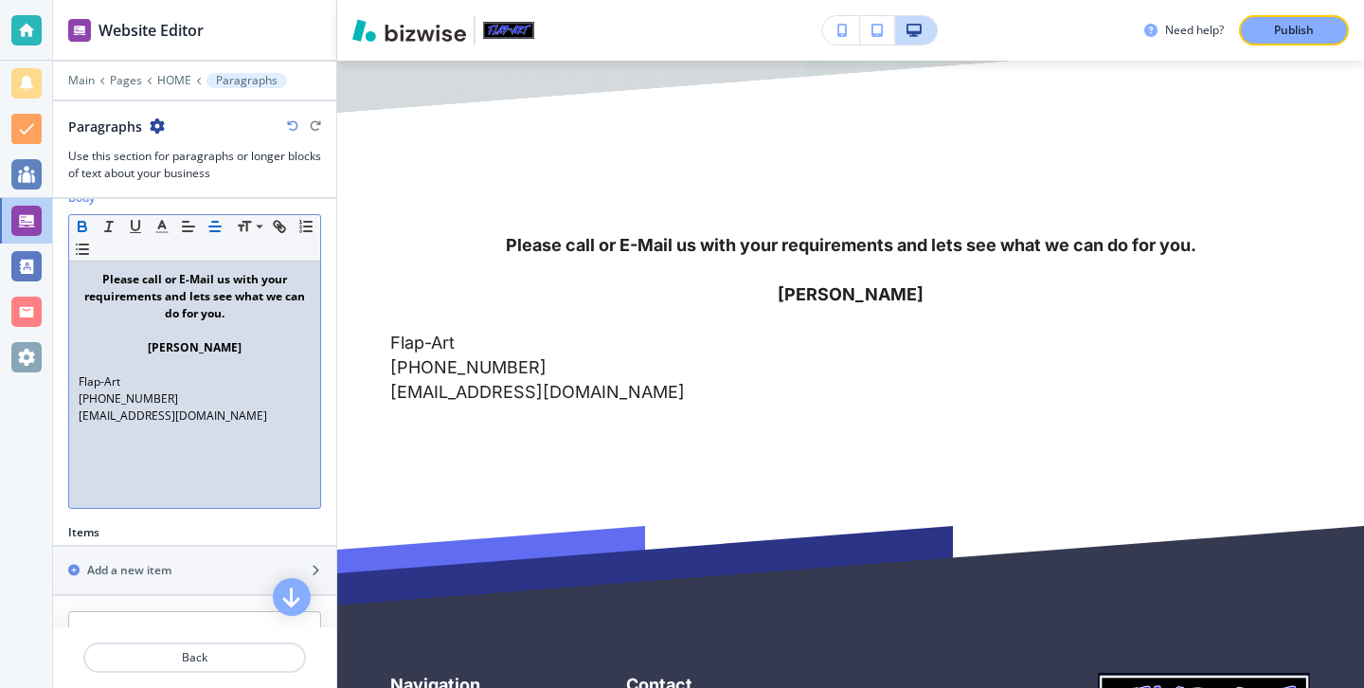
click at [176, 350] on strong "[PERSON_NAME]" at bounding box center [195, 347] width 94 height 16
click at [162, 350] on p "[PERSON_NAME]" at bounding box center [195, 347] width 232 height 17
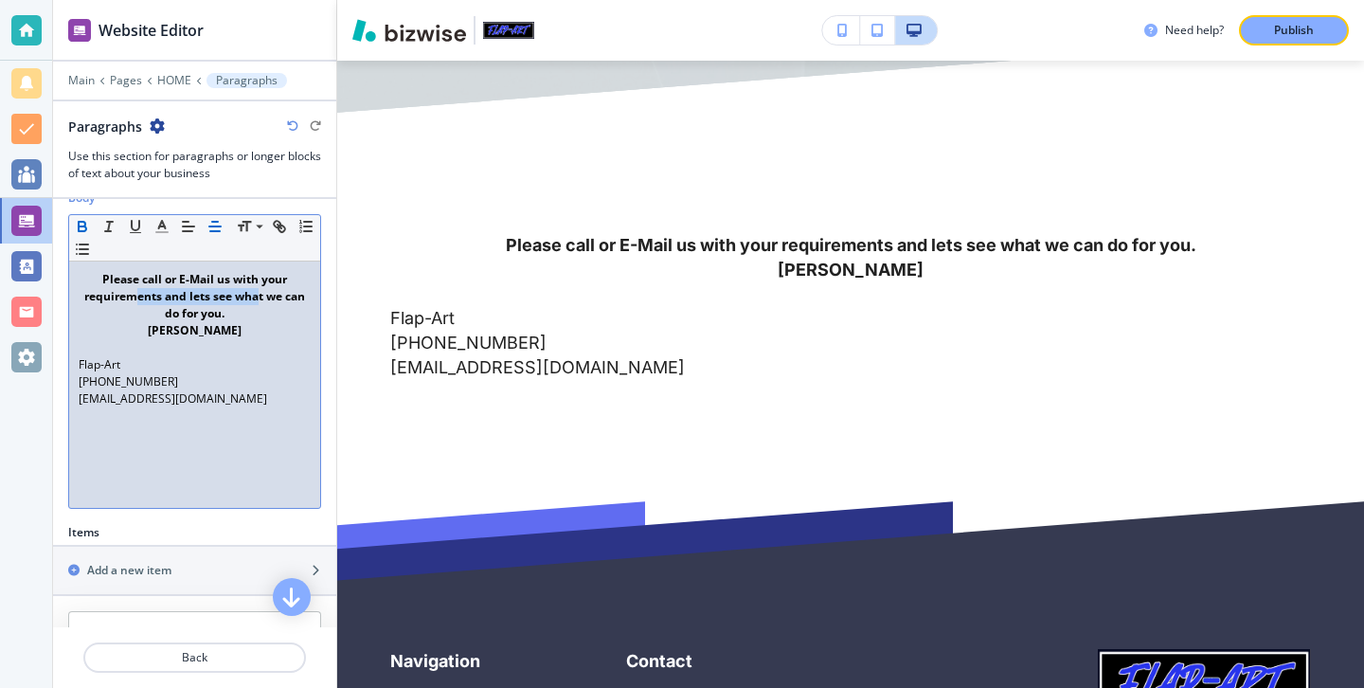
drag, startPoint x: 259, startPoint y: 304, endPoint x: 139, endPoint y: 304, distance: 119.4
click at [139, 304] on p "Please call or E-Mail us with your requirements and lets see what we can do for…" at bounding box center [195, 296] width 232 height 51
click at [232, 327] on p "[PERSON_NAME]" at bounding box center [195, 330] width 232 height 17
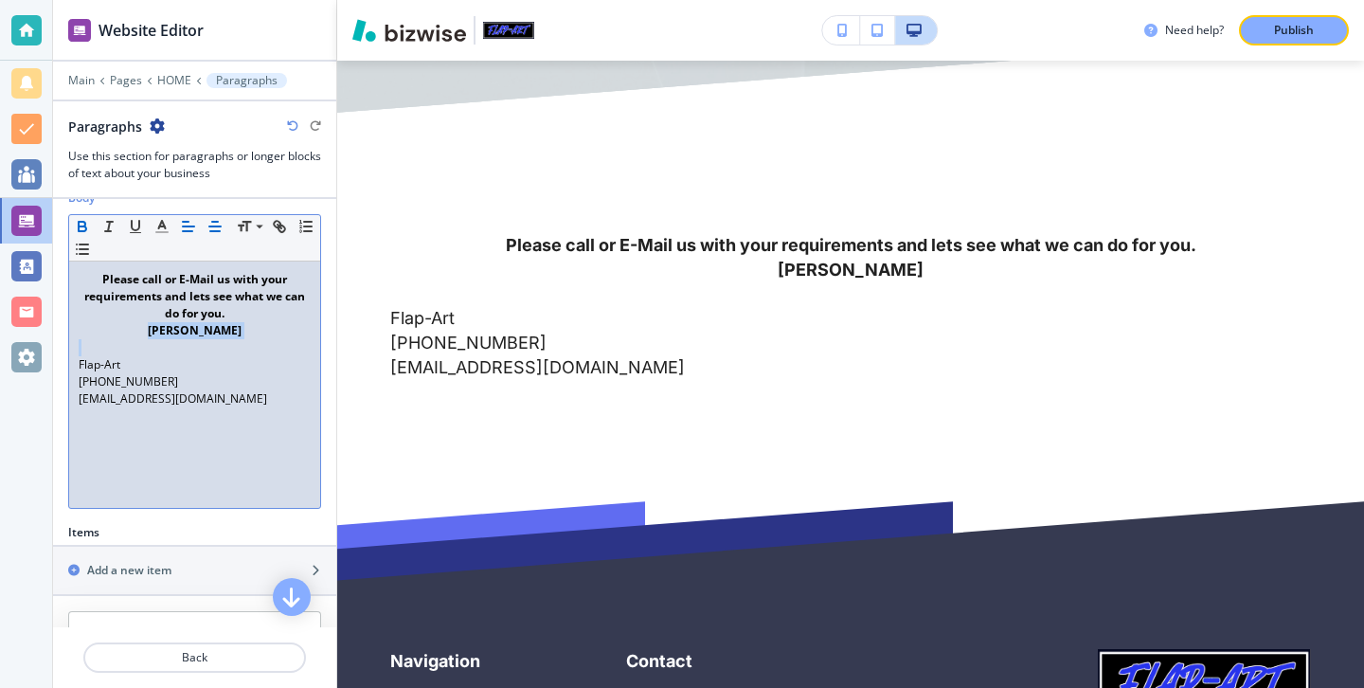
click at [183, 226] on icon "button" at bounding box center [188, 226] width 17 height 17
click at [129, 355] on p at bounding box center [195, 347] width 232 height 17
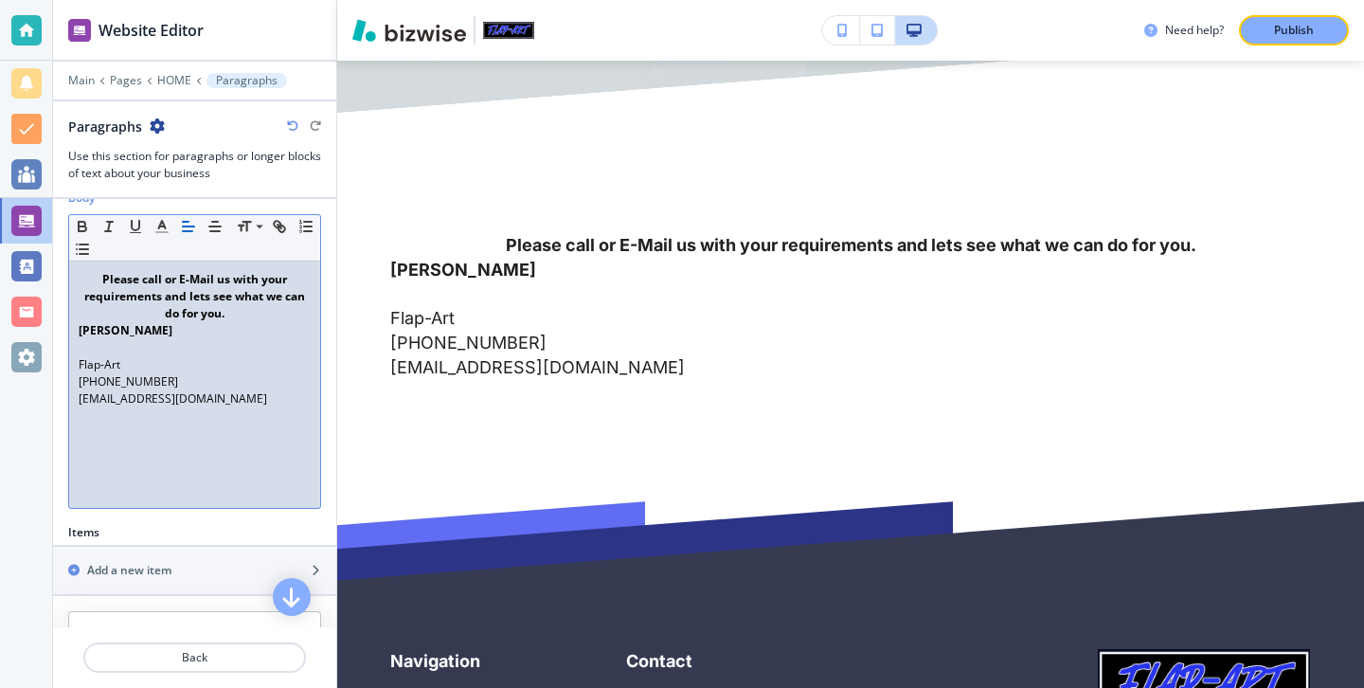
click at [108, 355] on p at bounding box center [195, 347] width 232 height 17
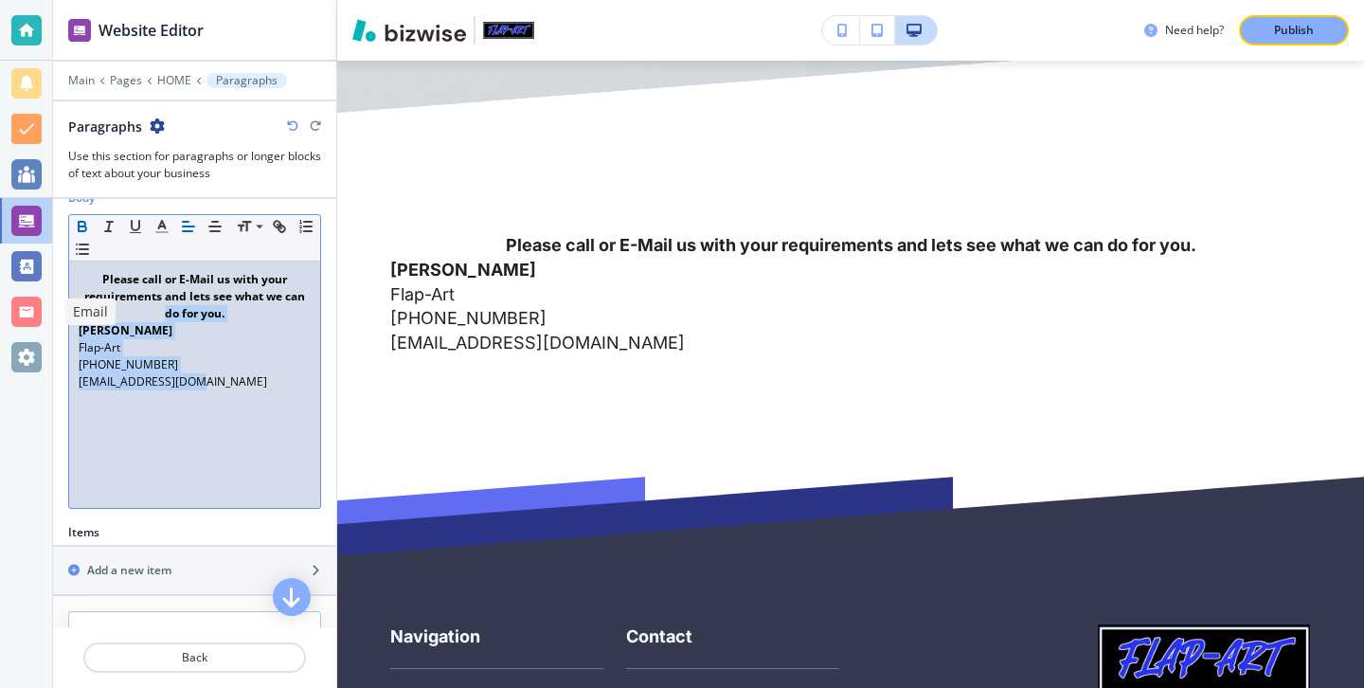
drag, startPoint x: 225, startPoint y: 388, endPoint x: 0, endPoint y: 317, distance: 235.5
click at [0, 316] on div "Website Editor Main Pages HOME Paragraphs Paragraphs Use this section for parag…" at bounding box center [682, 344] width 1364 height 688
click at [180, 352] on p "Flap-Art" at bounding box center [195, 347] width 232 height 17
drag, startPoint x: 201, startPoint y: 390, endPoint x: 51, endPoint y: 319, distance: 165.7
click at [51, 319] on div "Website Editor Main Pages HOME Paragraphs Paragraphs Use this section for parag…" at bounding box center [682, 344] width 1364 height 688
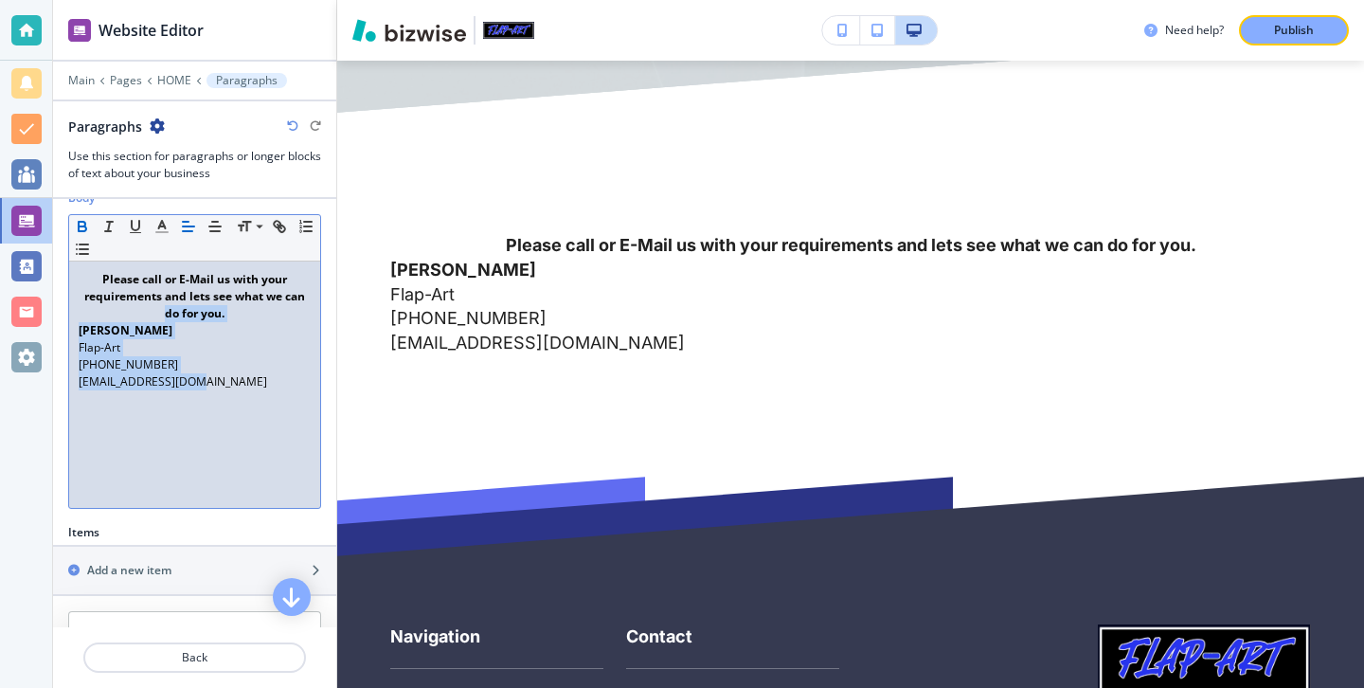
click at [83, 229] on icon "button" at bounding box center [82, 226] width 17 height 17
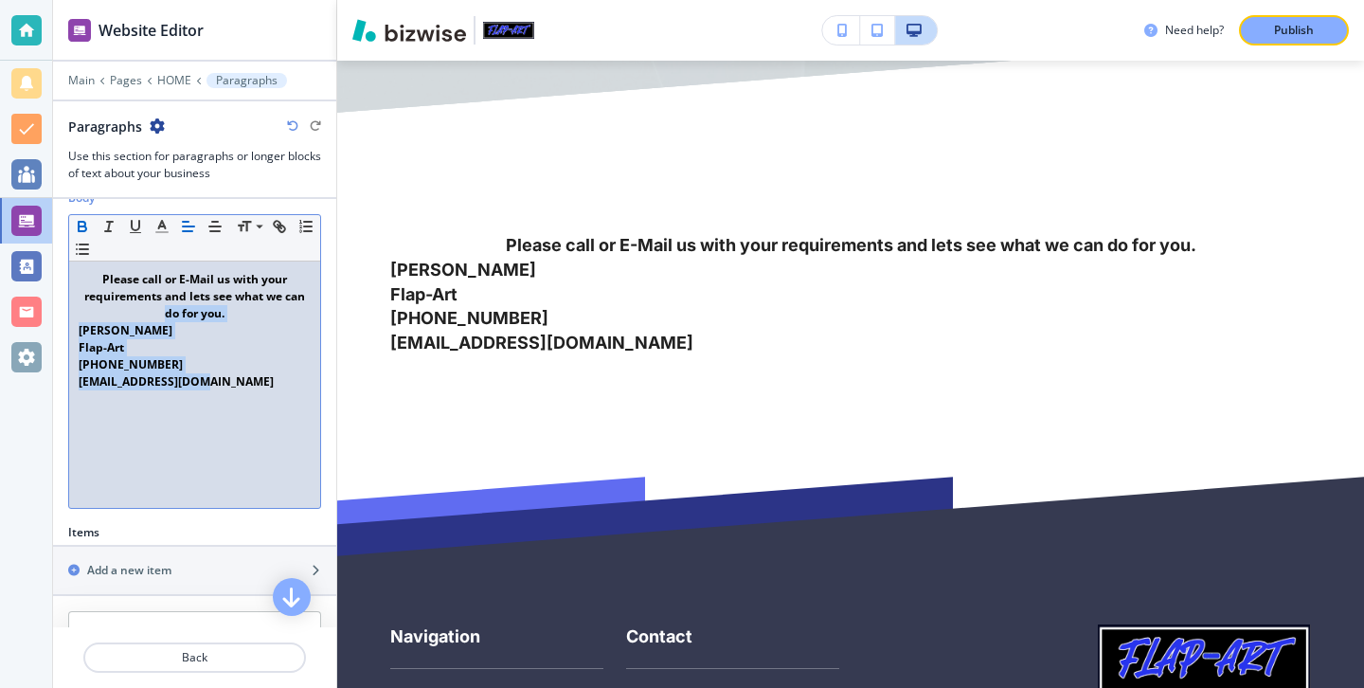
click at [262, 367] on p "[PHONE_NUMBER]" at bounding box center [195, 364] width 232 height 17
click at [218, 394] on div "Please call or E-Mail us with your requirements and lets see what we can do for…" at bounding box center [194, 385] width 251 height 246
drag, startPoint x: 218, startPoint y: 389, endPoint x: 81, endPoint y: 329, distance: 150.2
click at [81, 330] on div "Please call or E-Mail us with your requirements and lets see what we can do for…" at bounding box center [194, 385] width 251 height 246
click at [212, 220] on icon "button" at bounding box center [215, 226] width 17 height 17
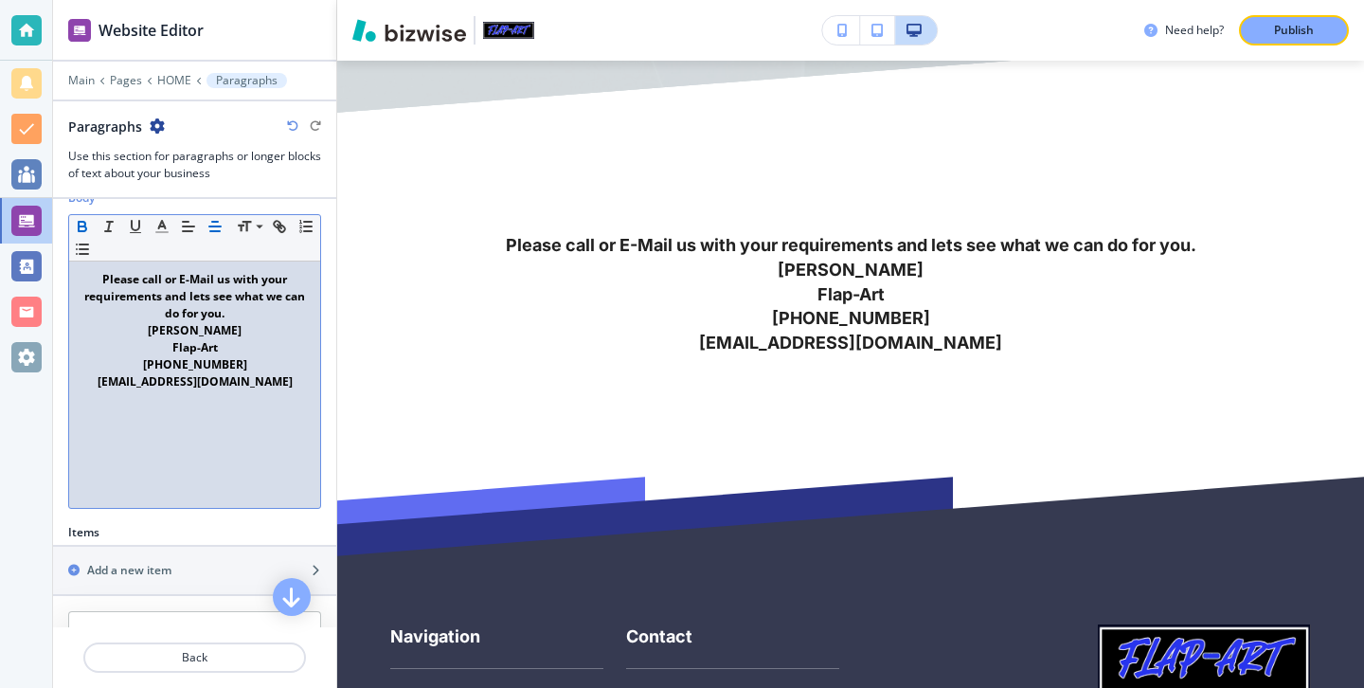
click at [240, 383] on strong "[EMAIL_ADDRESS][DOMAIN_NAME]" at bounding box center [195, 381] width 195 height 16
click at [258, 460] on div "Please call or E-Mail us with your requirements and lets see what we can do for…" at bounding box center [194, 385] width 251 height 246
click at [244, 304] on p "Please call or E-Mail us with your requirements and lets see what we can do for…" at bounding box center [195, 296] width 232 height 51
click at [244, 311] on p "Please call or E-Mail us with your requirements and lets see what we can do for…" at bounding box center [195, 296] width 232 height 51
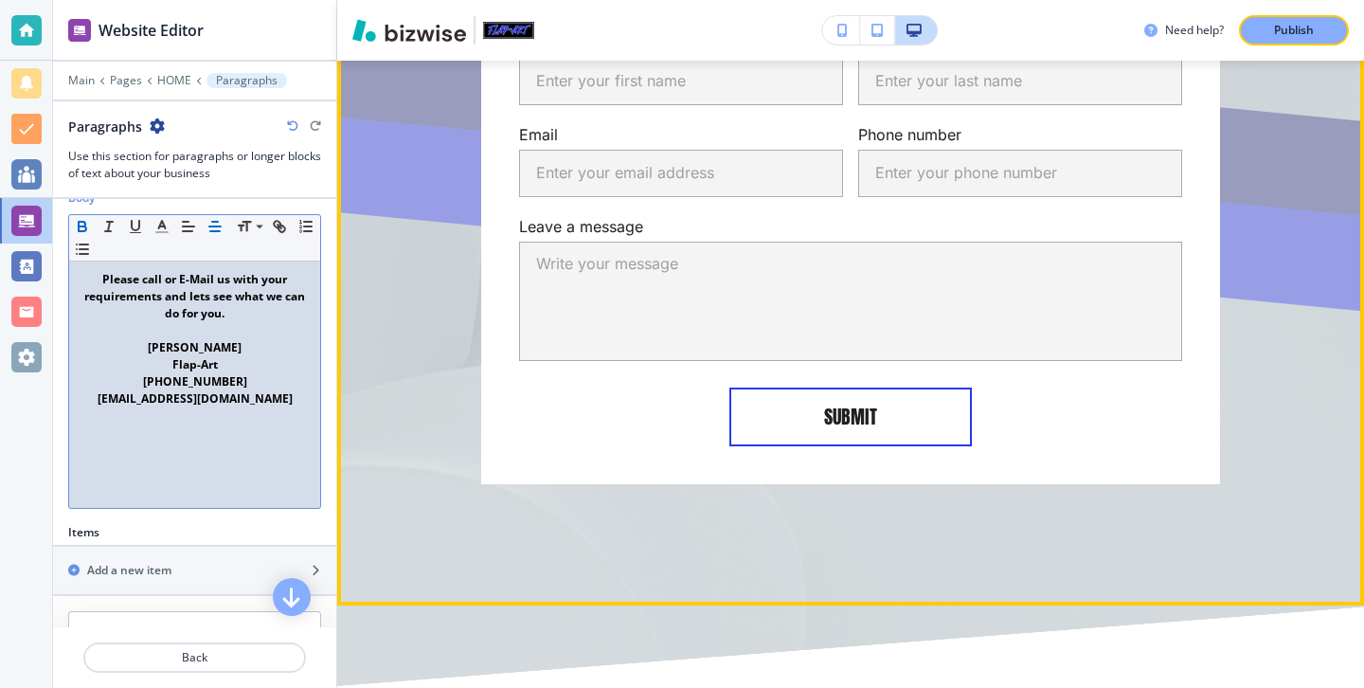
scroll to position [5578, 0]
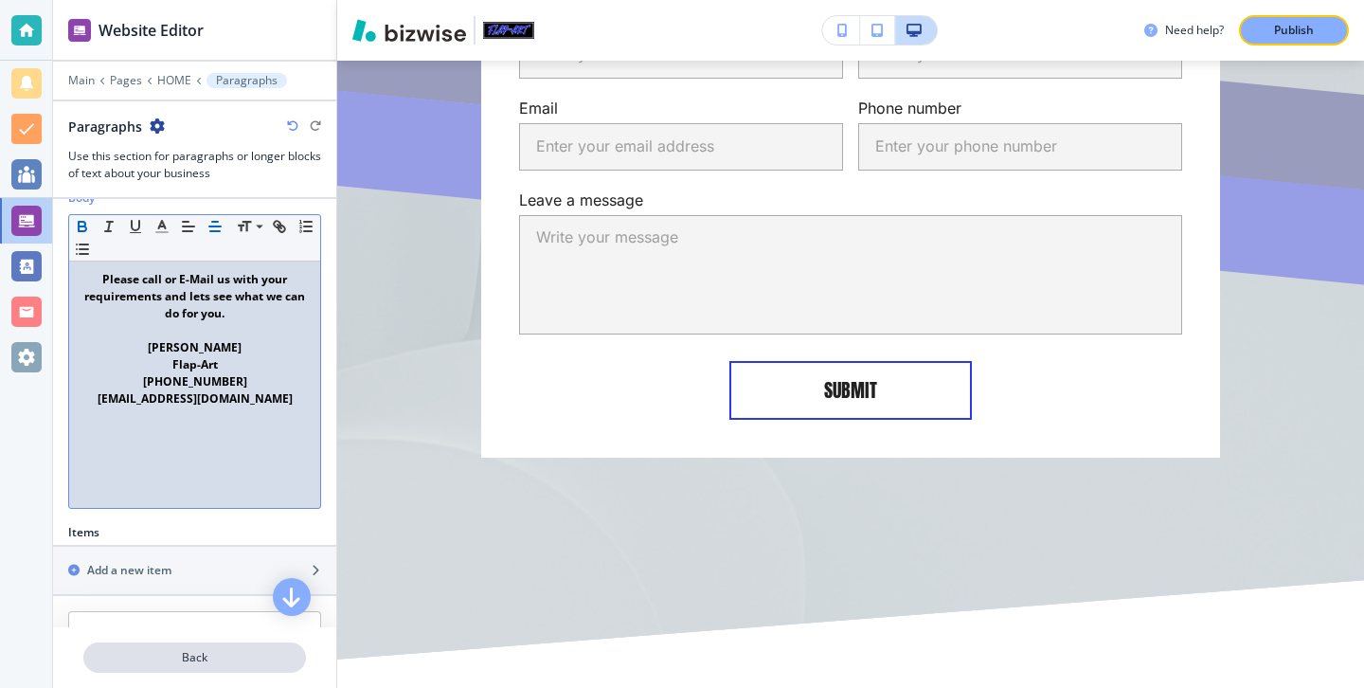
click at [260, 657] on p "Back" at bounding box center [194, 657] width 219 height 17
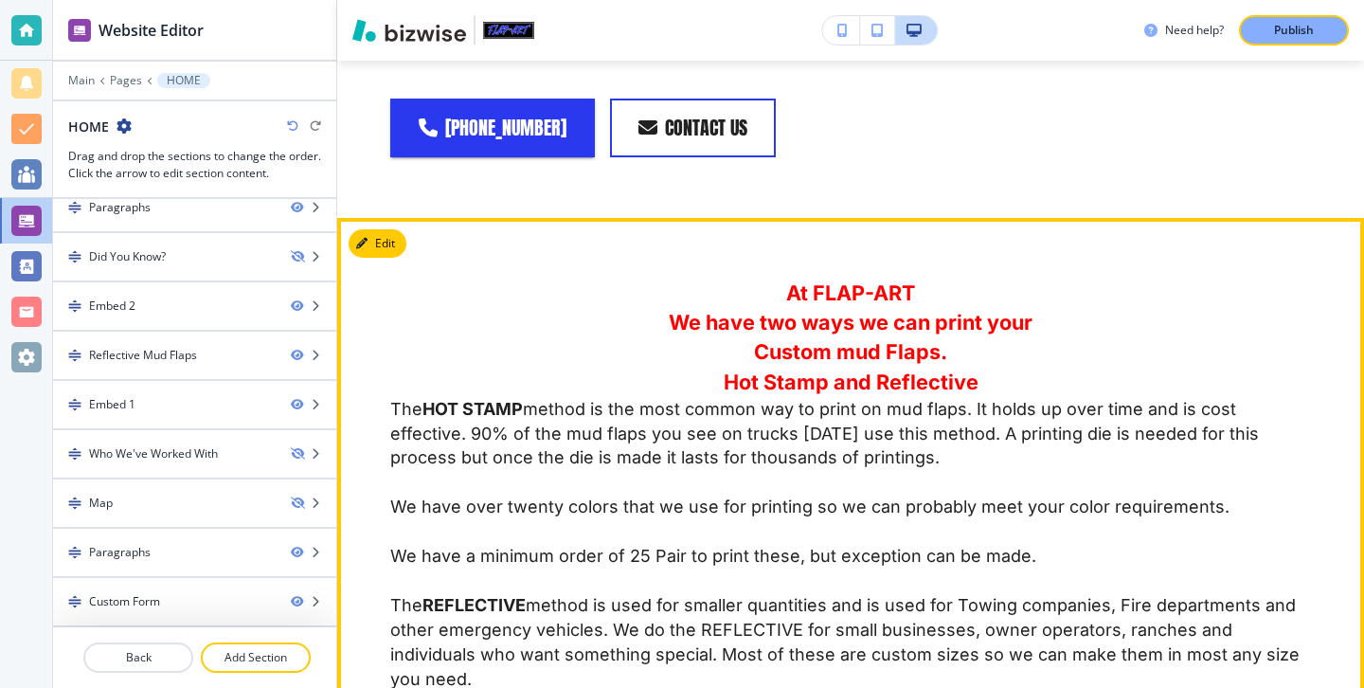
scroll to position [2098, 0]
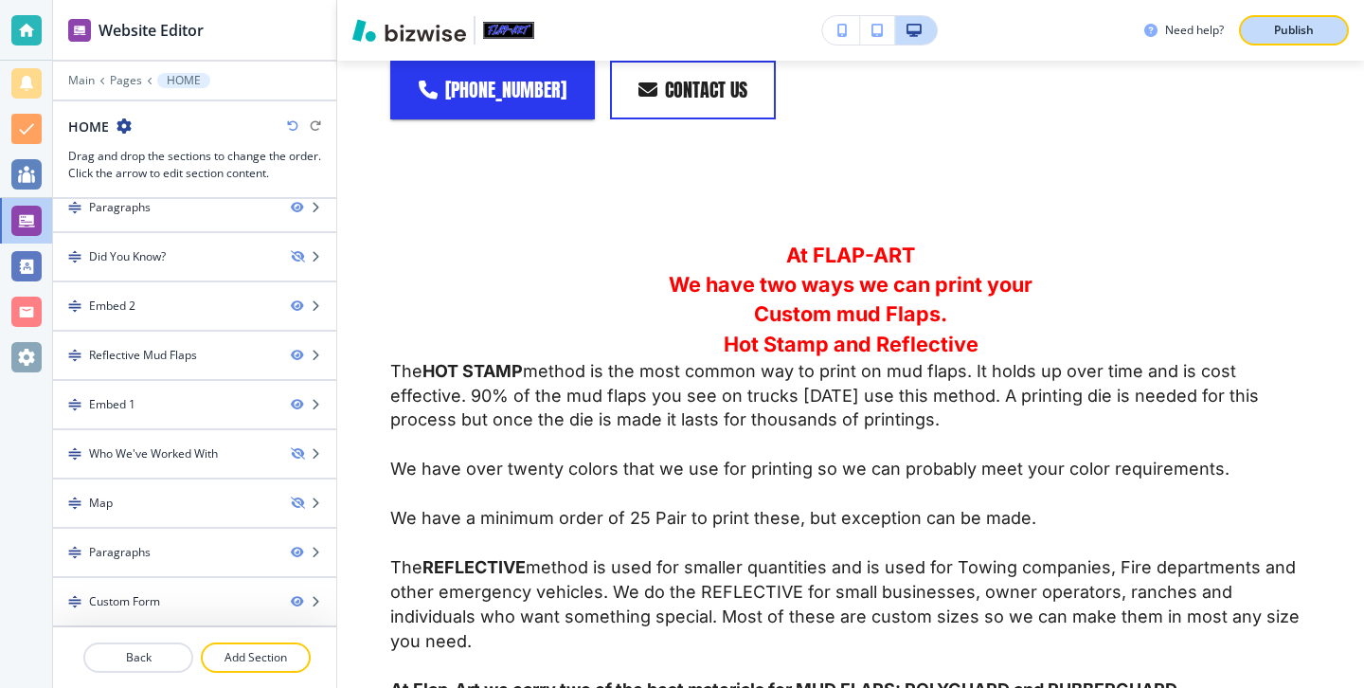
click at [1277, 32] on p "Publish" at bounding box center [1294, 30] width 40 height 17
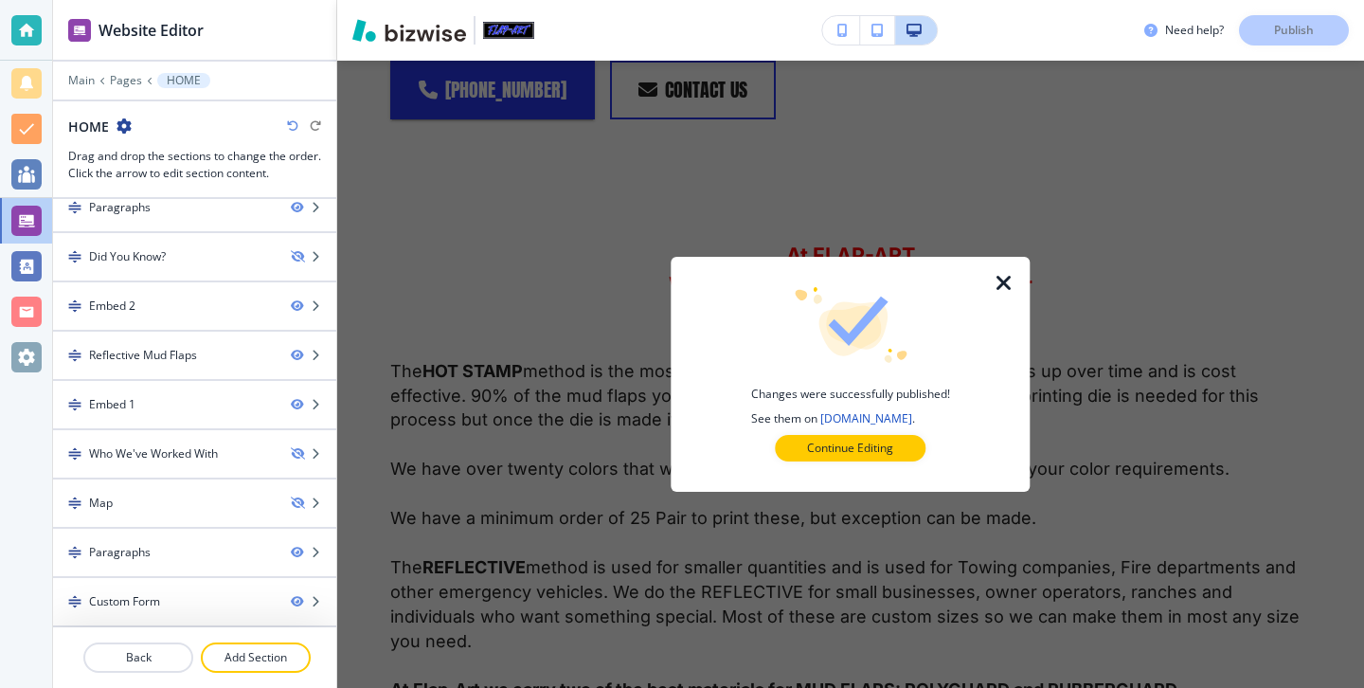
click at [1003, 273] on icon "button" at bounding box center [1004, 283] width 23 height 23
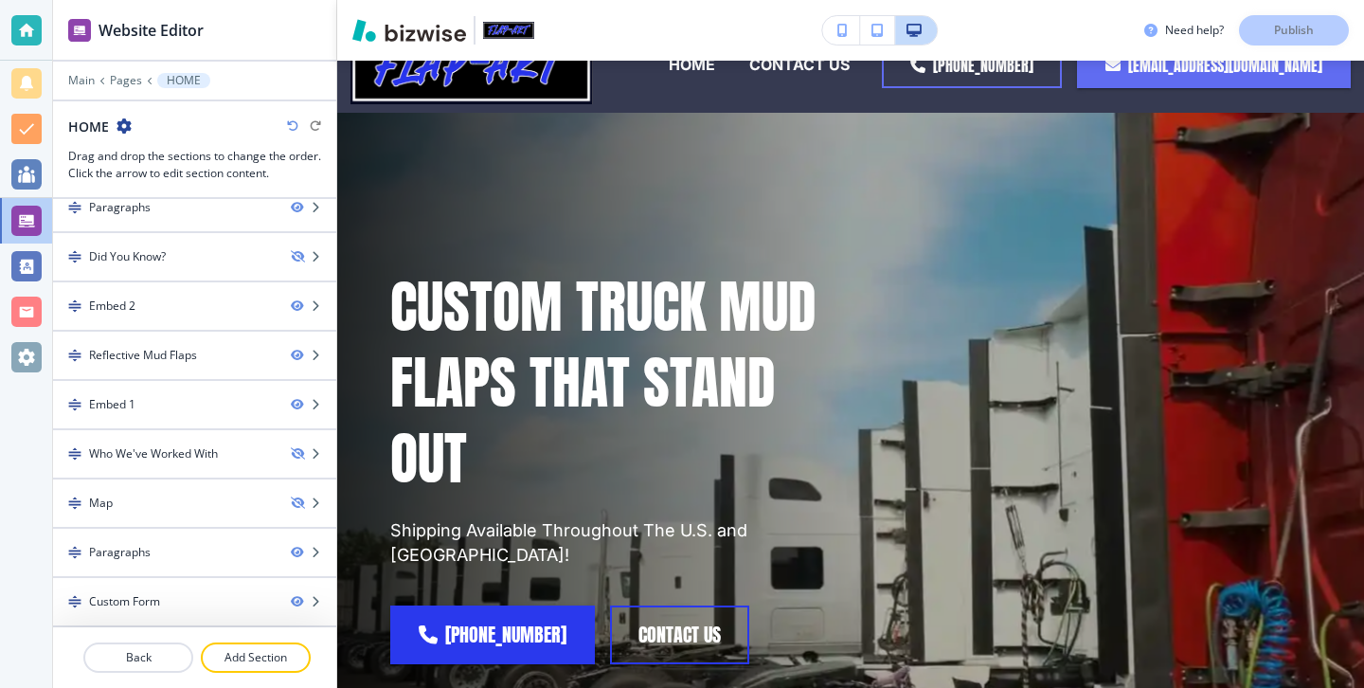
scroll to position [0, 0]
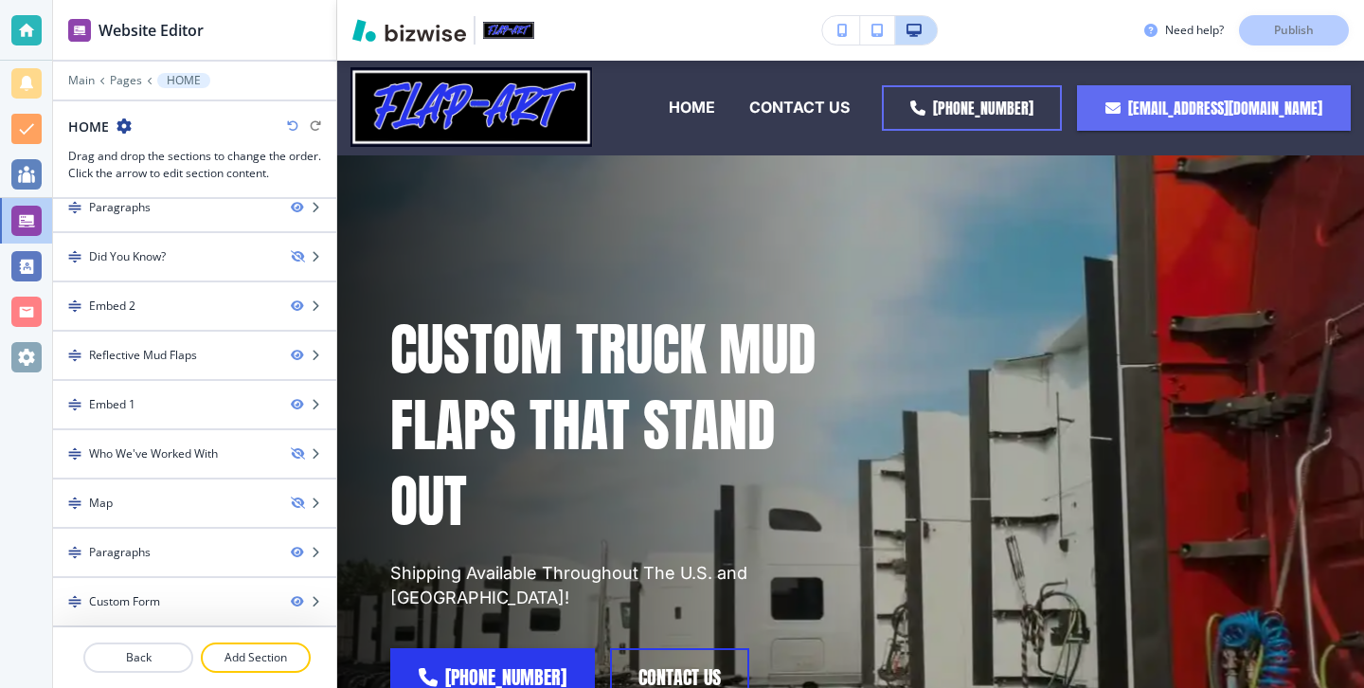
click at [42, 383] on div at bounding box center [26, 344] width 52 height 688
click at [42, 370] on div at bounding box center [26, 356] width 52 height 45
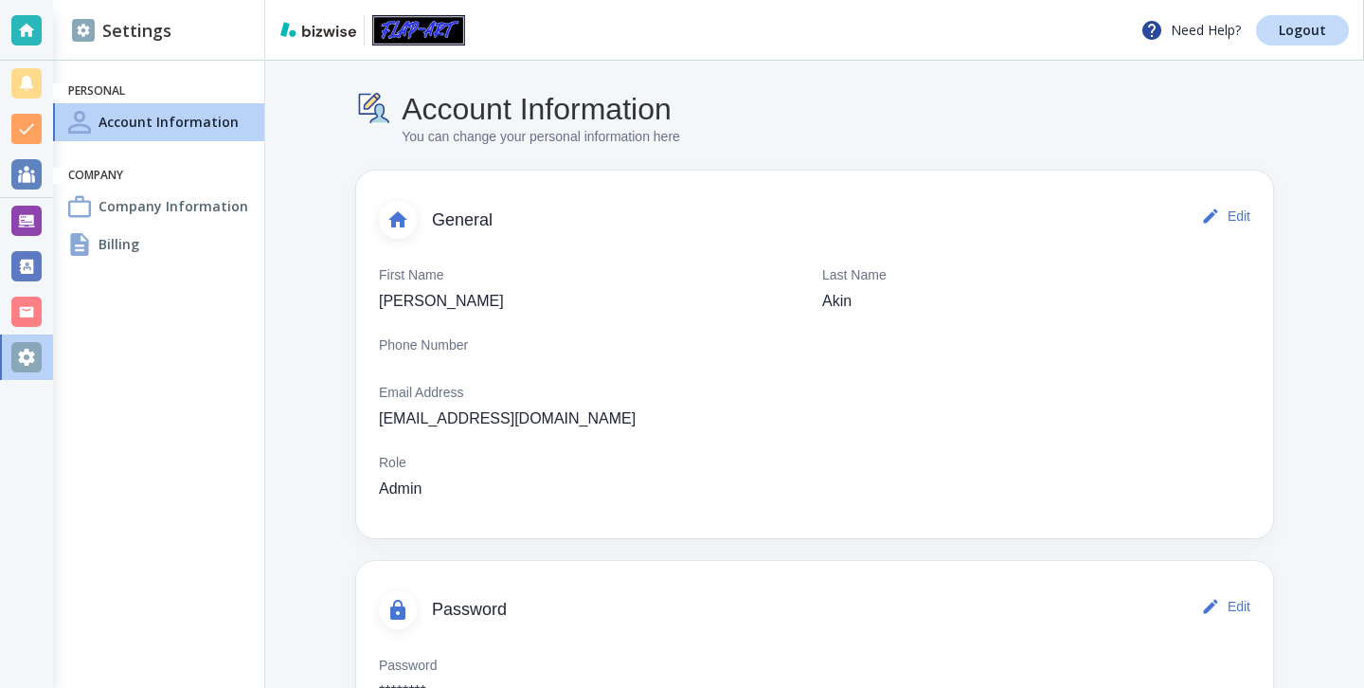
click at [174, 250] on div "Billing" at bounding box center [158, 245] width 211 height 38
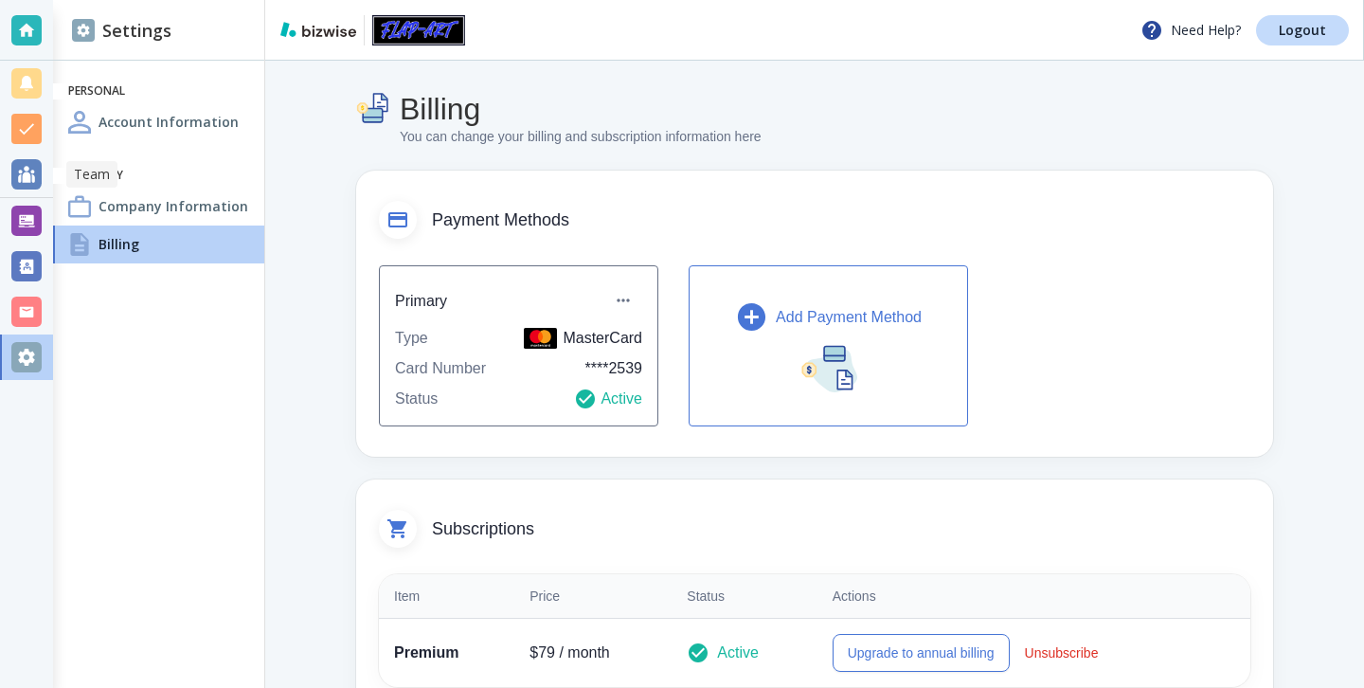
click at [24, 214] on div at bounding box center [26, 221] width 30 height 30
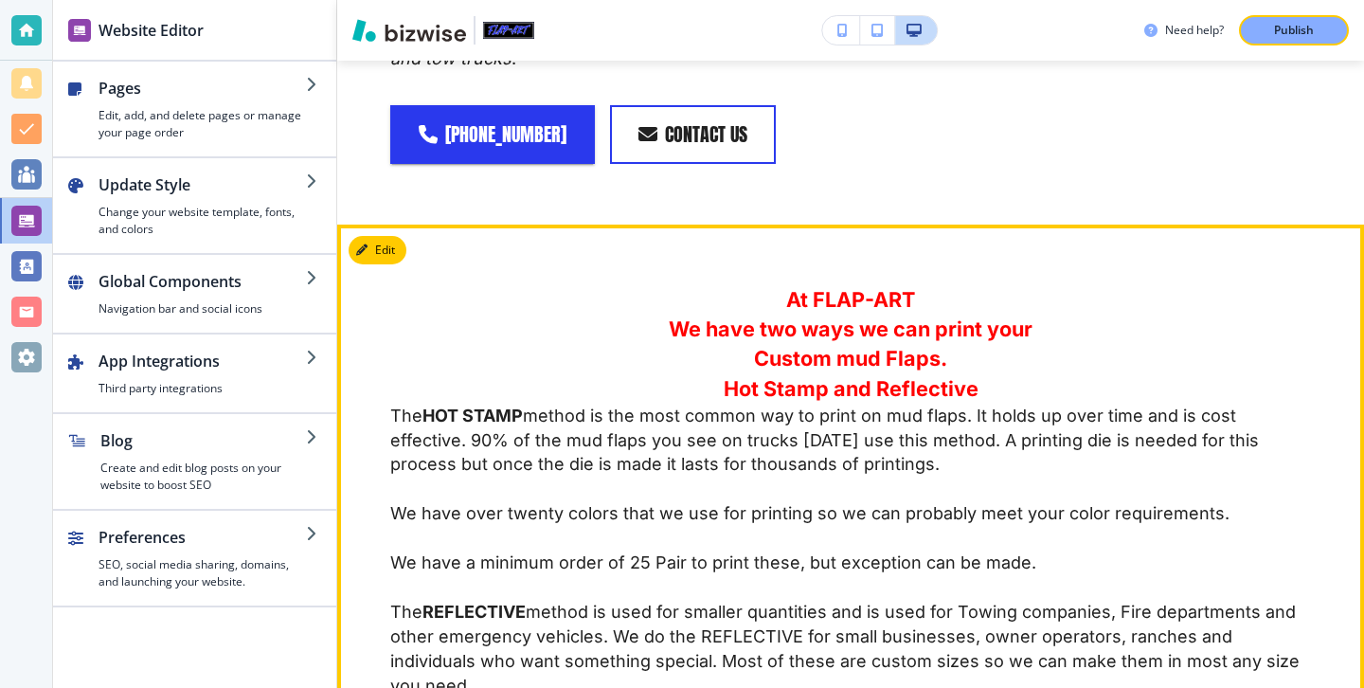
scroll to position [2014, 0]
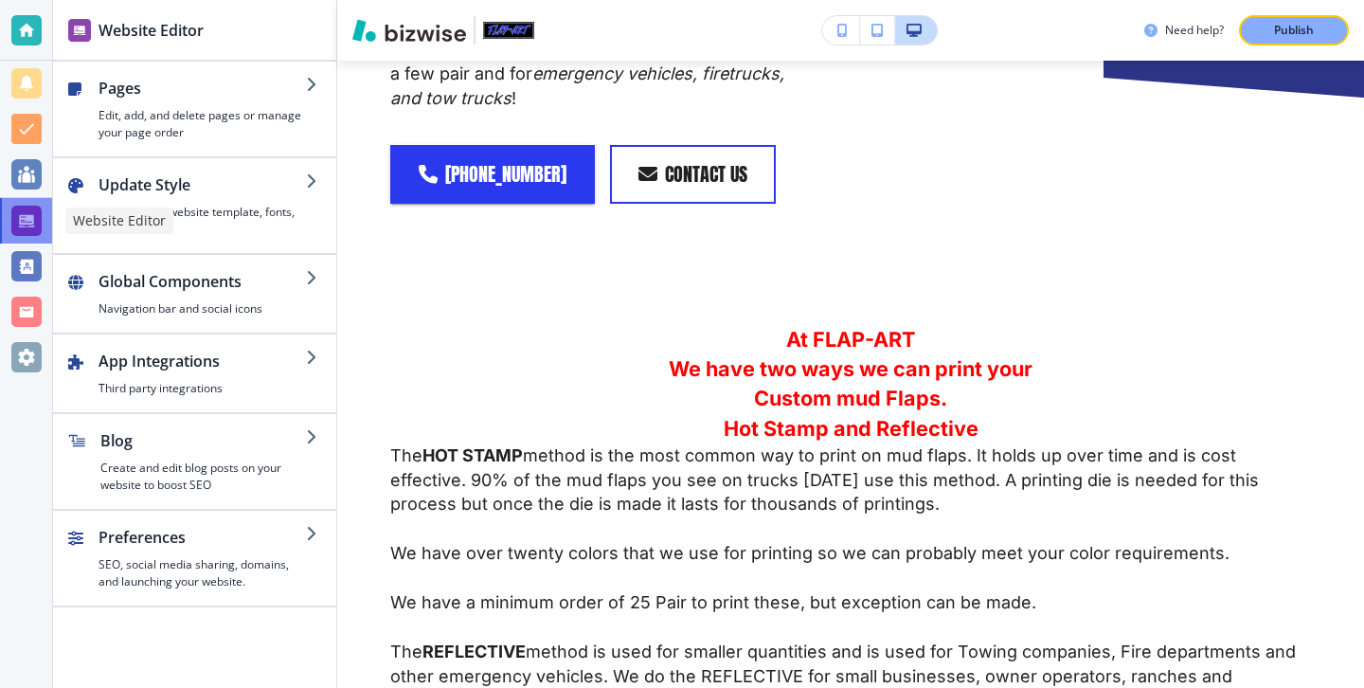
click at [27, 217] on div at bounding box center [26, 221] width 30 height 30
click at [31, 315] on div at bounding box center [26, 312] width 30 height 30
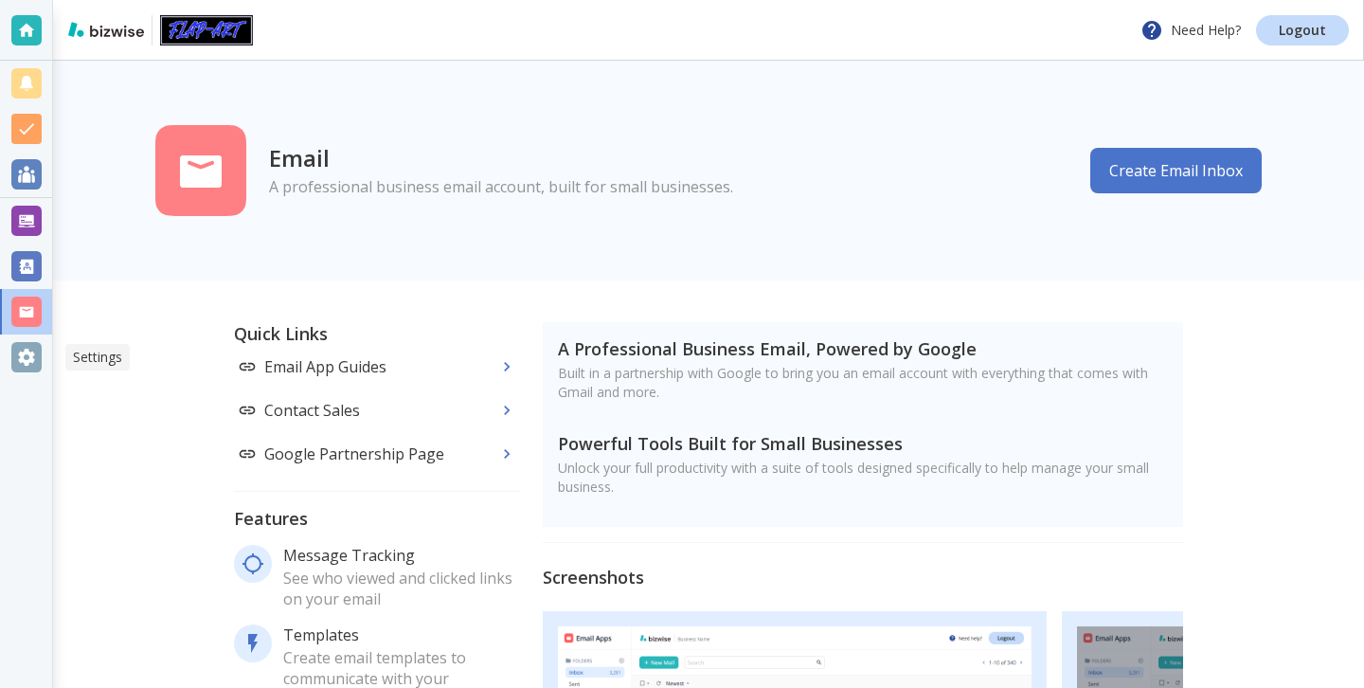
click at [31, 339] on div at bounding box center [26, 356] width 52 height 45
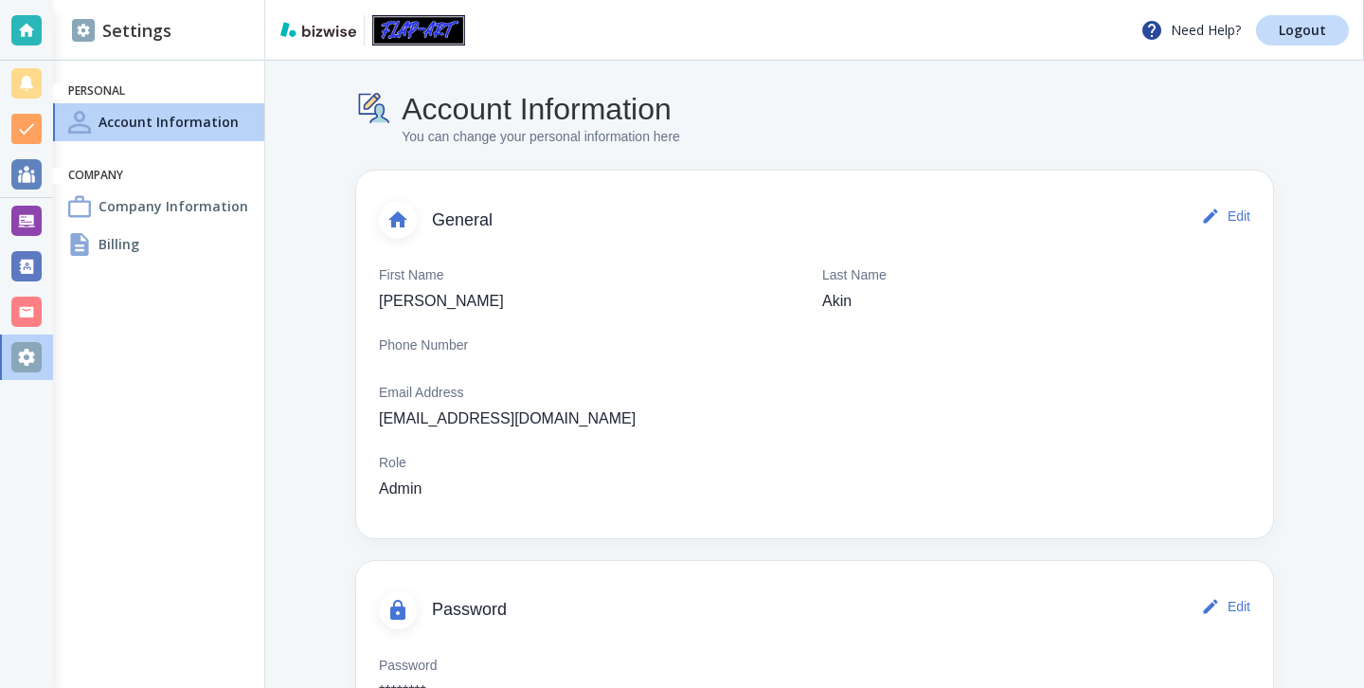
scroll to position [83, 0]
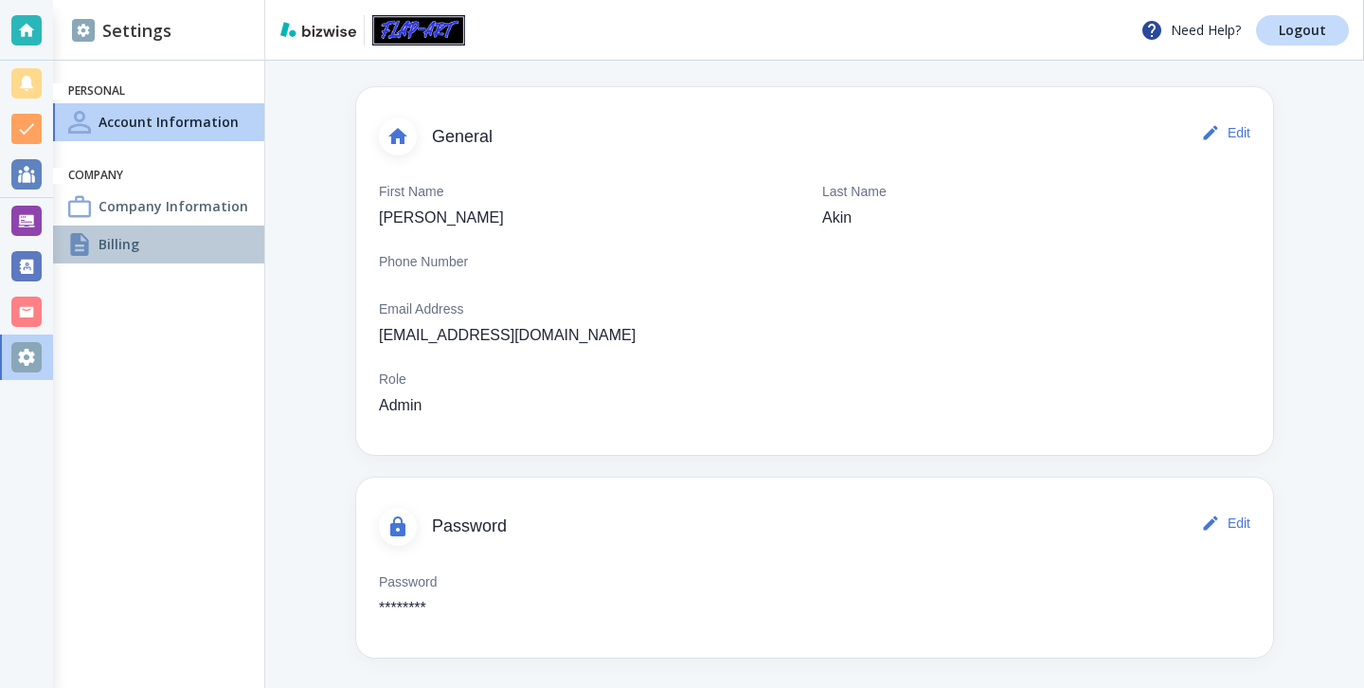
click at [201, 242] on div "Billing" at bounding box center [158, 245] width 211 height 38
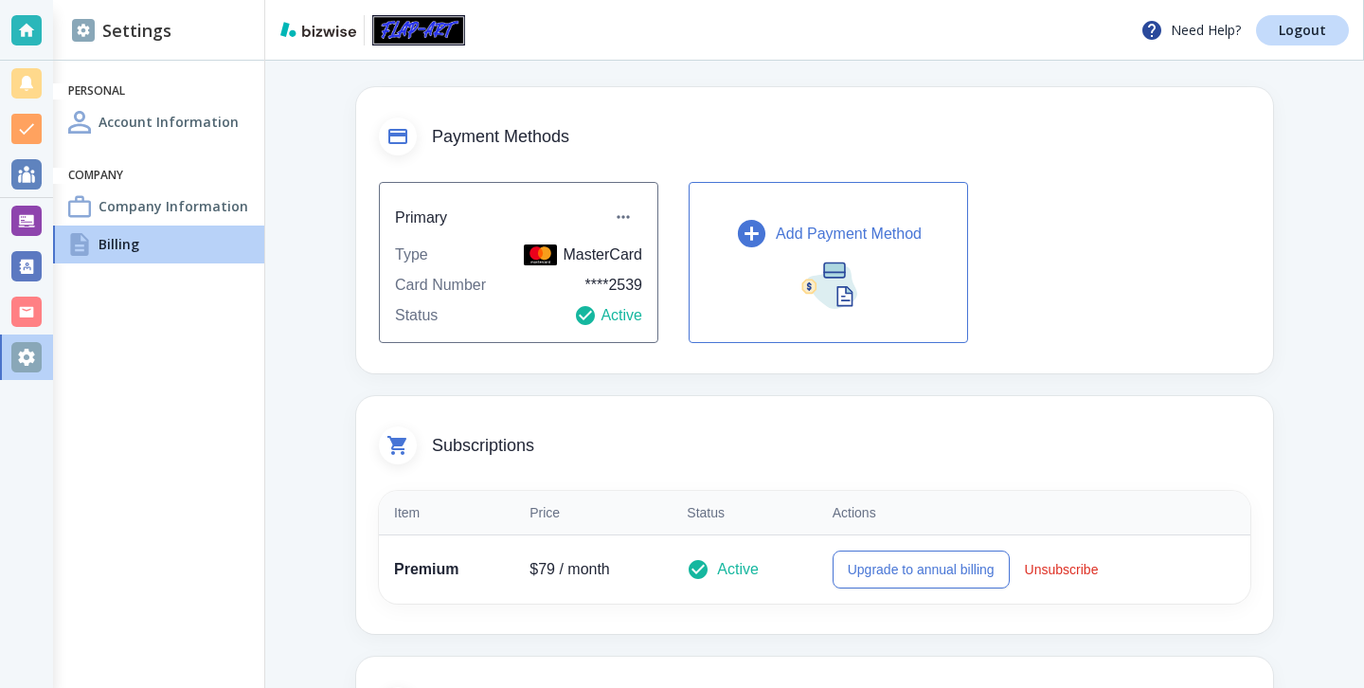
click at [826, 258] on img "button" at bounding box center [829, 283] width 57 height 50
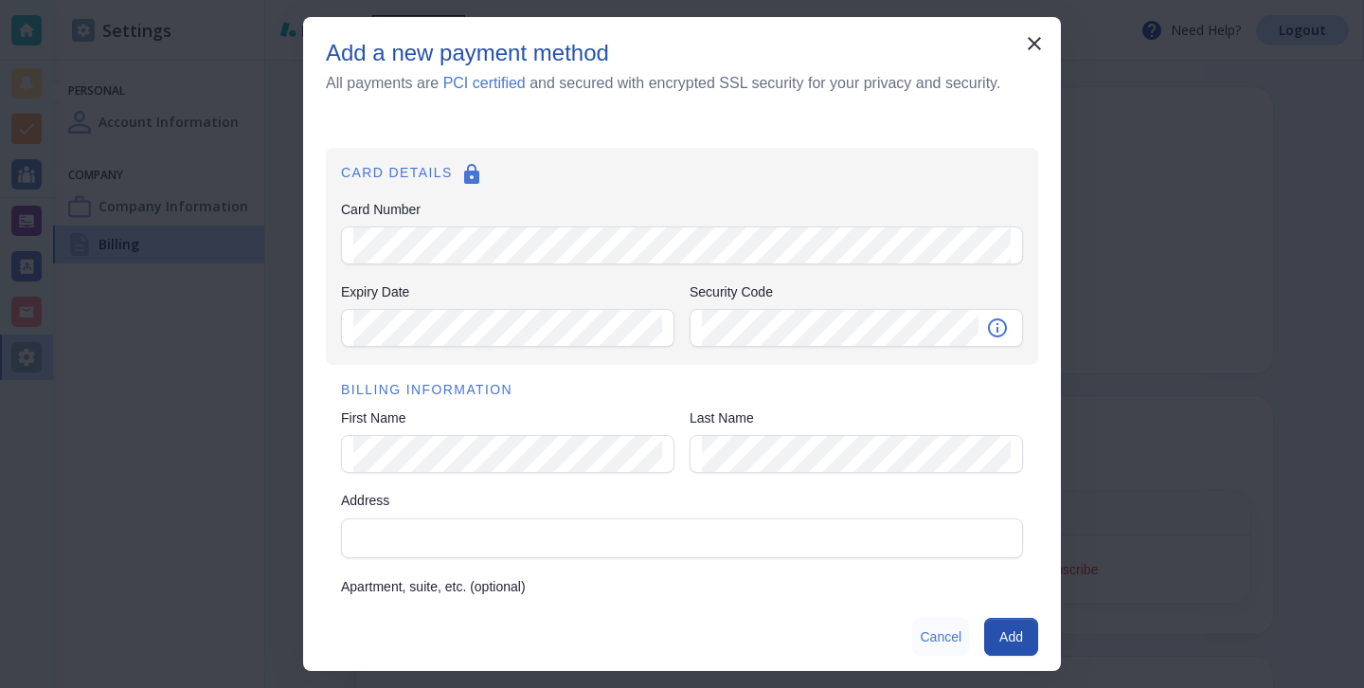
click at [937, 641] on button "Cancel" at bounding box center [940, 637] width 57 height 38
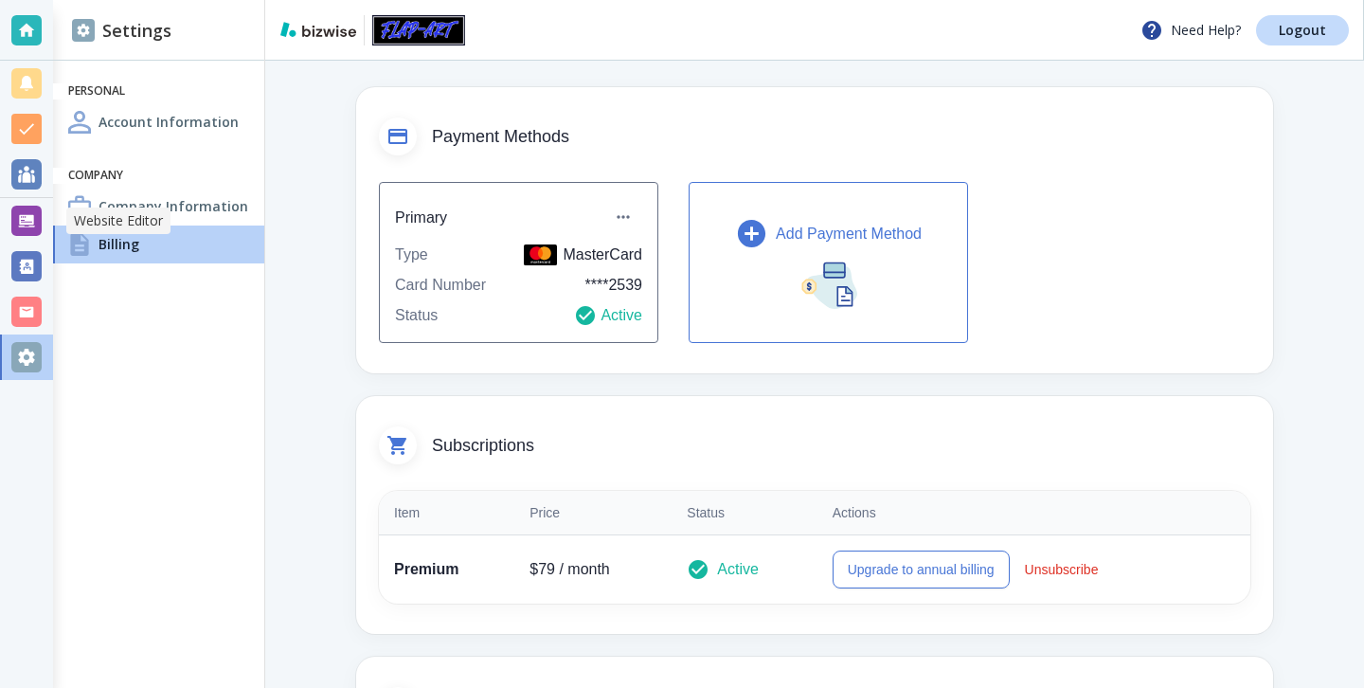
click at [10, 224] on div at bounding box center [26, 220] width 53 height 45
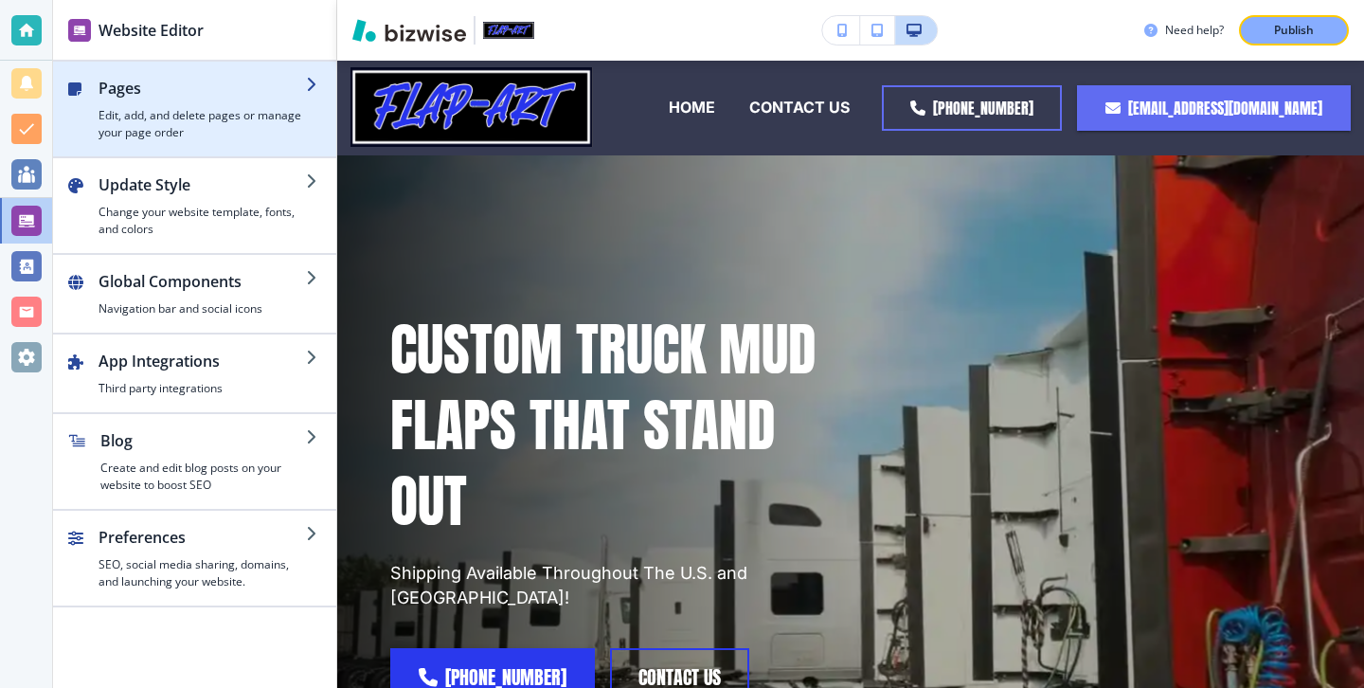
click at [211, 143] on div "button" at bounding box center [194, 148] width 283 height 15
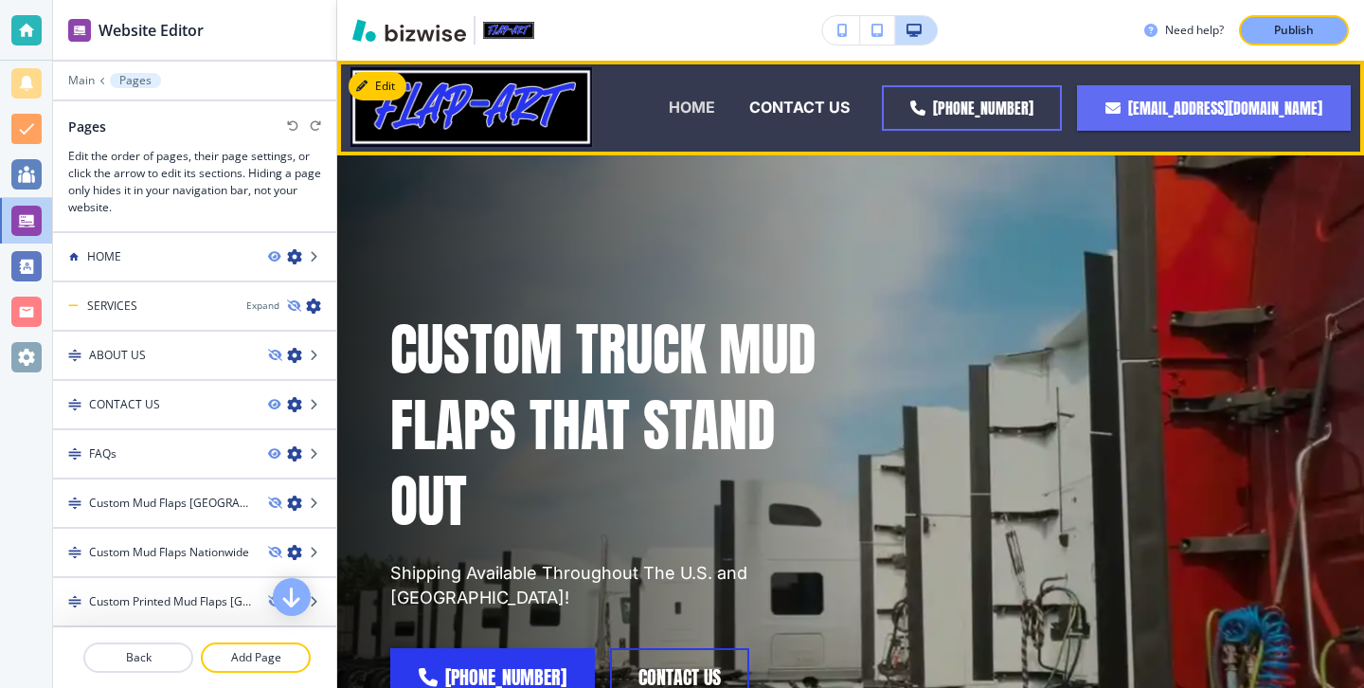
click at [687, 104] on p "HOME" at bounding box center [692, 108] width 46 height 22
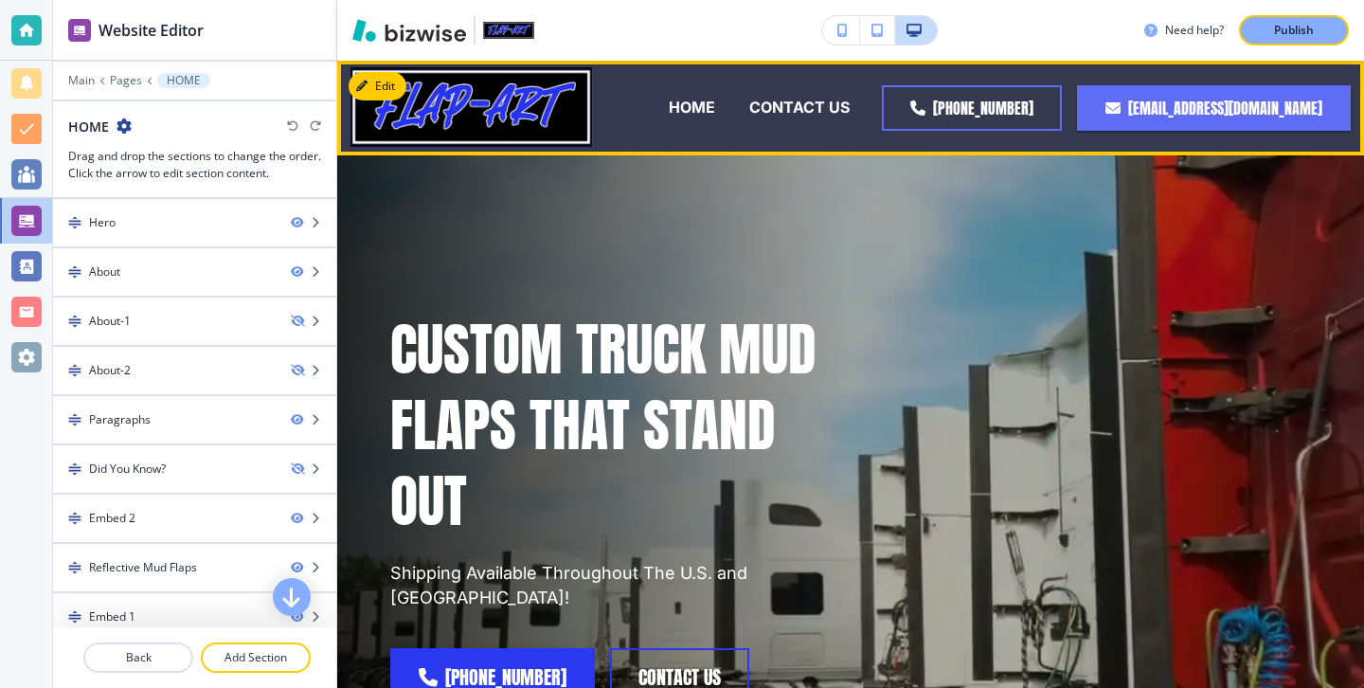
click at [718, 106] on div "HOME" at bounding box center [692, 108] width 81 height 22
click at [706, 105] on p "HOME" at bounding box center [692, 108] width 46 height 22
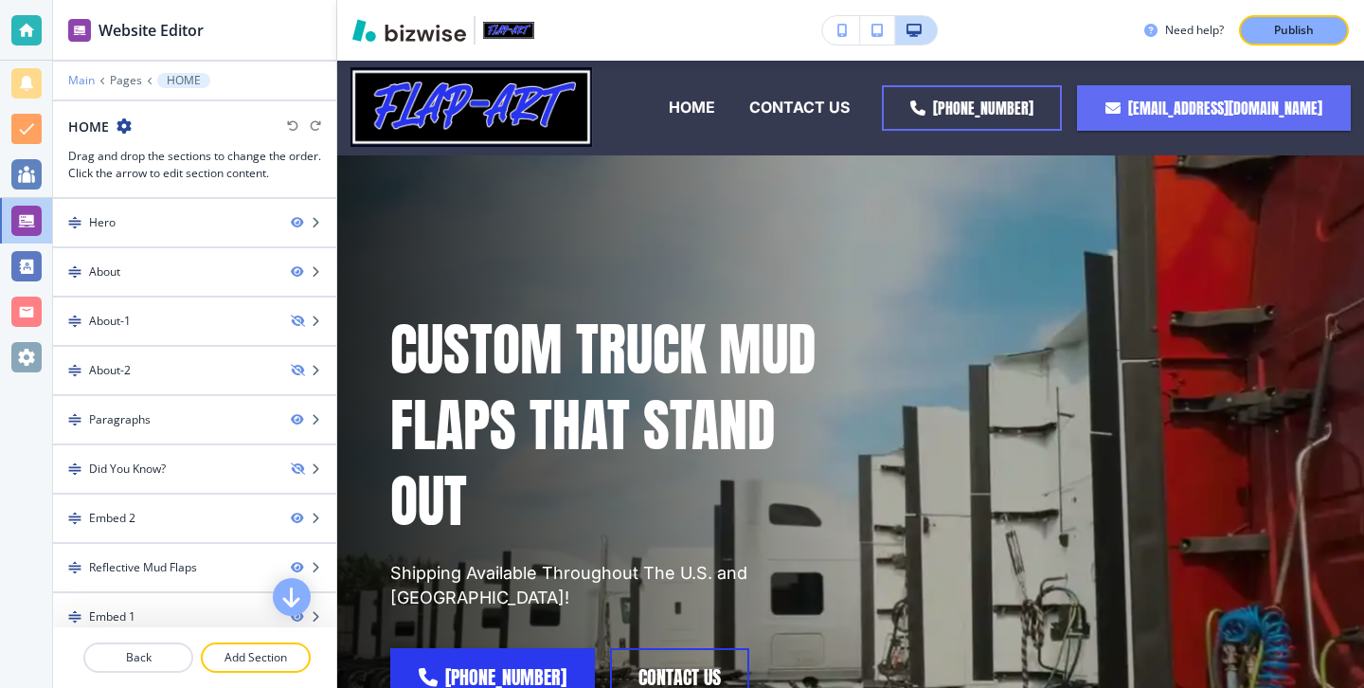
click at [76, 76] on p "Main" at bounding box center [81, 80] width 27 height 13
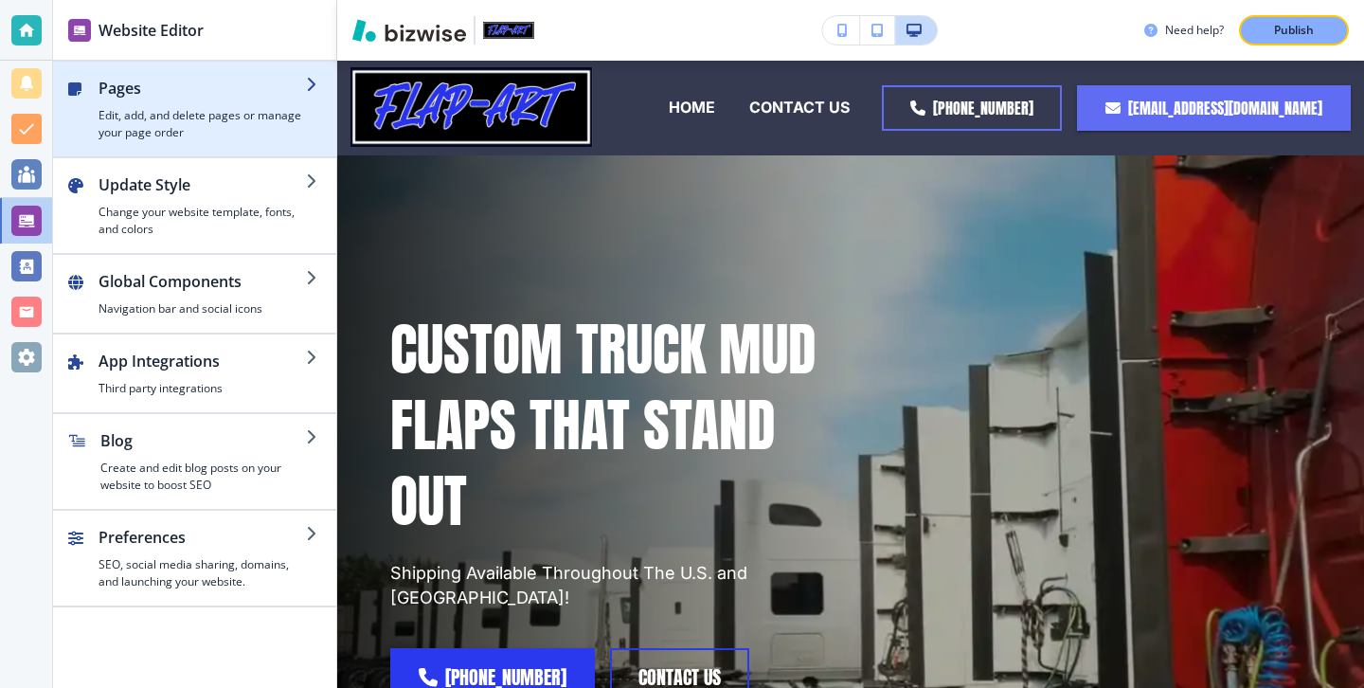
click at [142, 135] on h4 "Edit, add, and delete pages or manage your page order" at bounding box center [203, 124] width 208 height 34
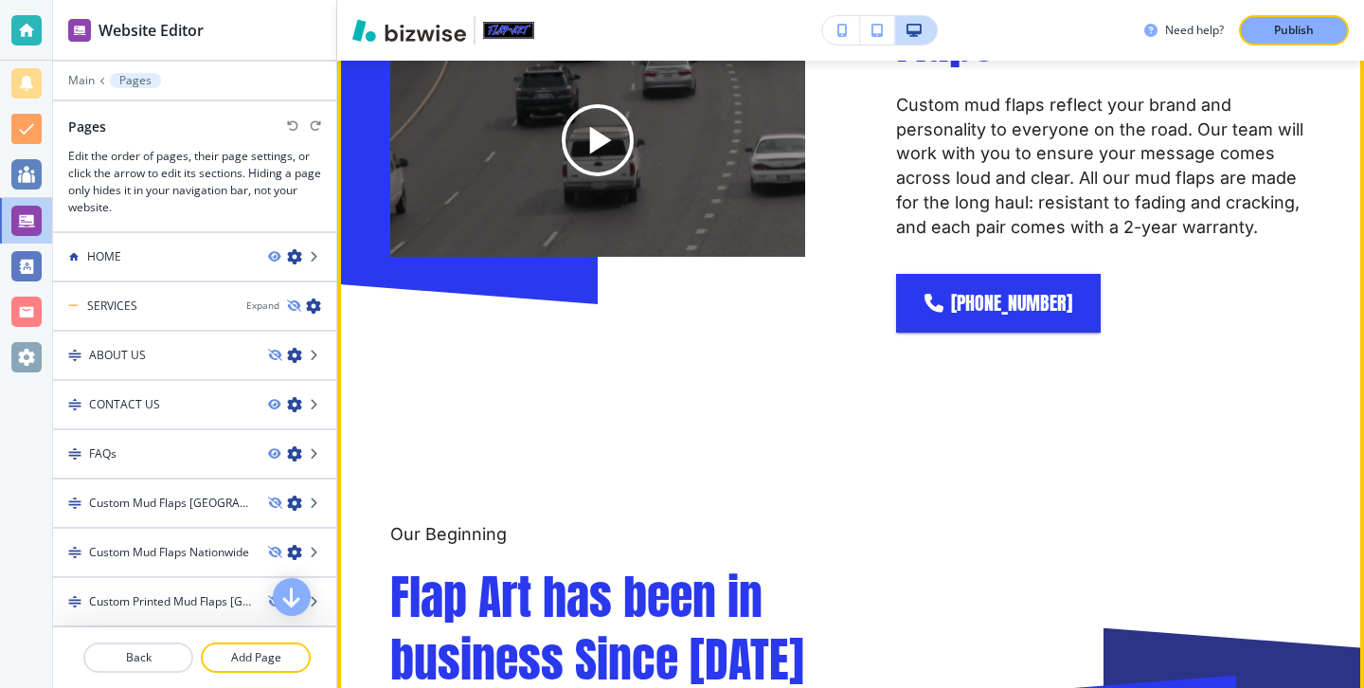
scroll to position [1109, 0]
